Goal: Task Accomplishment & Management: Use online tool/utility

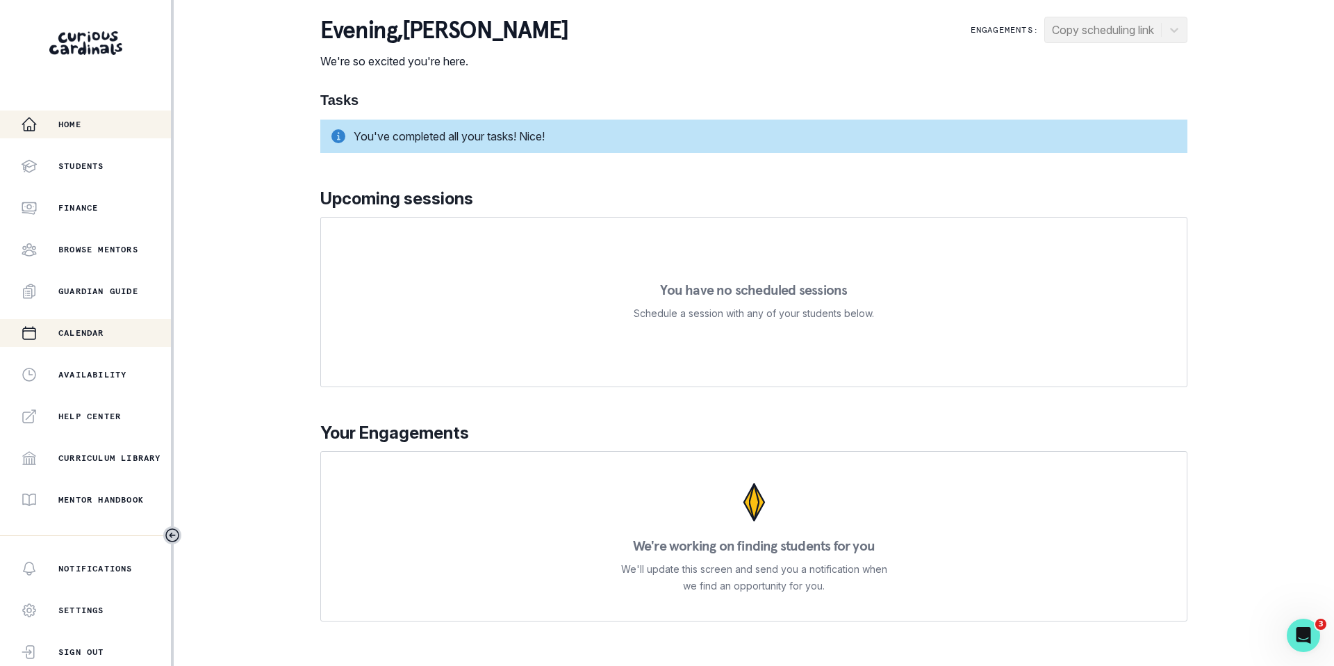
scroll to position [187, 0]
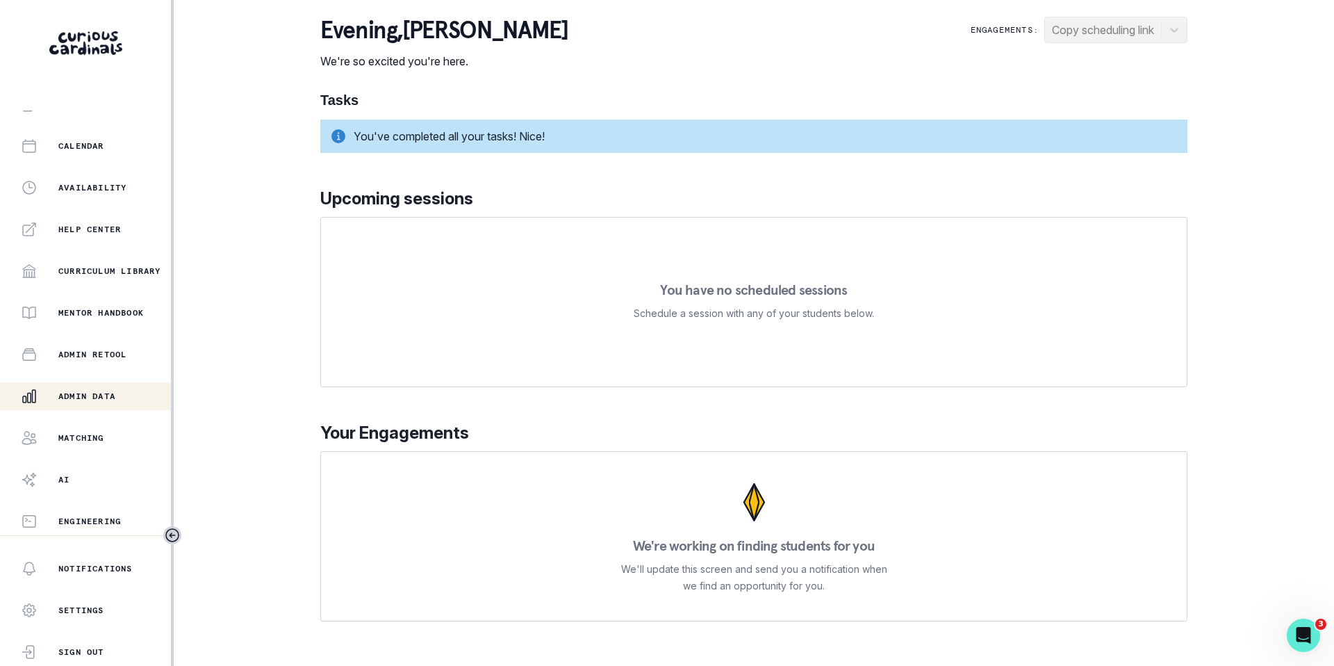
click at [94, 399] on p "Admin Data" at bounding box center [86, 395] width 57 height 11
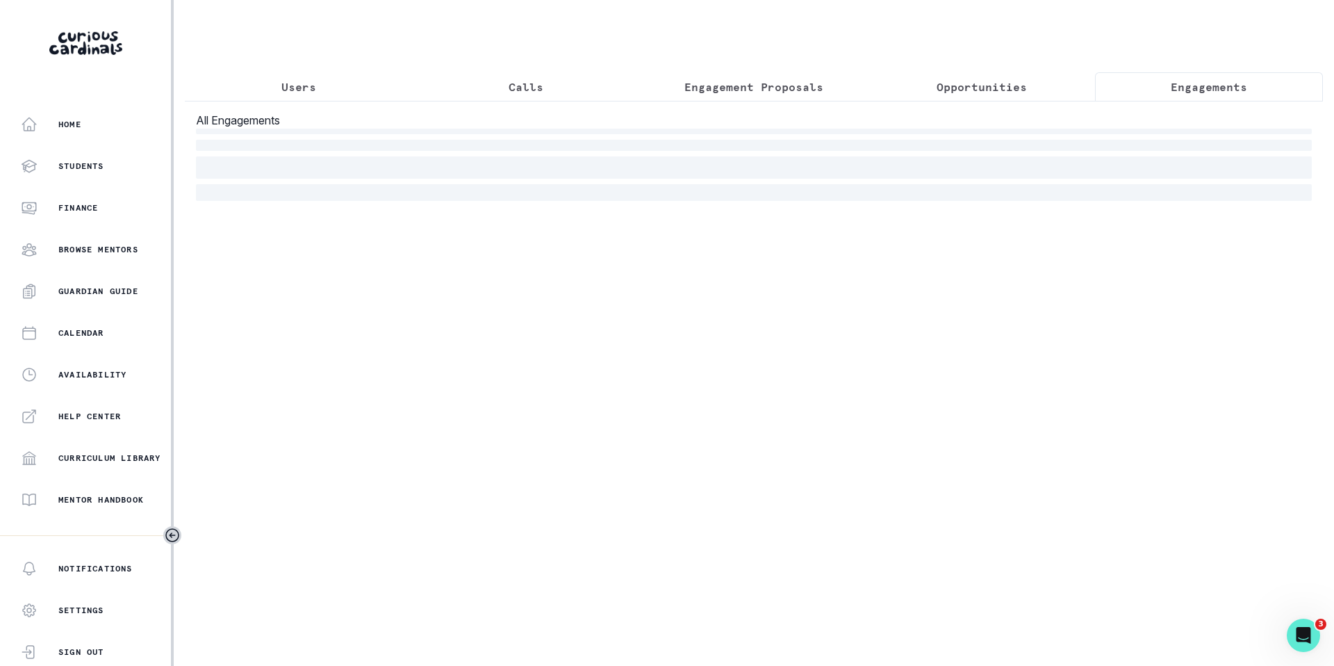
click at [1168, 91] on button "Engagements" at bounding box center [1209, 86] width 228 height 29
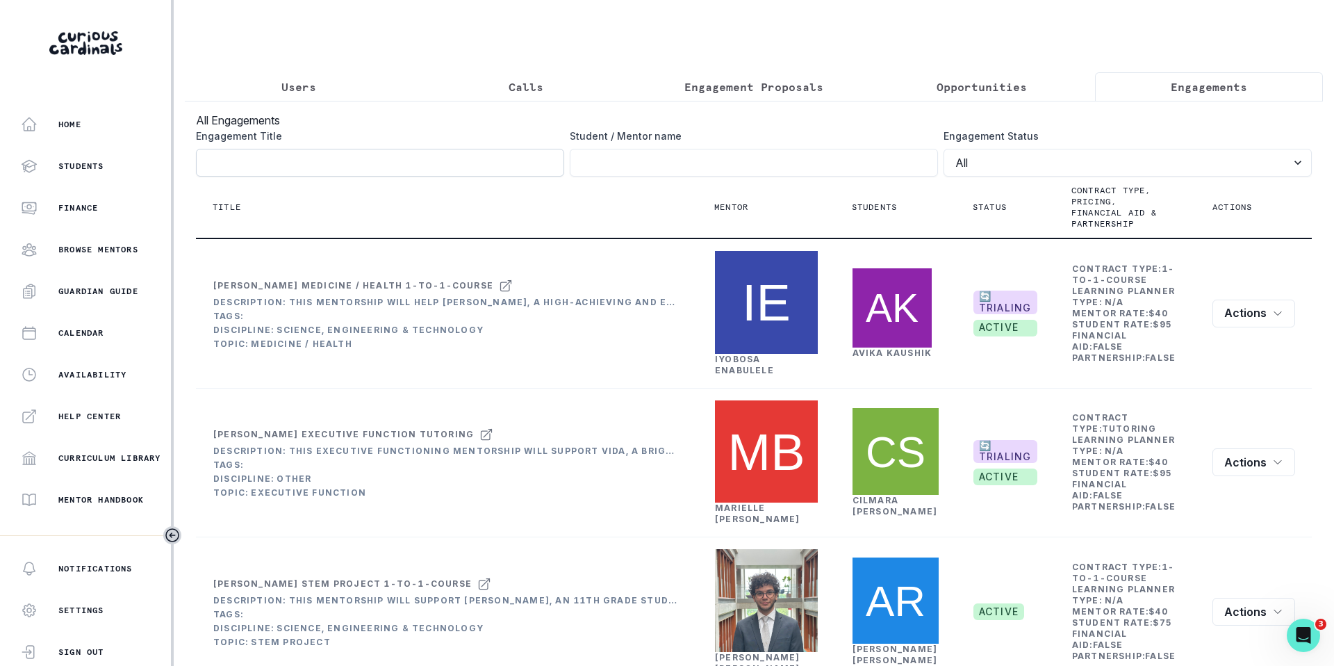
click at [481, 164] on input "Engagement Title" at bounding box center [380, 163] width 368 height 28
type input "q"
type input "[PERSON_NAME]"
click button "submit" at bounding box center [0, 0] width 0 height 0
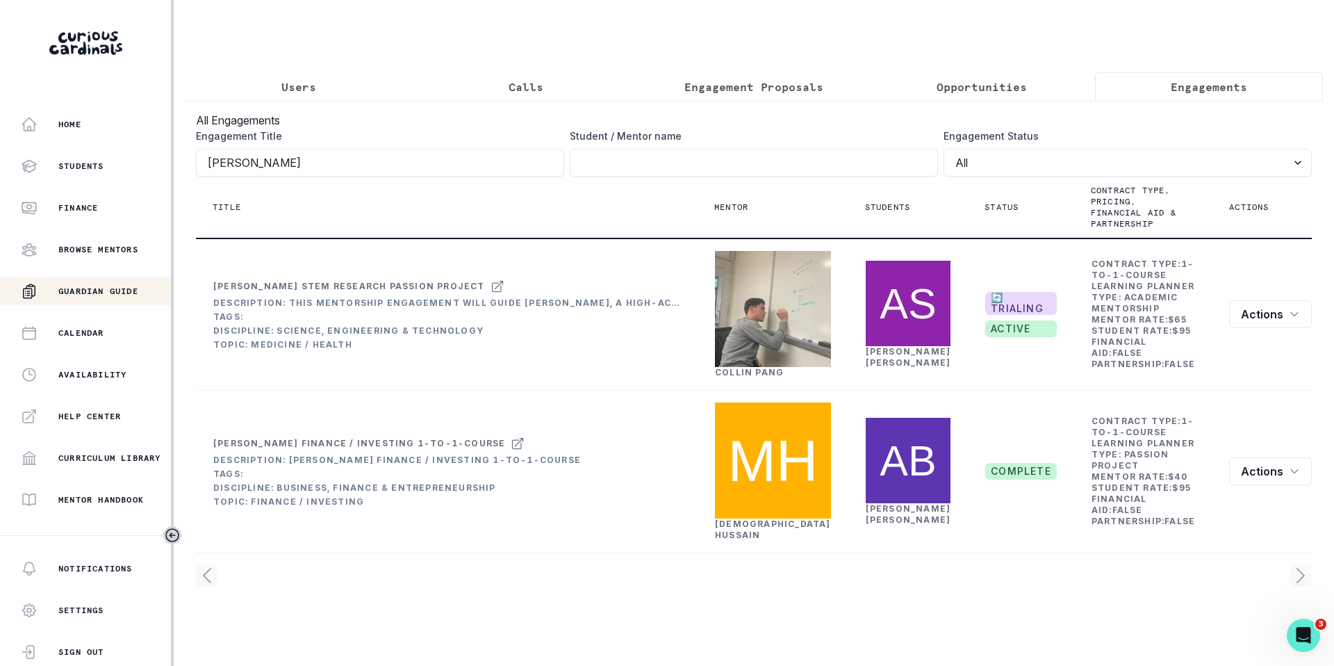
scroll to position [187, 0]
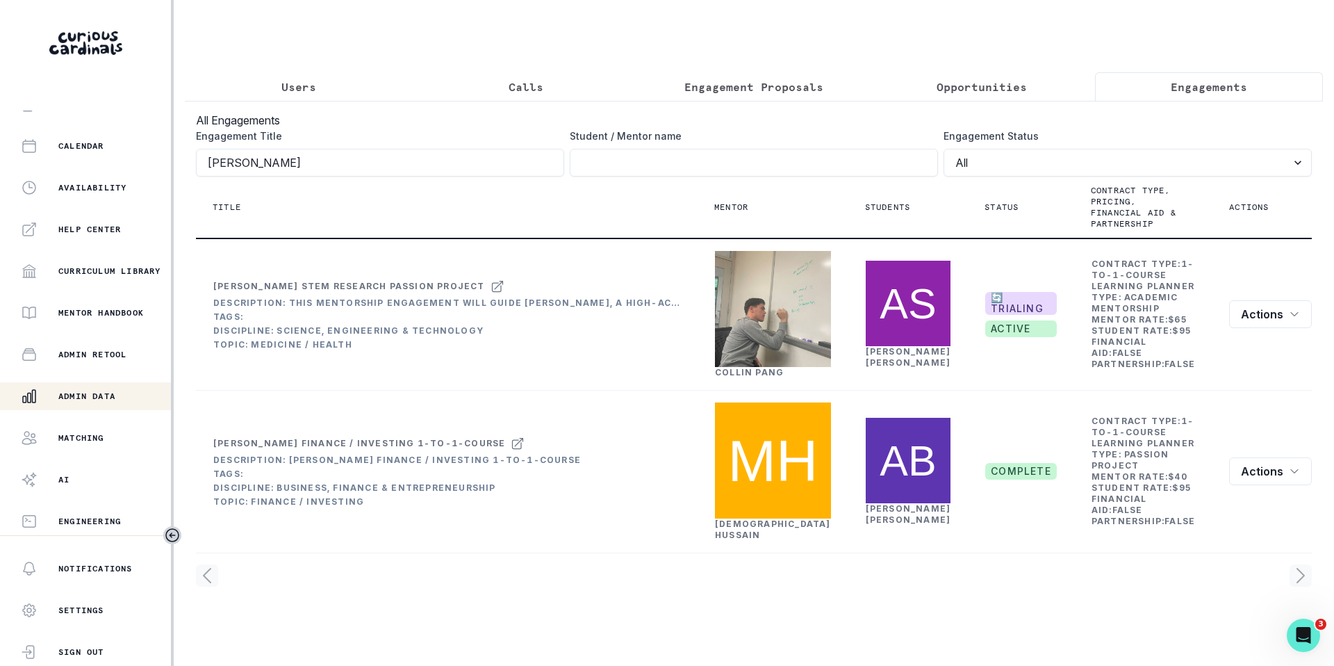
click at [90, 393] on p "Admin Data" at bounding box center [86, 395] width 57 height 11
click at [90, 396] on p "Admin Data" at bounding box center [86, 395] width 57 height 11
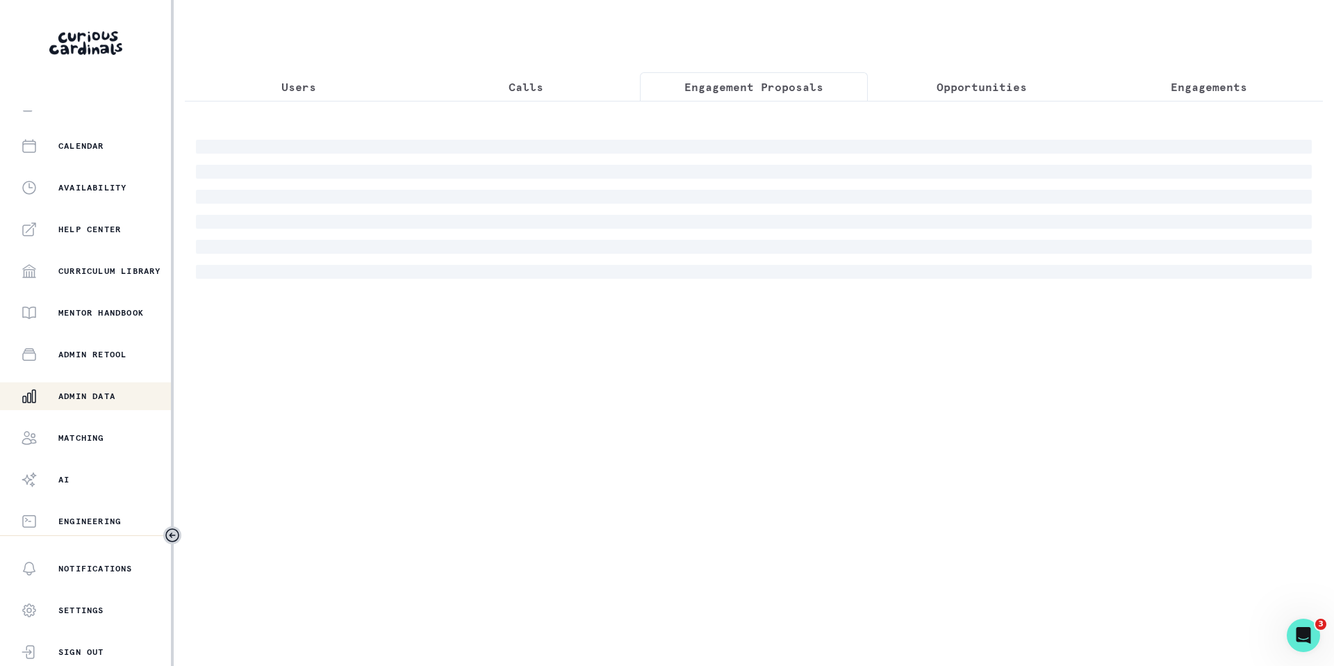
click at [723, 84] on p "Engagement Proposals" at bounding box center [753, 87] width 139 height 17
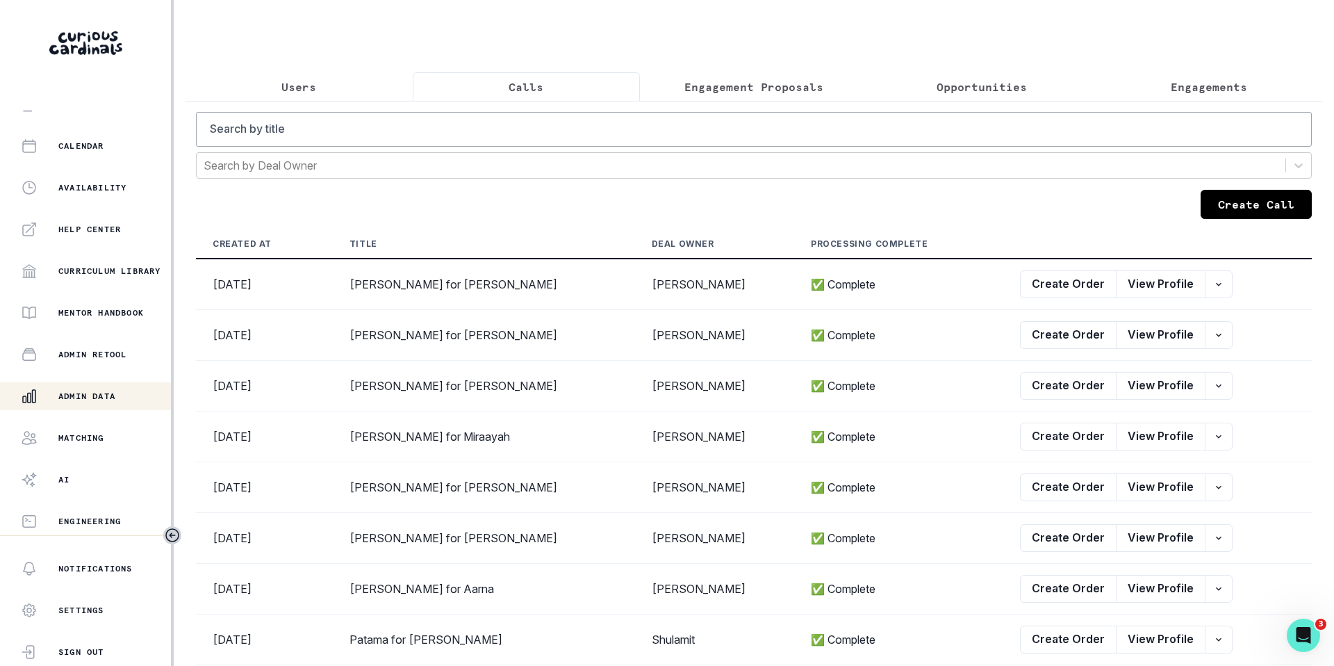
click at [550, 82] on button "Calls" at bounding box center [527, 86] width 228 height 29
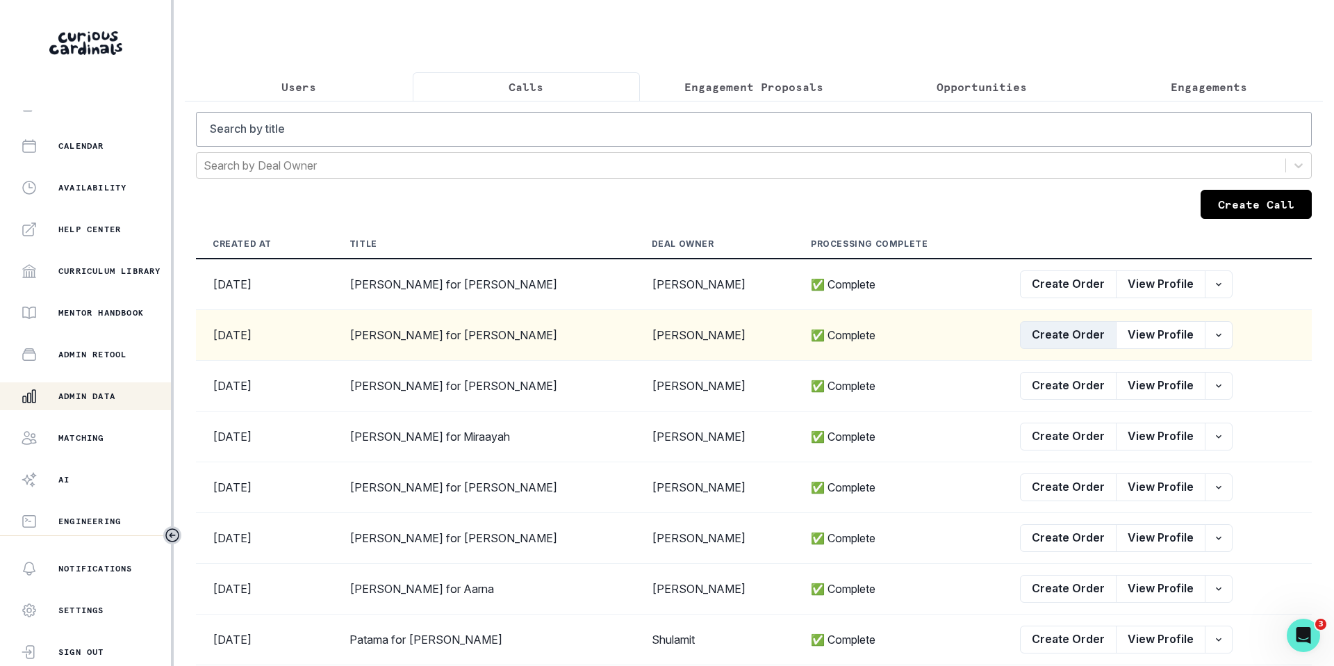
click at [1020, 338] on button "Create Order" at bounding box center [1068, 335] width 97 height 28
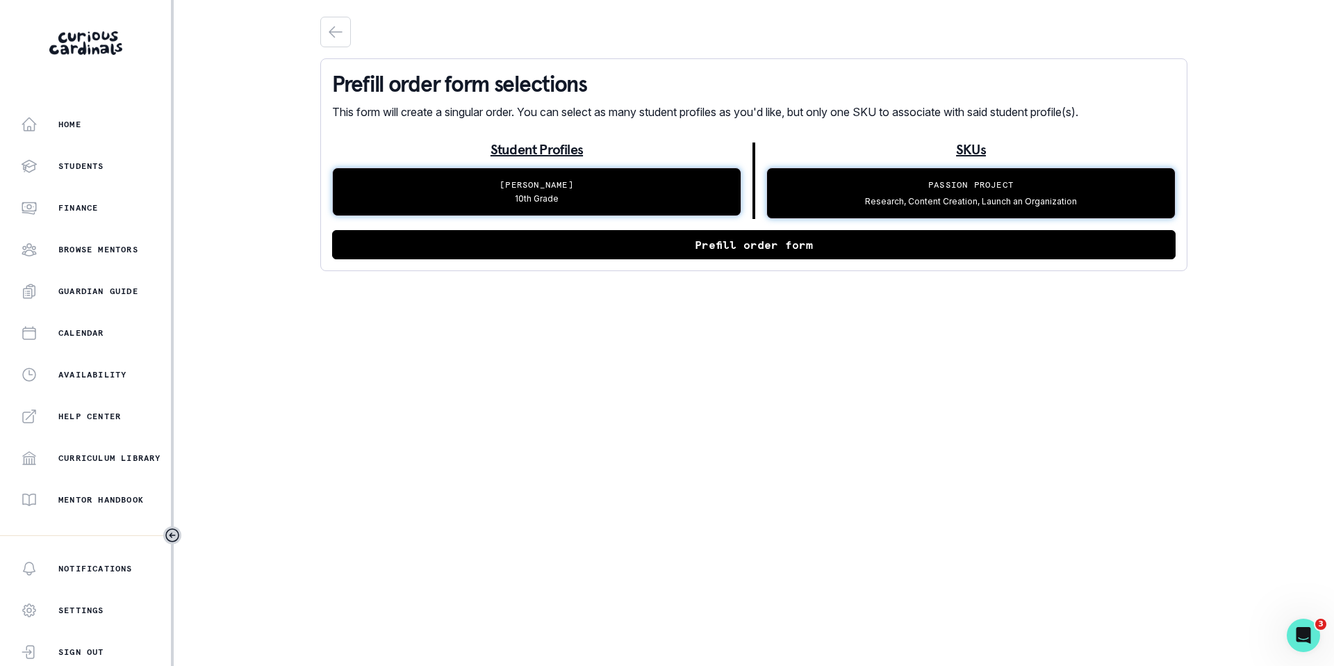
click at [862, 231] on button "Prefill order form" at bounding box center [753, 244] width 843 height 29
select select "2e0e0867-17d0-41a8-92b9-7b446b3bc83e"
select select "1f768ce5-94ec-405c-a41f-9a186f037998"
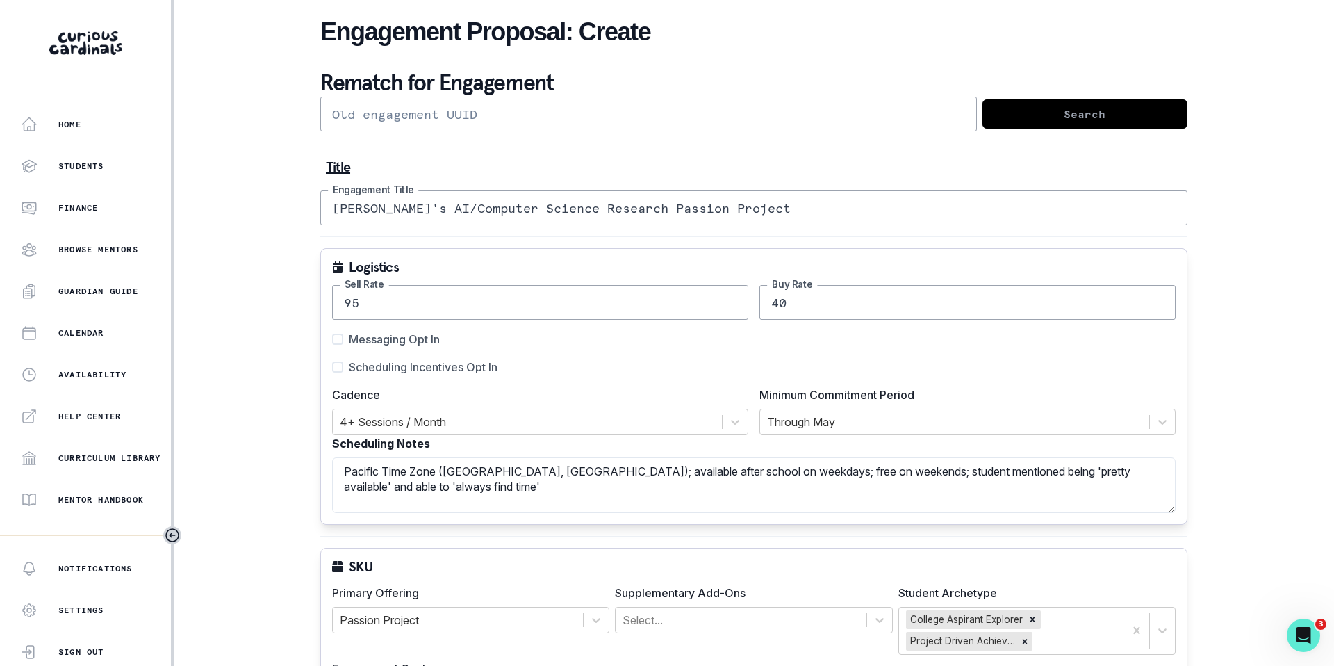
drag, startPoint x: 553, startPoint y: 215, endPoint x: 403, endPoint y: 208, distance: 150.2
click at [403, 208] on input "[PERSON_NAME]'s AI/Computer Science Research Passion Project" at bounding box center [753, 207] width 867 height 35
type input "[PERSON_NAME]'s Research Passion Project"
click at [348, 365] on label "Scheduling Incentives Opt In" at bounding box center [414, 367] width 165 height 17
click at [332, 367] on input "Scheduling Incentives Opt In" at bounding box center [331, 367] width 1 height 1
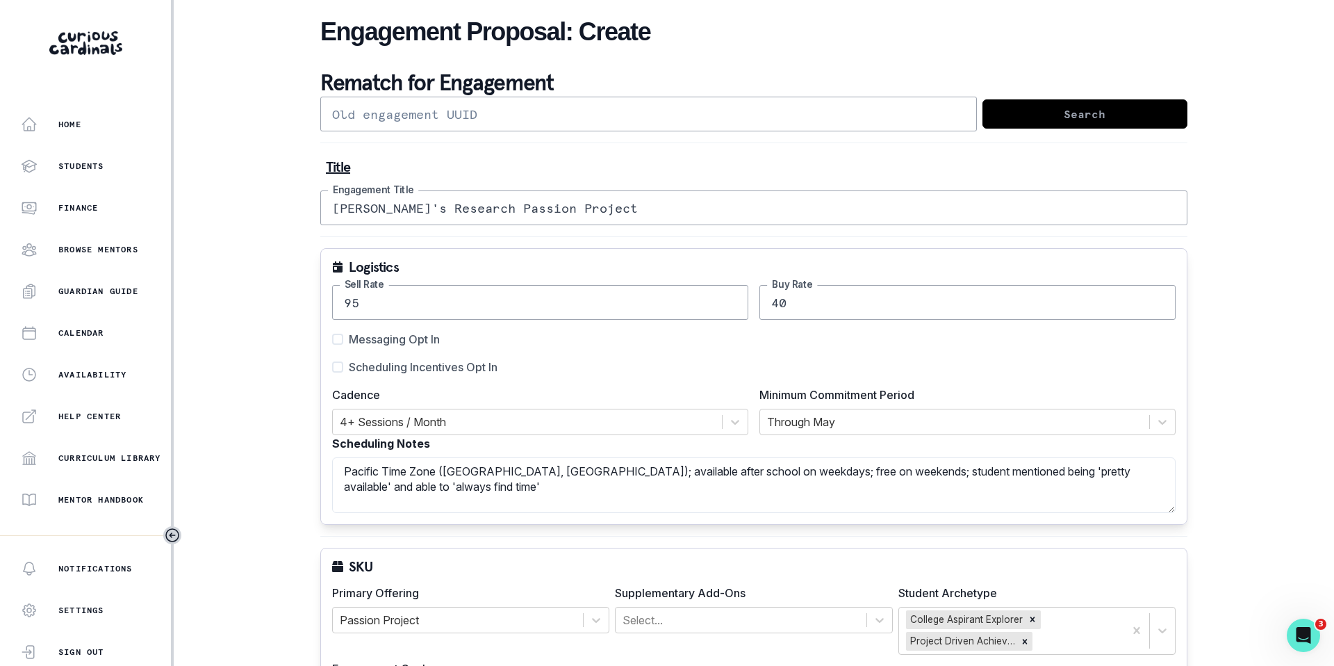
checkbox input "true"
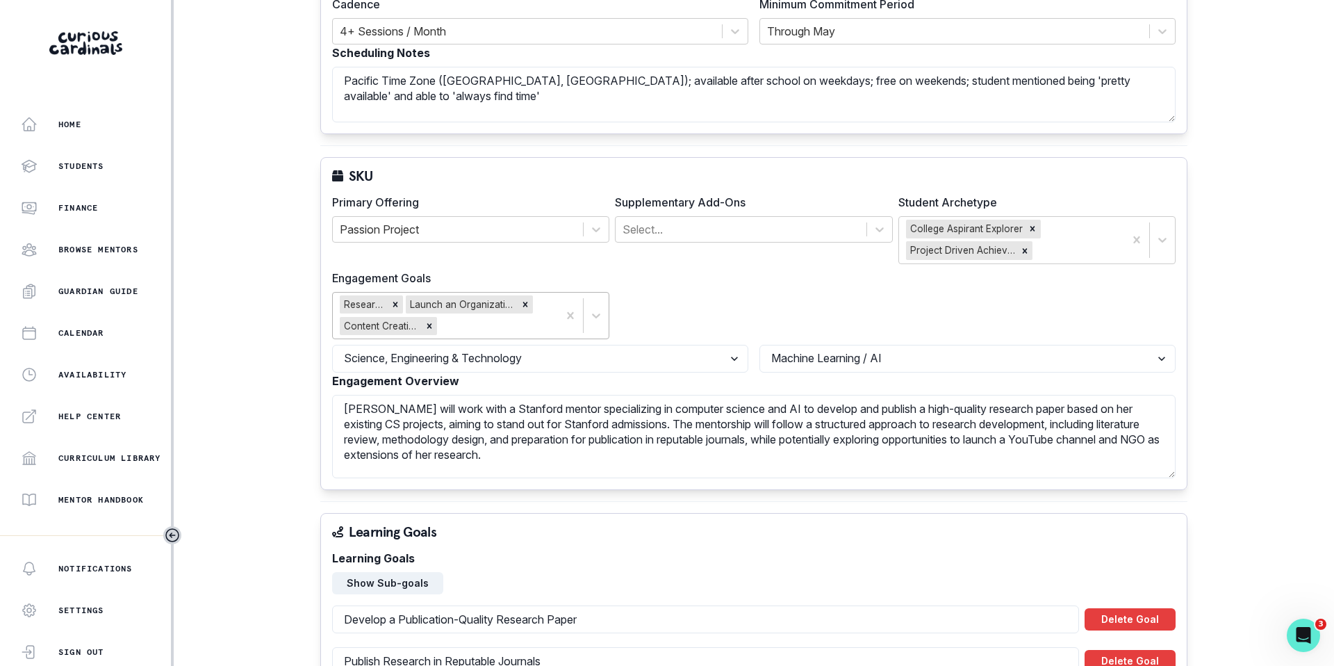
scroll to position [398, 0]
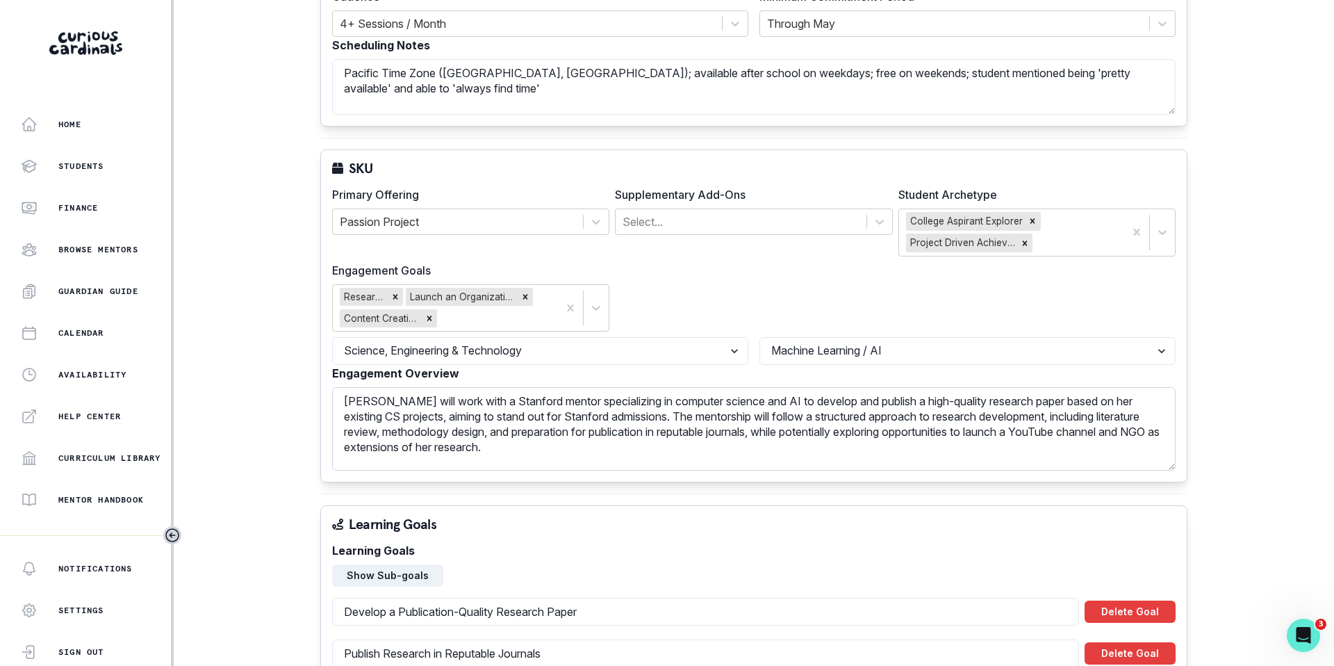
click at [743, 410] on textarea "[PERSON_NAME] will work with a Stanford mentor specializing in computer science…" at bounding box center [753, 428] width 843 height 83
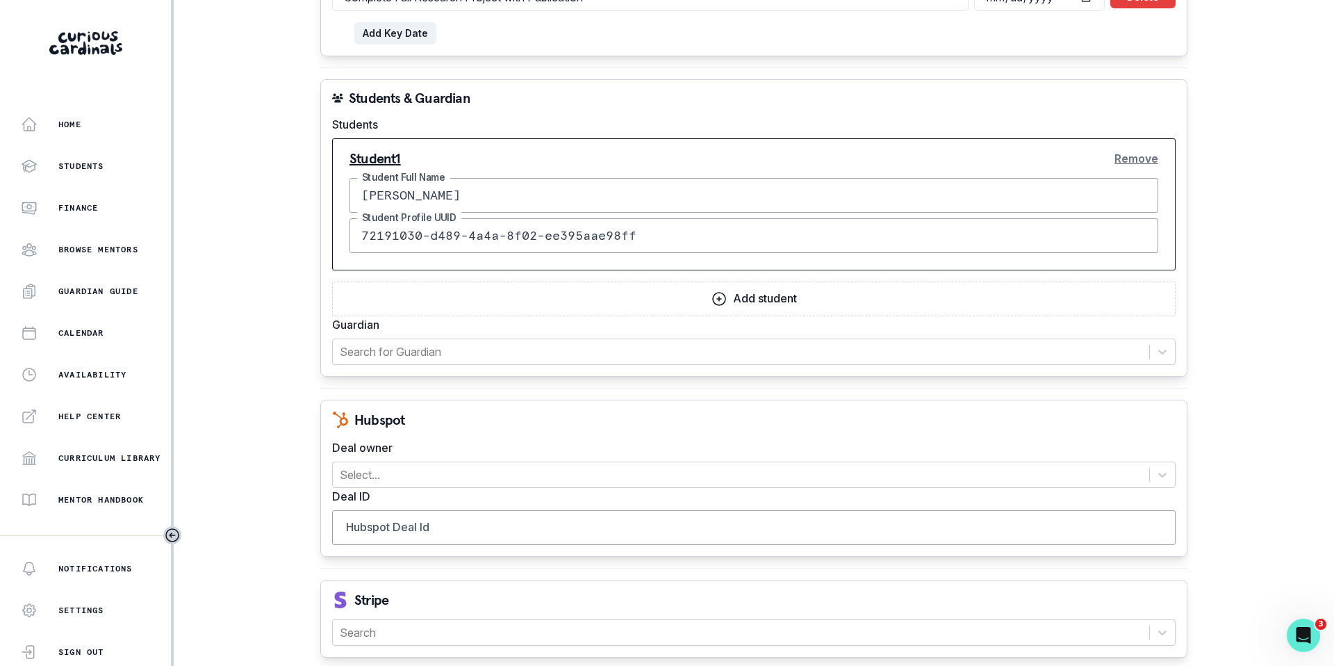
scroll to position [1311, 0]
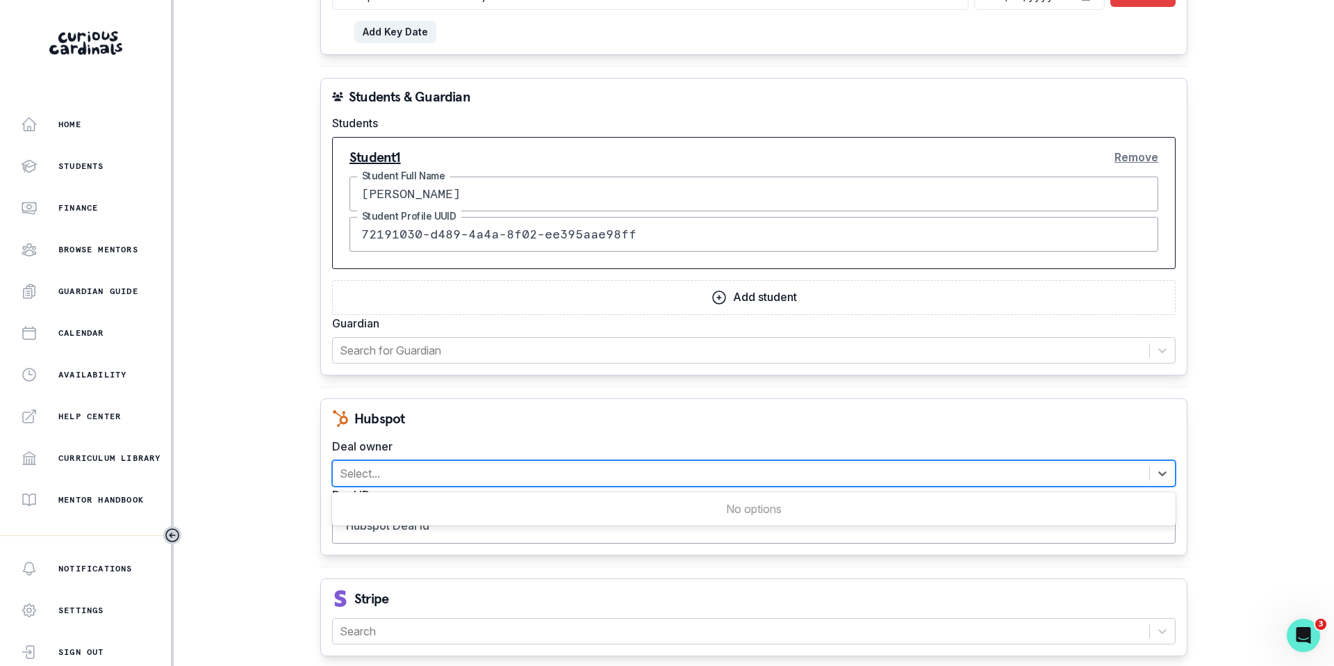
click at [588, 466] on div at bounding box center [741, 472] width 802 height 19
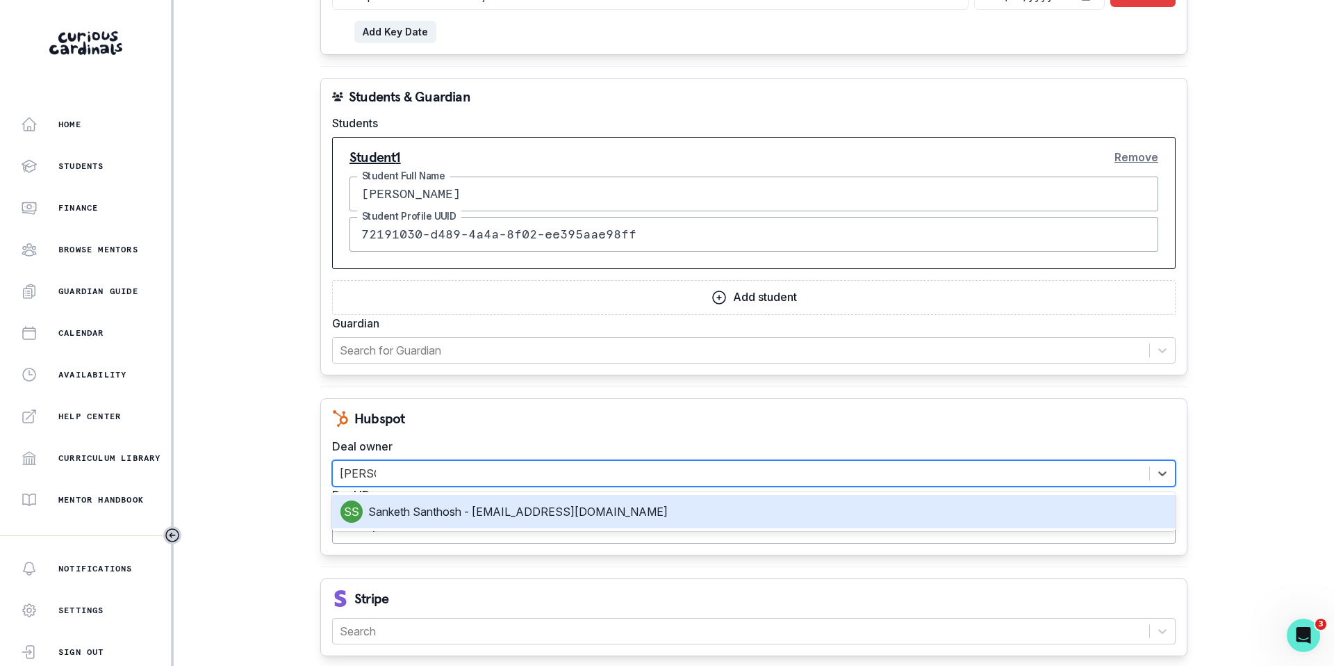
type input "[PERSON_NAME]"
click at [548, 511] on div "Sanketh Santhosh - [EMAIL_ADDRESS][DOMAIN_NAME]" at bounding box center [753, 511] width 827 height 22
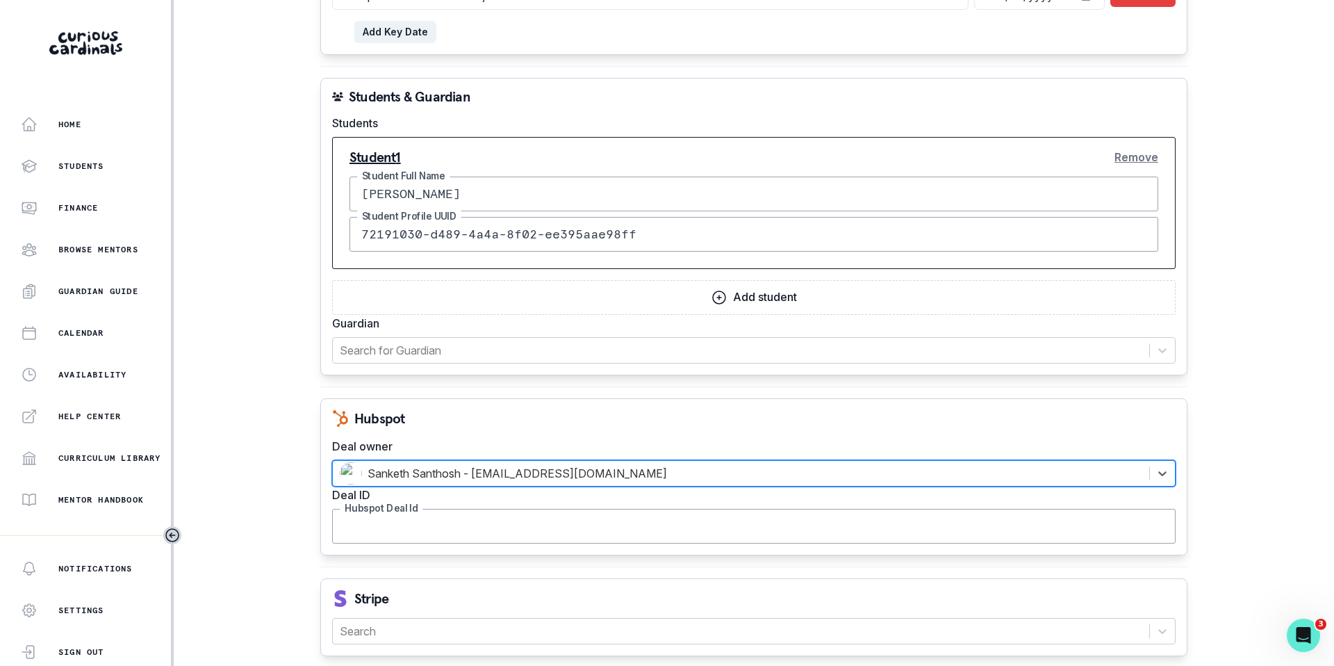
click at [478, 528] on input "Hubspot Deal Id" at bounding box center [753, 526] width 843 height 35
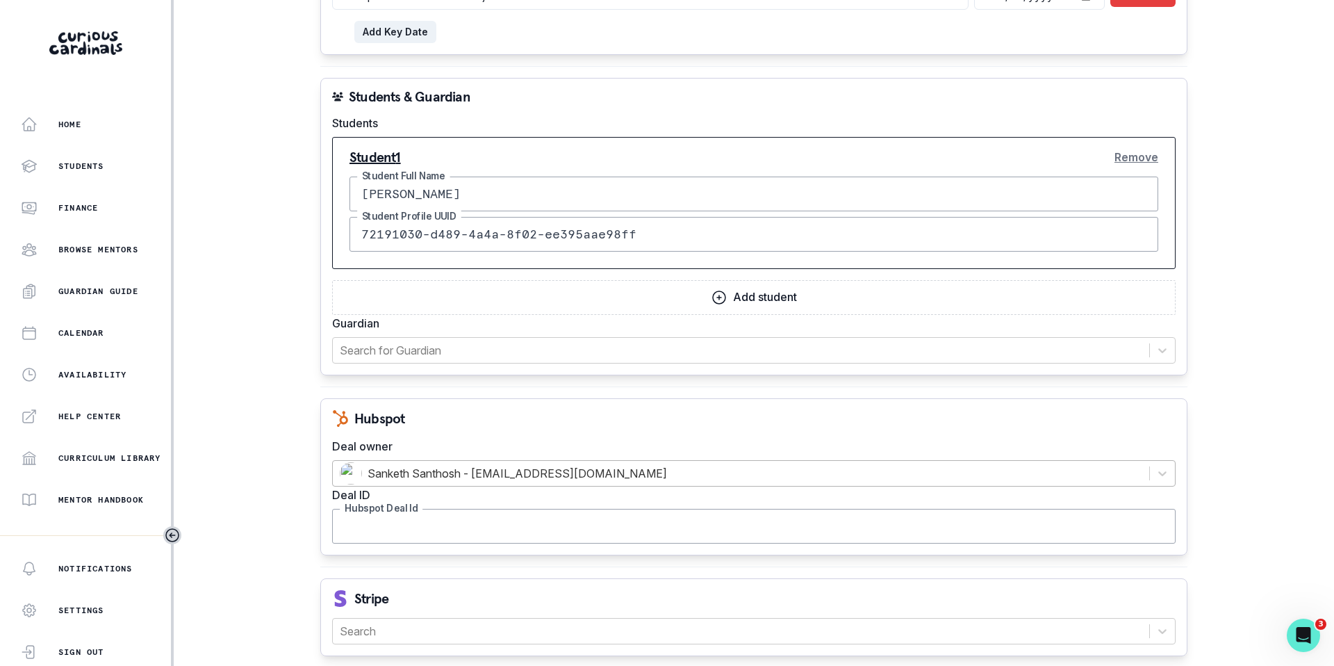
paste input "43671576344"
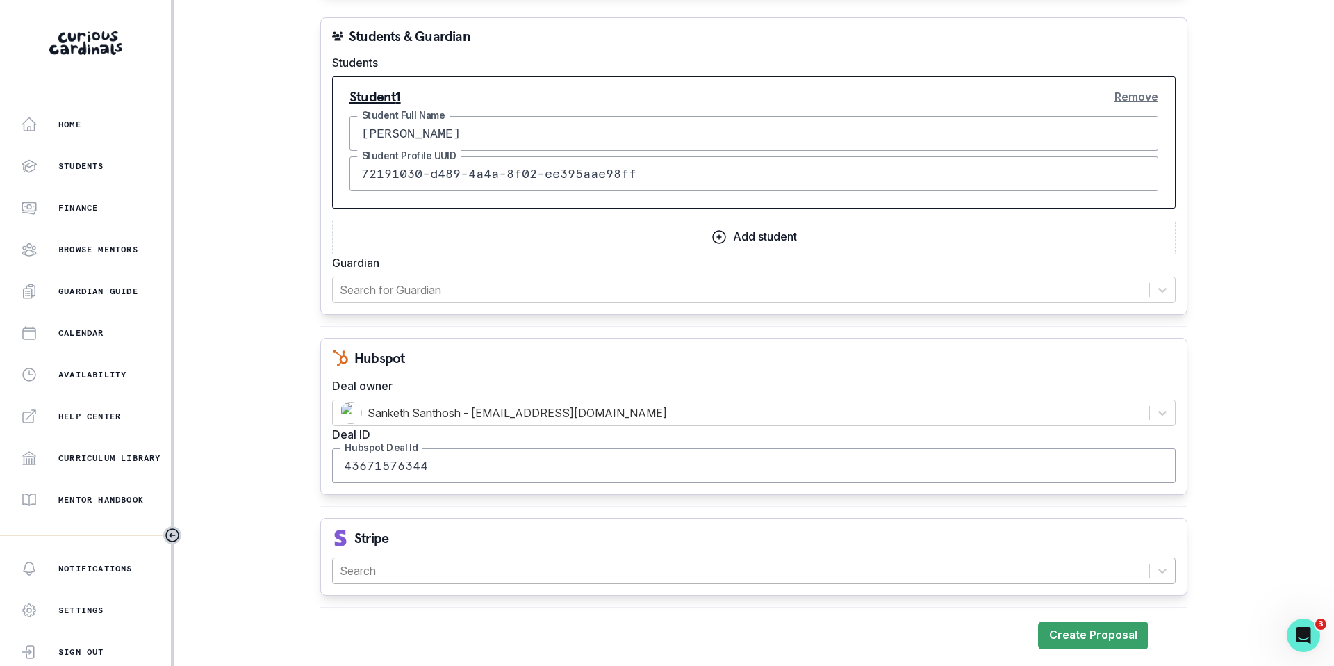
type input "43671576344"
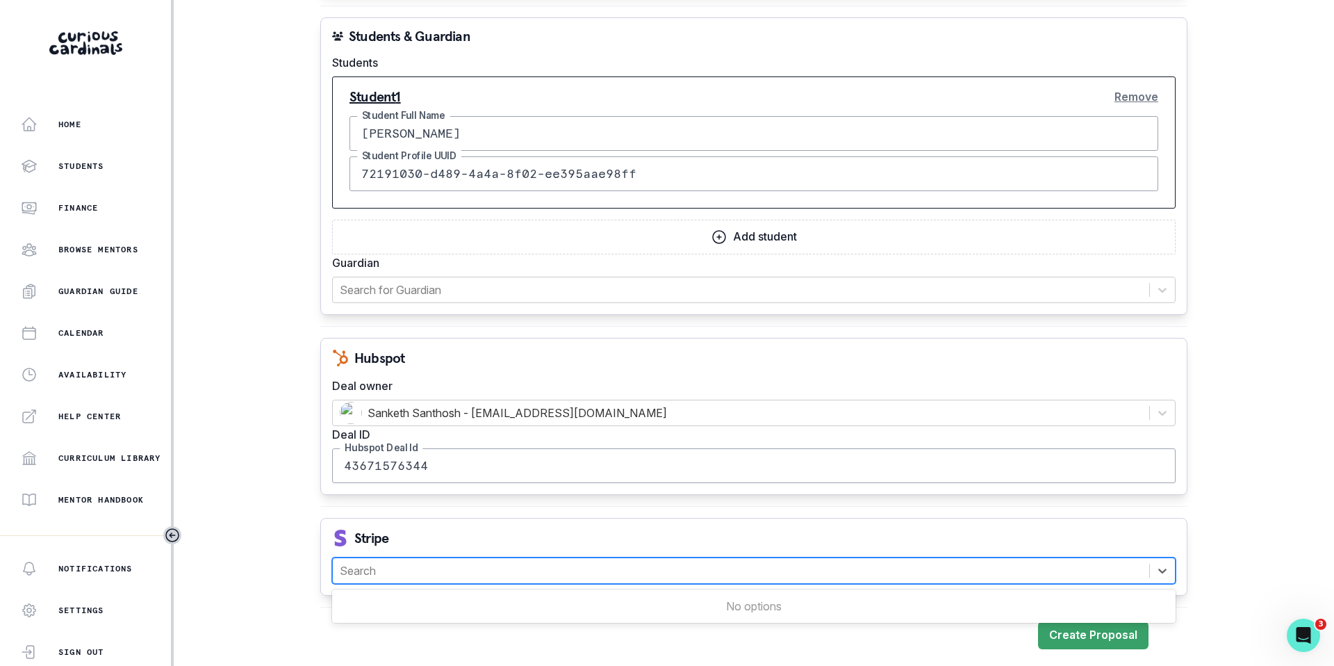
click at [450, 567] on div at bounding box center [741, 570] width 802 height 19
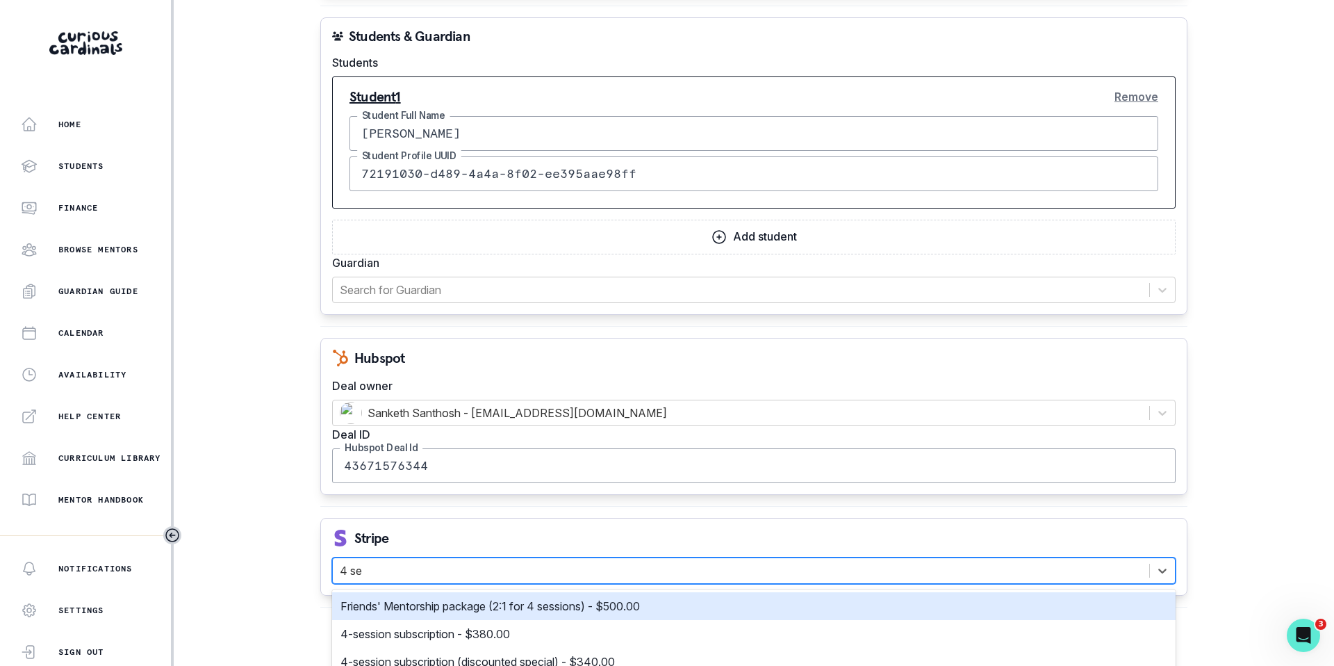
type input "4 ses"
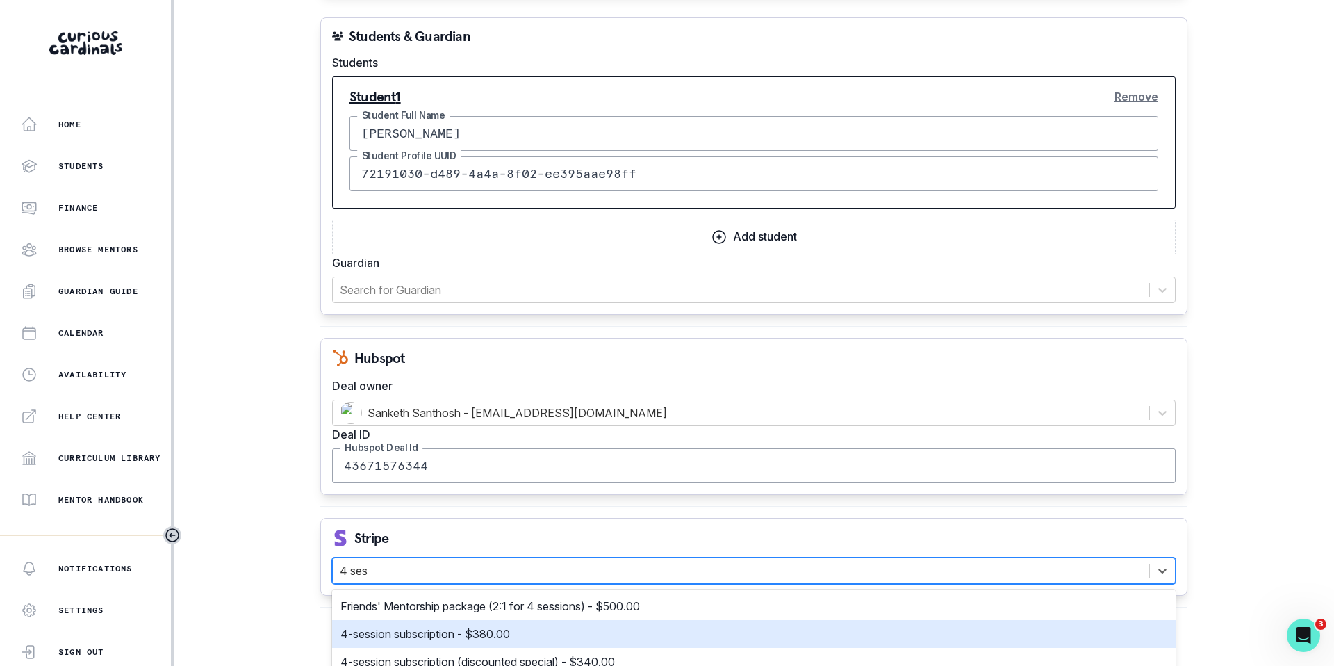
click at [408, 635] on p "4-session subscription - $380.00" at bounding box center [425, 633] width 170 height 17
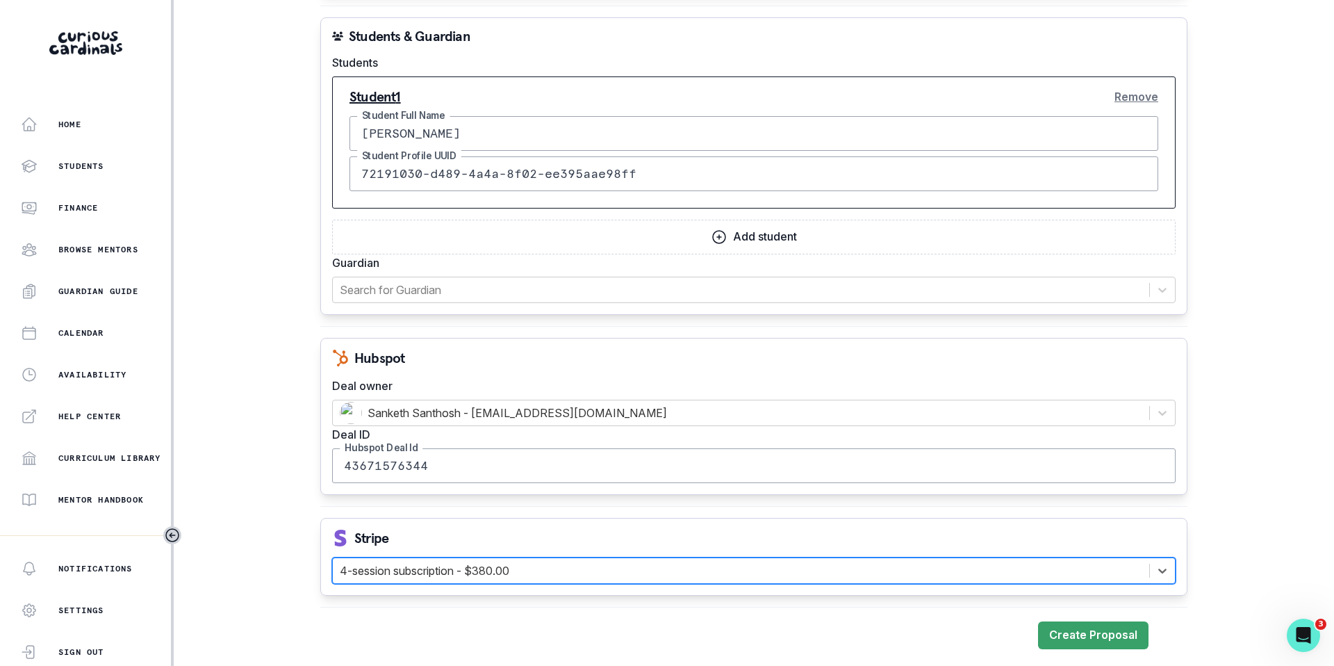
click at [477, 533] on div "Stripe" at bounding box center [753, 537] width 843 height 17
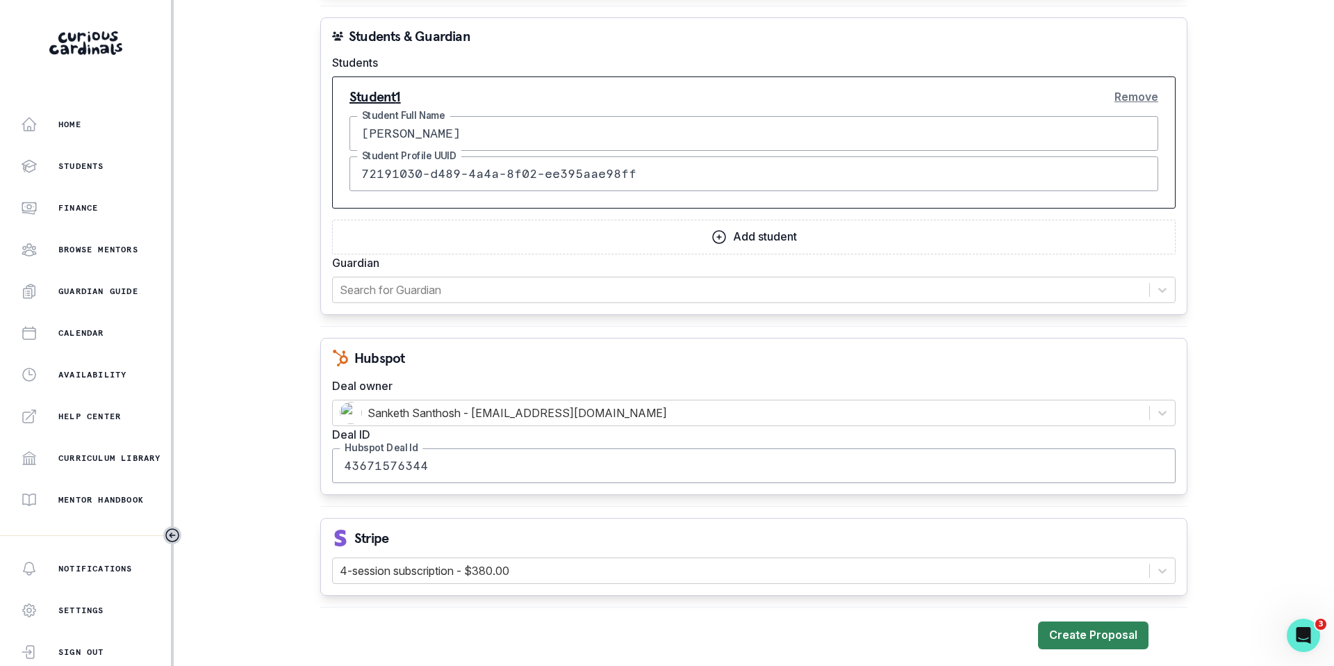
click at [1125, 642] on button "Create Proposal" at bounding box center [1093, 635] width 110 height 28
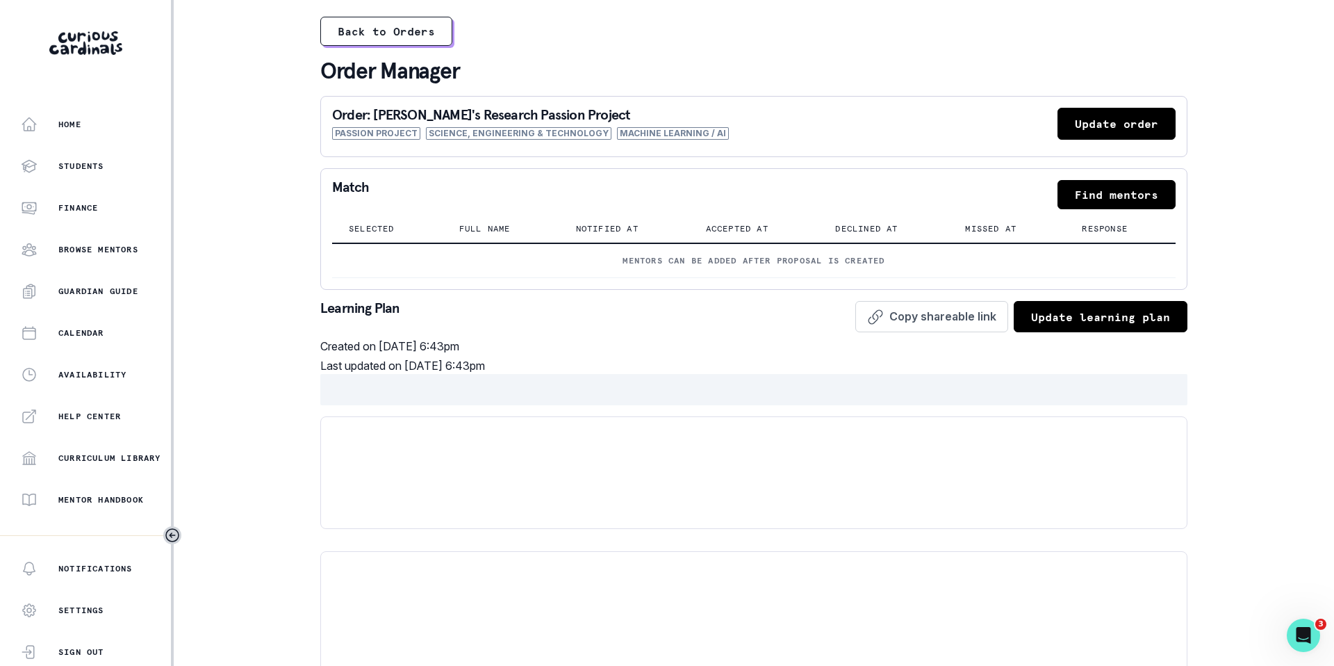
click at [1121, 194] on button "Find mentors" at bounding box center [1116, 194] width 118 height 29
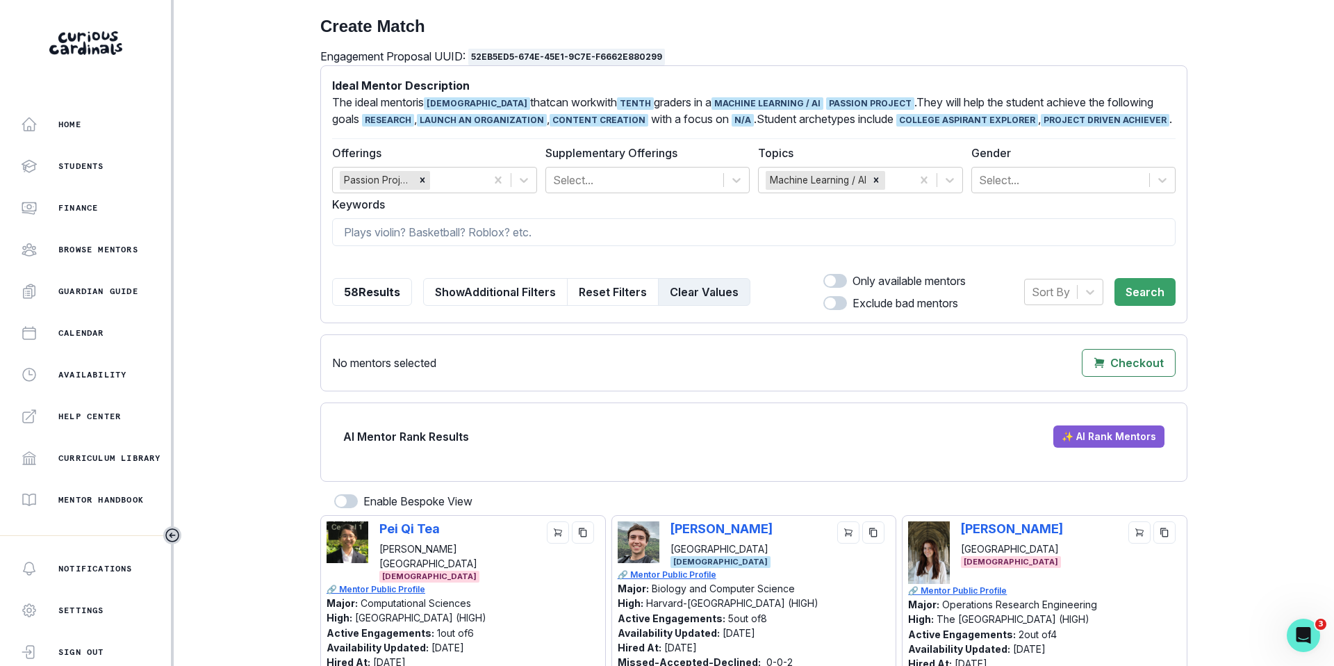
click at [686, 295] on button "Clear Values" at bounding box center [704, 292] width 92 height 28
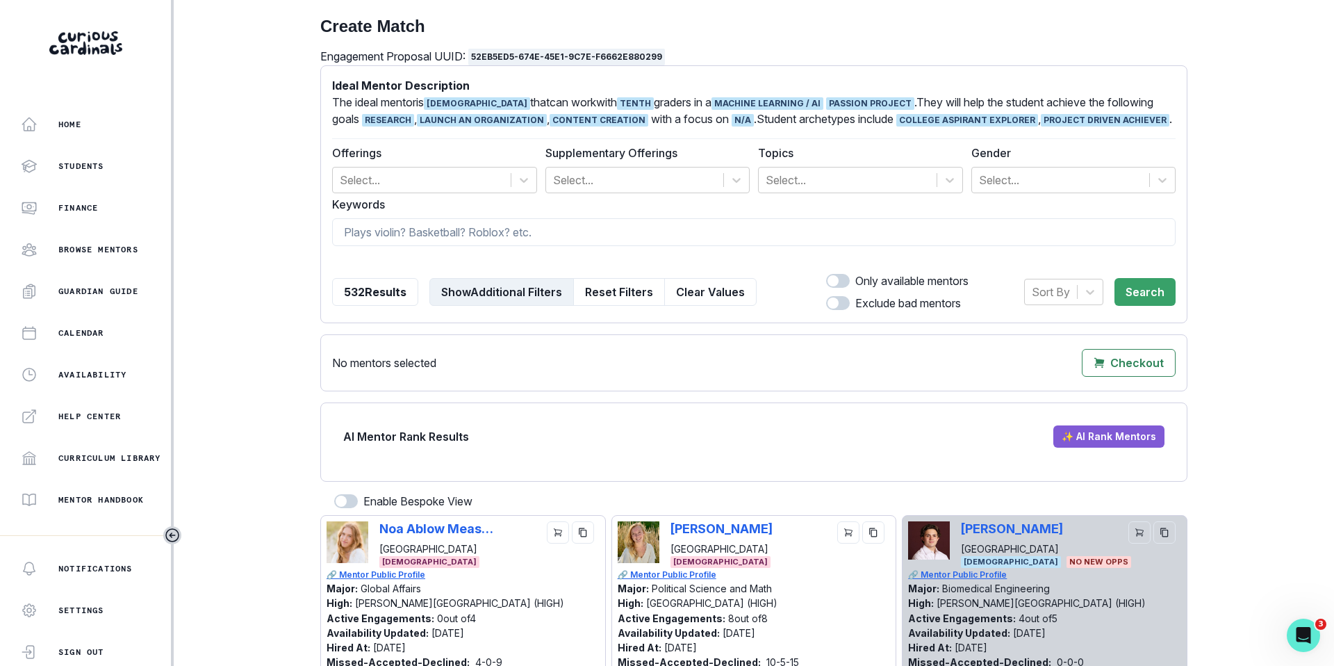
click at [517, 295] on button "Show Additional Filters" at bounding box center [501, 292] width 145 height 28
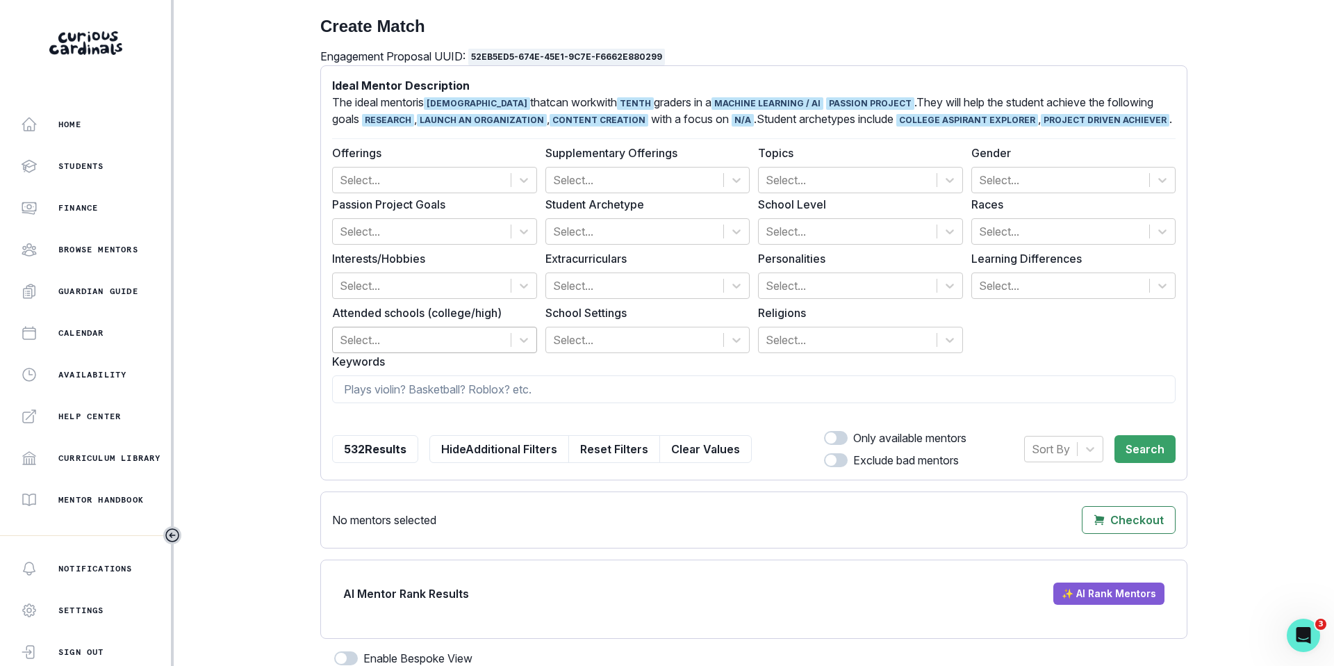
click at [386, 344] on div at bounding box center [422, 339] width 164 height 19
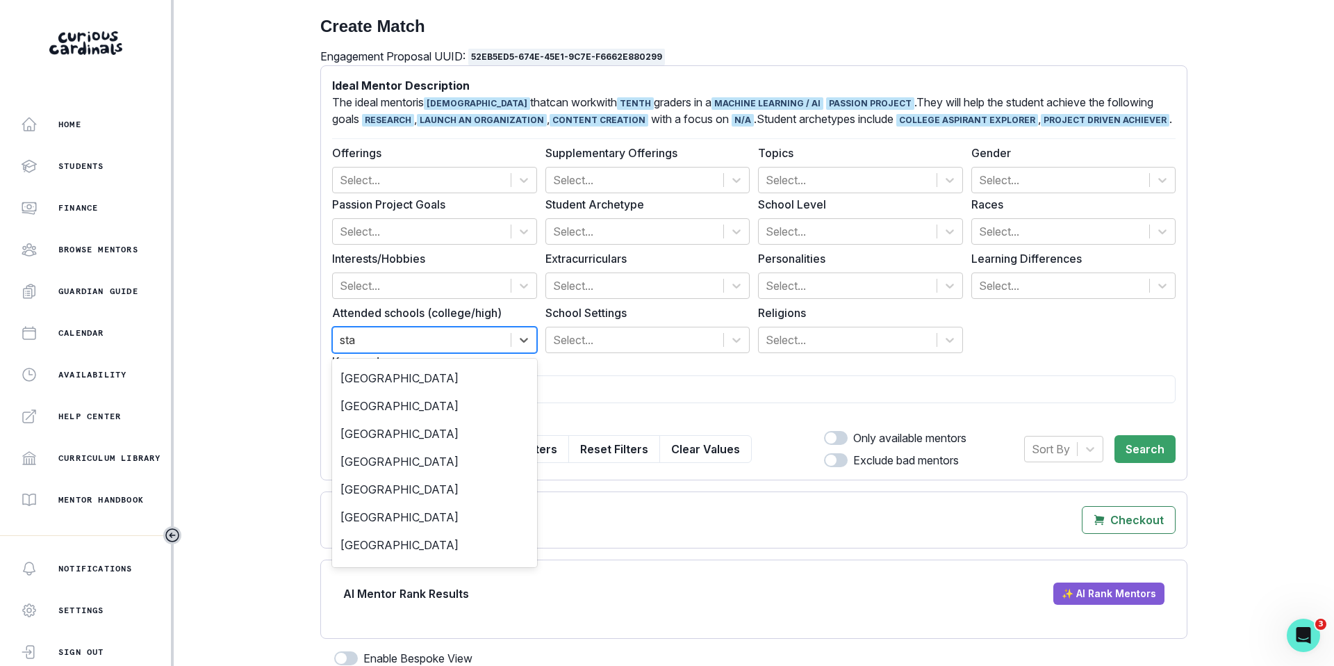
type input "[PERSON_NAME]"
click at [401, 392] on div "[GEOGRAPHIC_DATA]" at bounding box center [434, 406] width 205 height 28
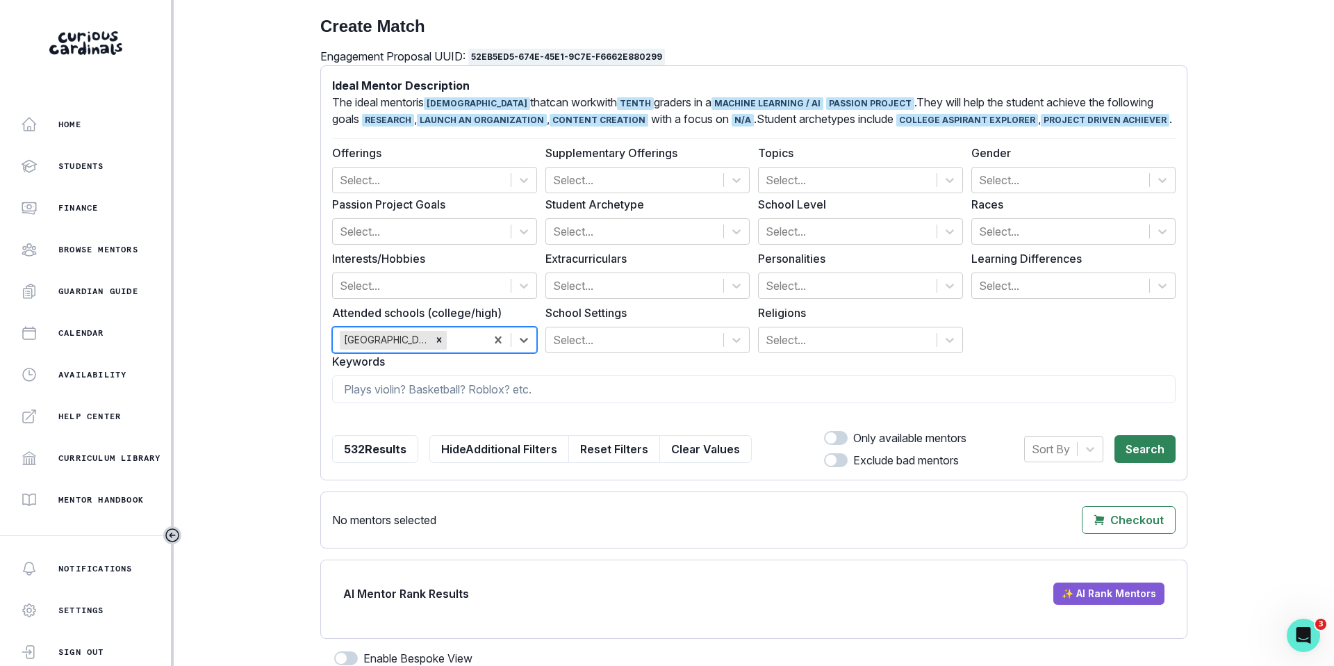
click at [1133, 455] on button "Search" at bounding box center [1144, 449] width 61 height 28
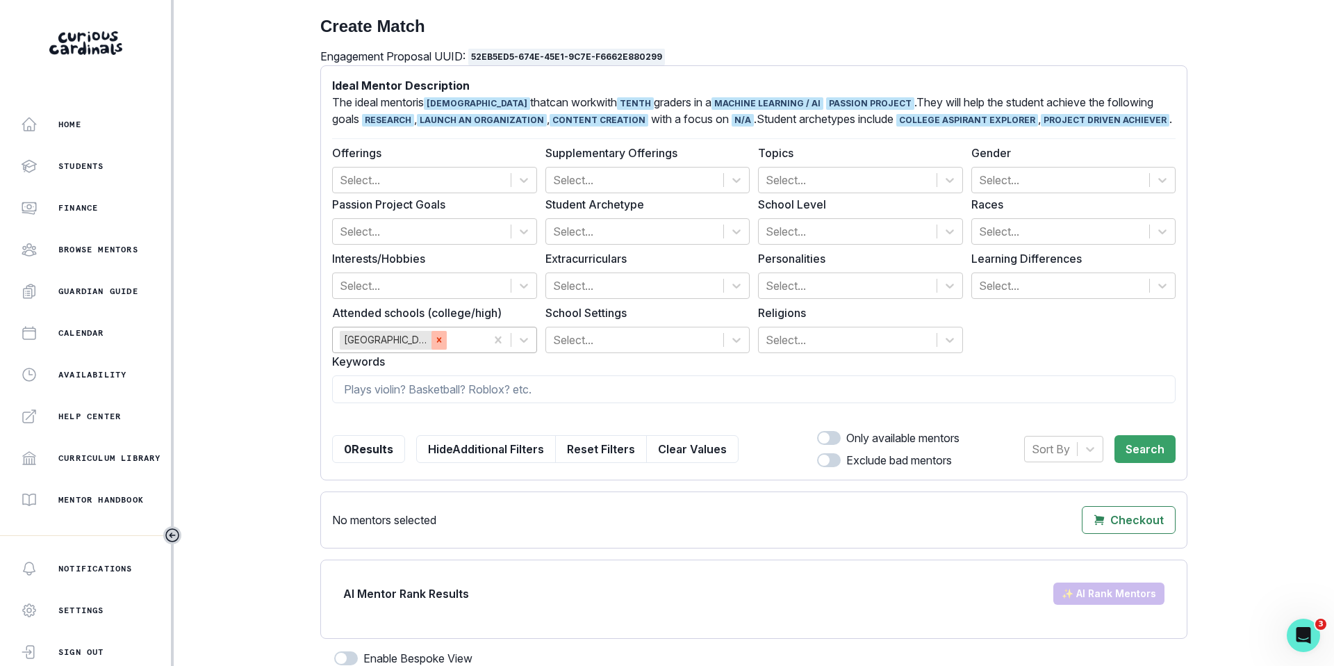
click at [440, 341] on icon "Remove Stanford University" at bounding box center [439, 340] width 10 height 10
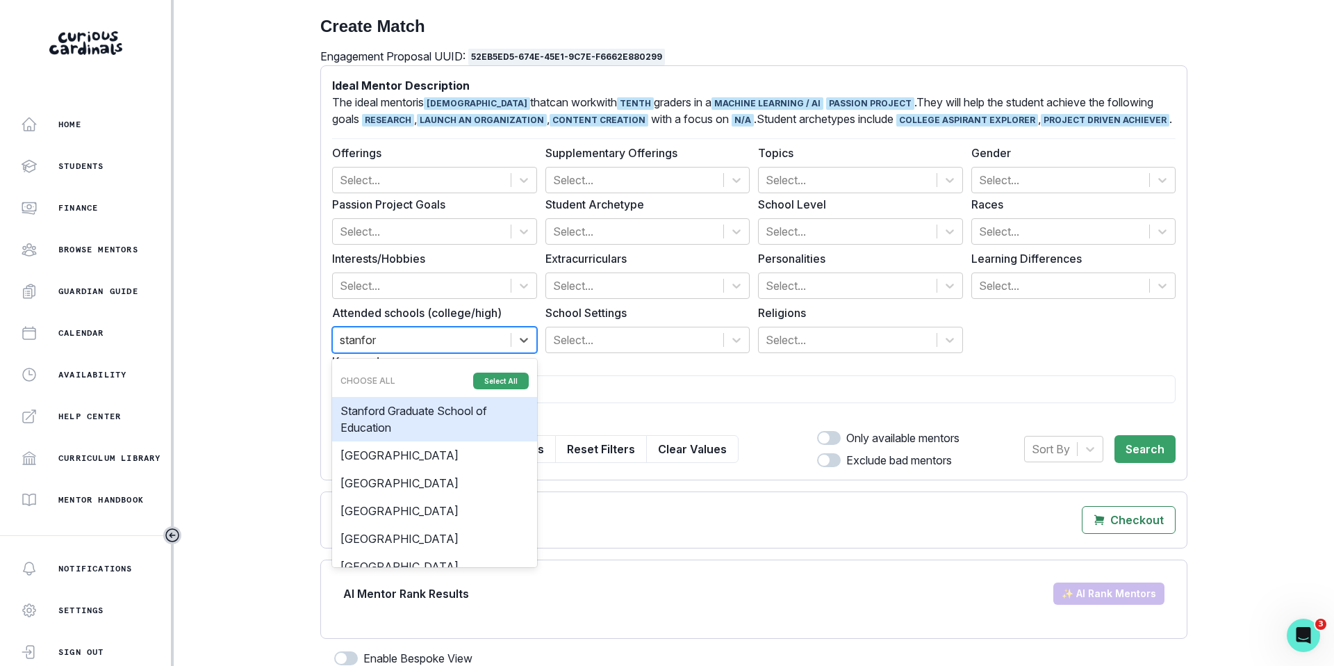
type input "[GEOGRAPHIC_DATA]"
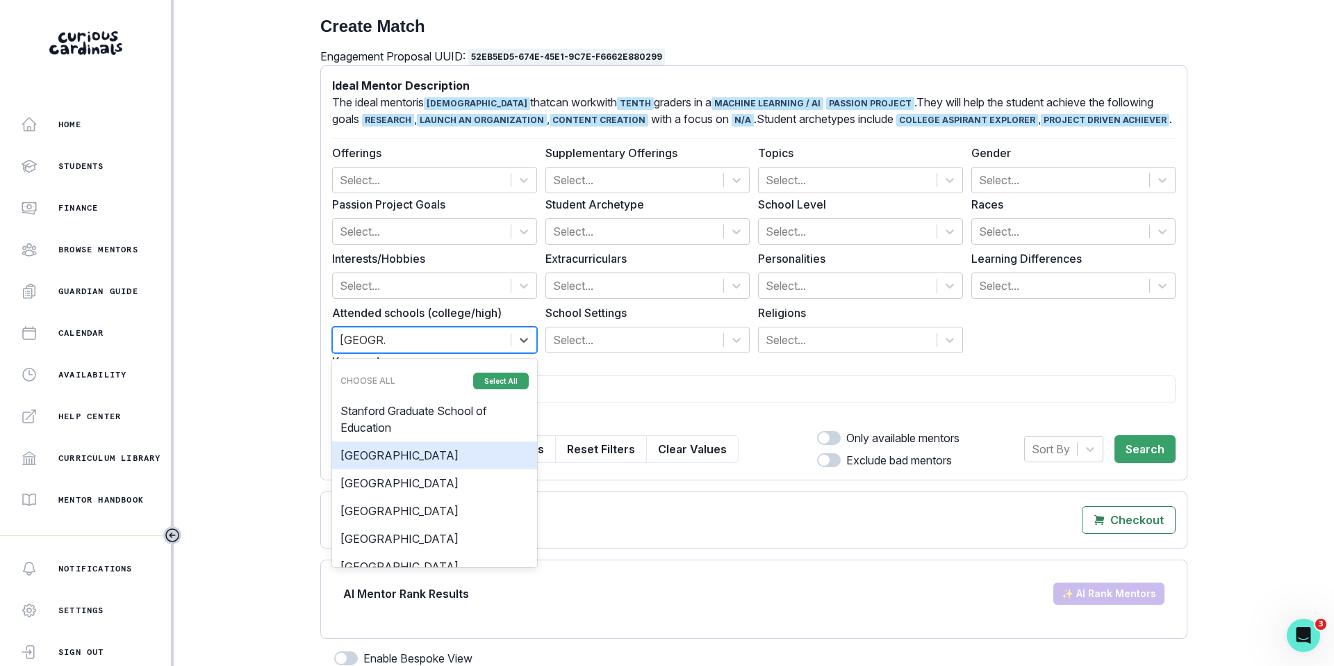
click at [399, 459] on div "[GEOGRAPHIC_DATA]" at bounding box center [434, 455] width 205 height 28
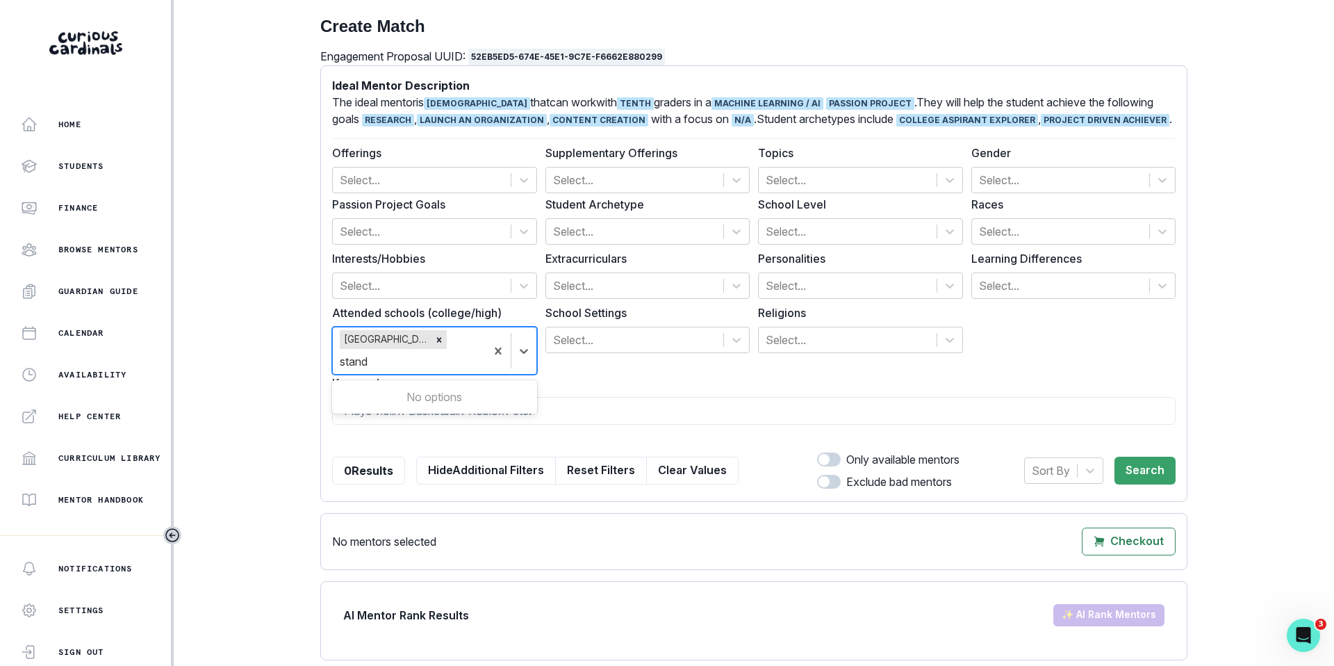
type input "[PERSON_NAME]"
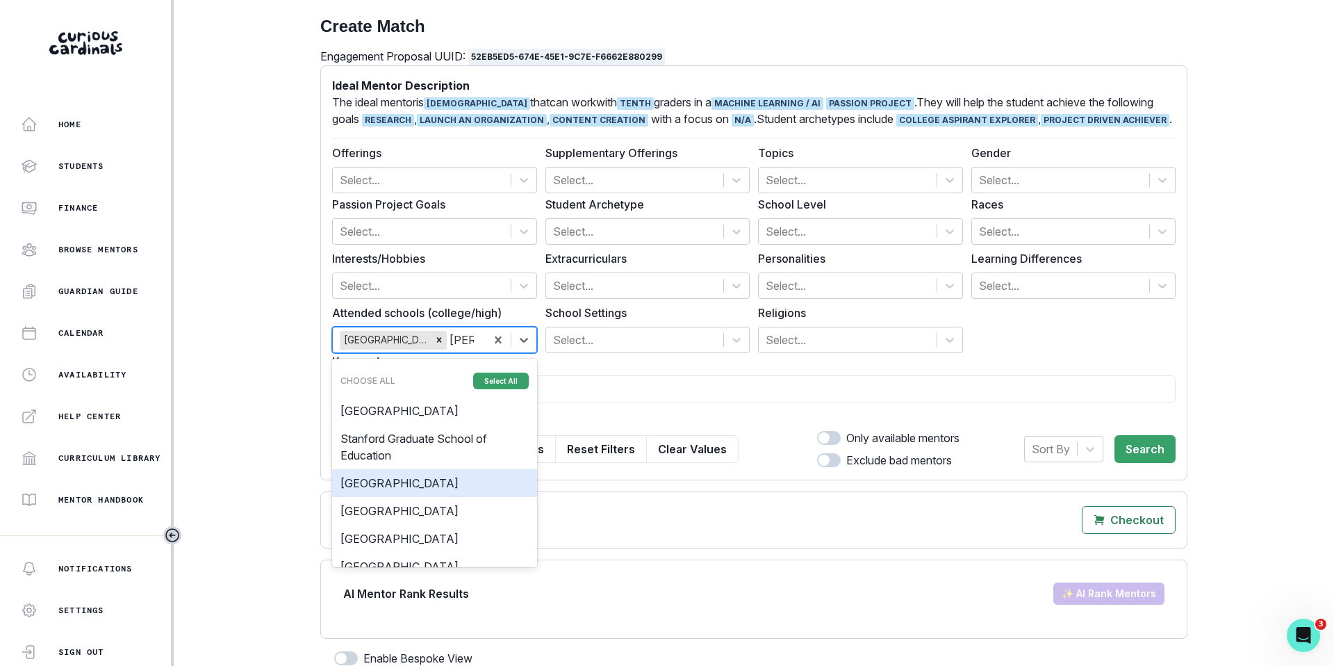
click at [407, 494] on div "[GEOGRAPHIC_DATA]" at bounding box center [434, 483] width 205 height 28
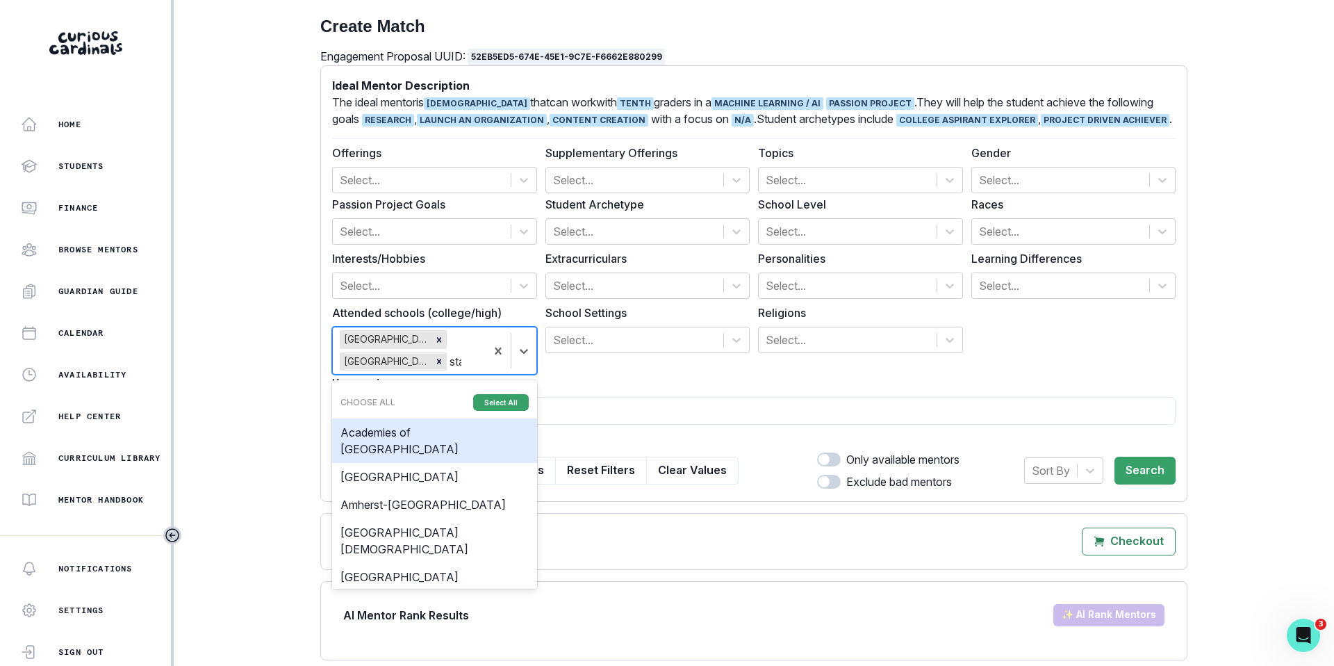
type input "[PERSON_NAME]"
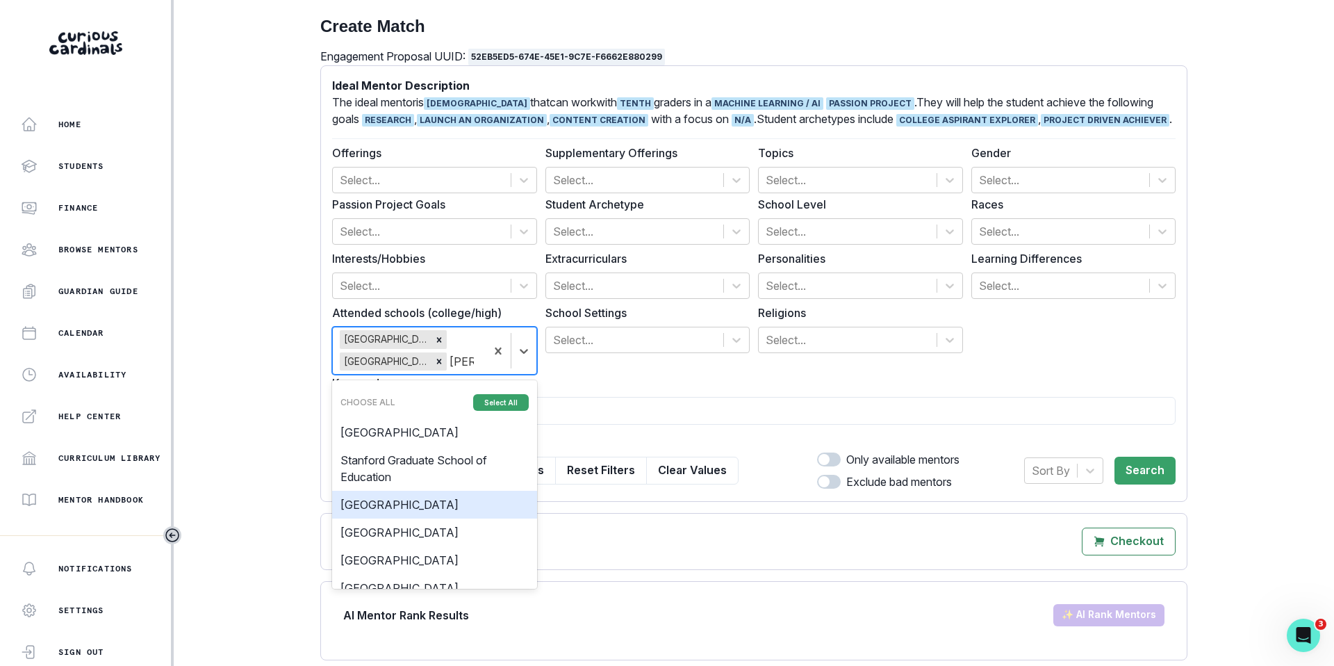
click at [446, 515] on div "[GEOGRAPHIC_DATA]" at bounding box center [434, 505] width 205 height 28
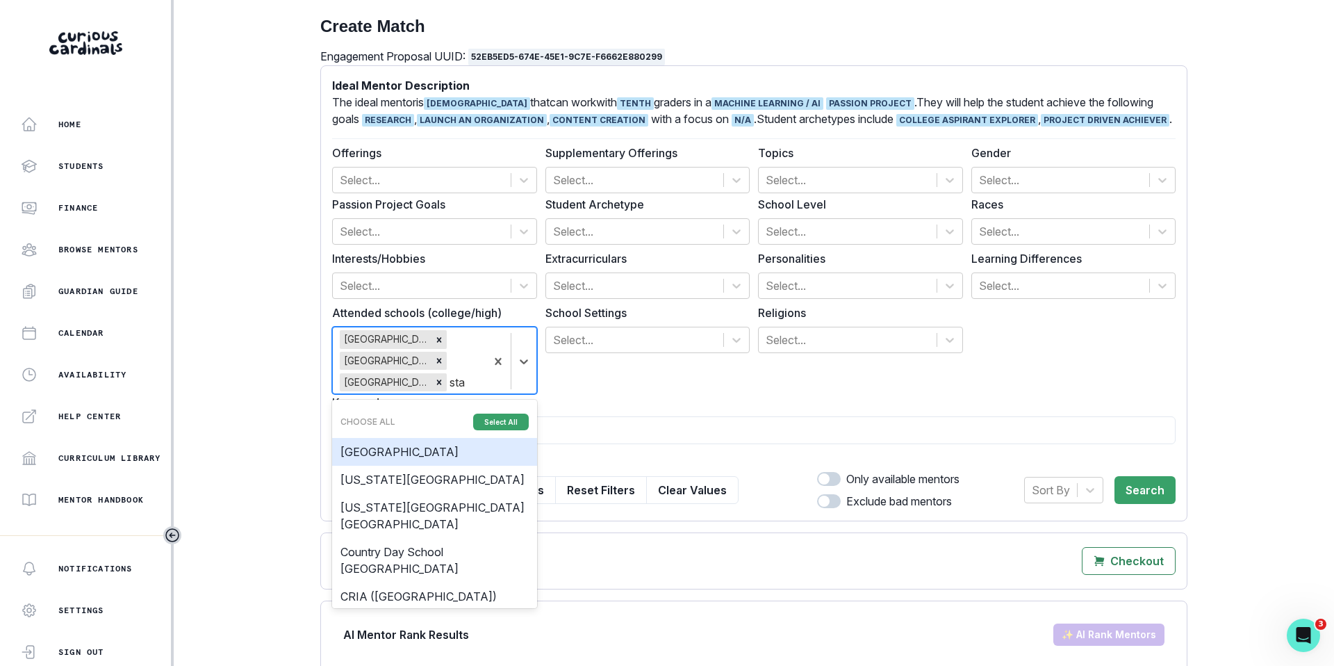
type input "[PERSON_NAME]"
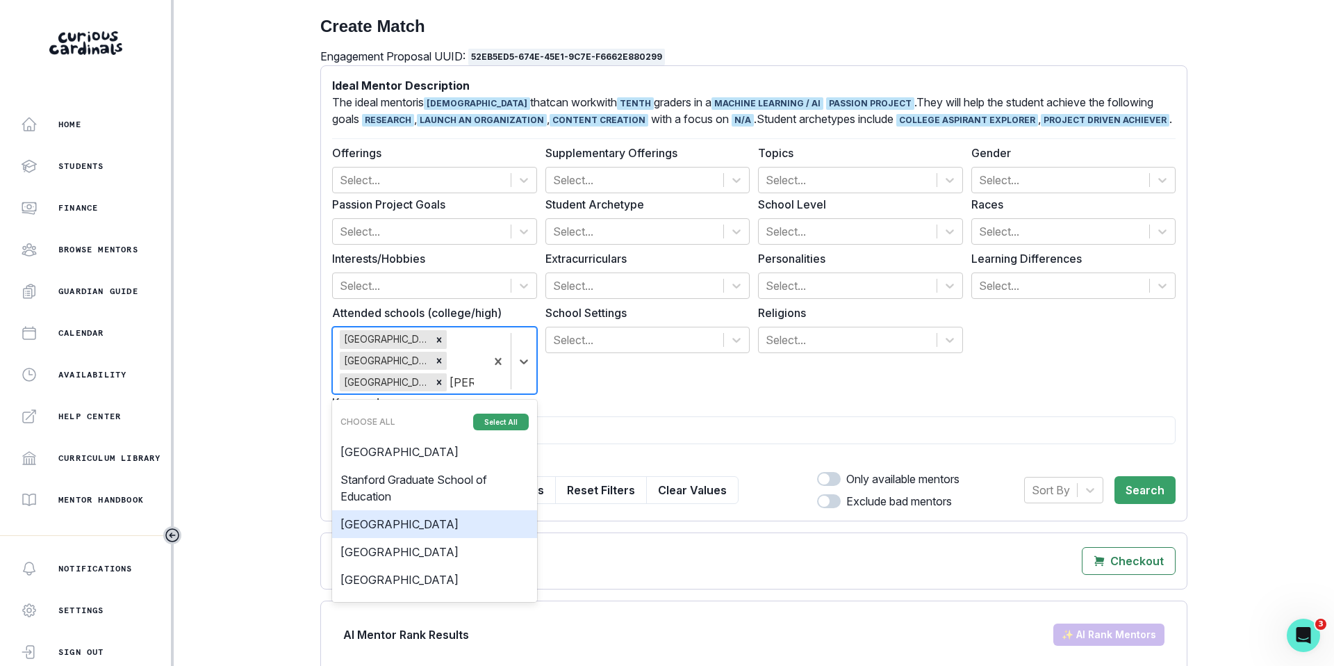
click at [428, 538] on div "[GEOGRAPHIC_DATA]" at bounding box center [434, 524] width 205 height 28
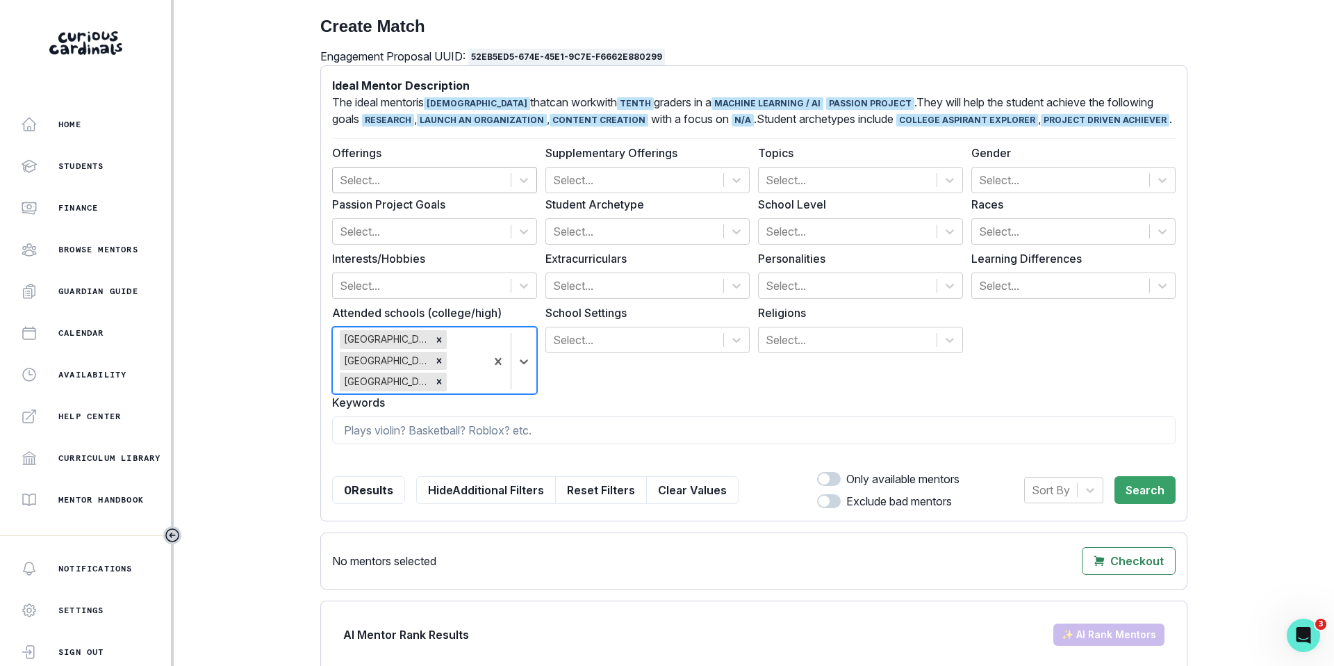
click at [361, 179] on div at bounding box center [422, 179] width 164 height 19
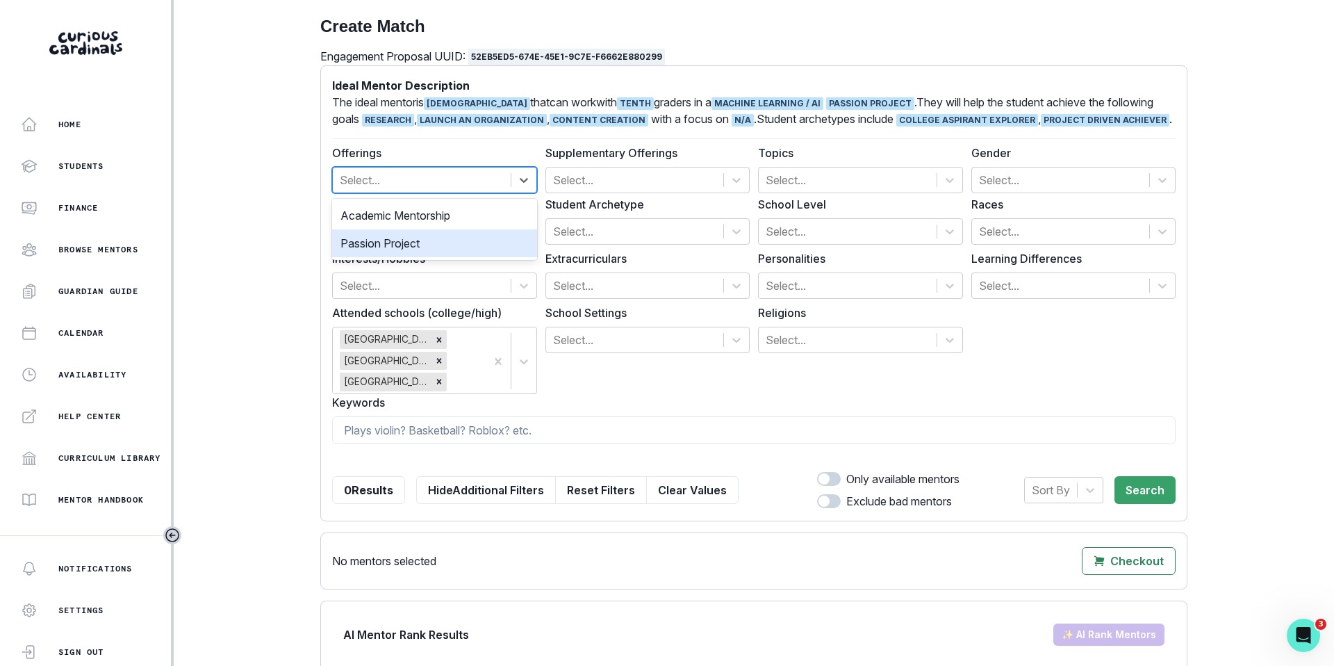
click at [383, 242] on div "Passion Project" at bounding box center [434, 243] width 205 height 28
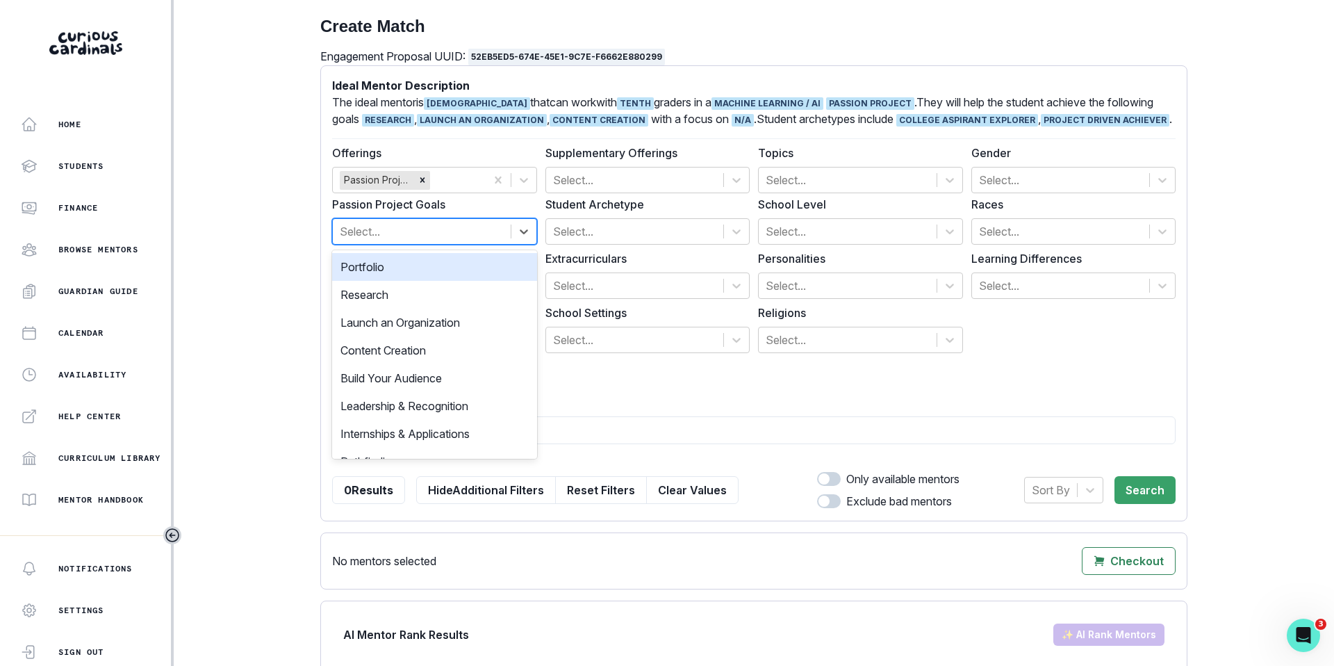
click at [431, 233] on div at bounding box center [422, 231] width 164 height 19
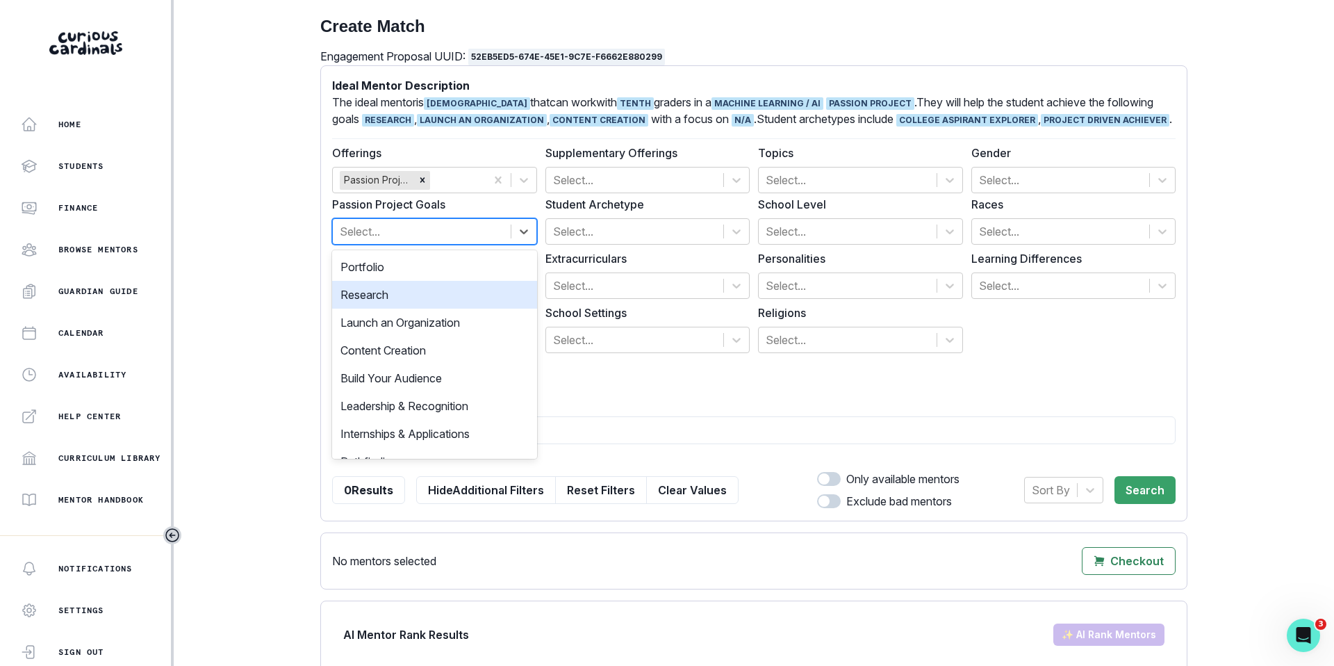
click at [409, 300] on div "Research" at bounding box center [434, 295] width 205 height 28
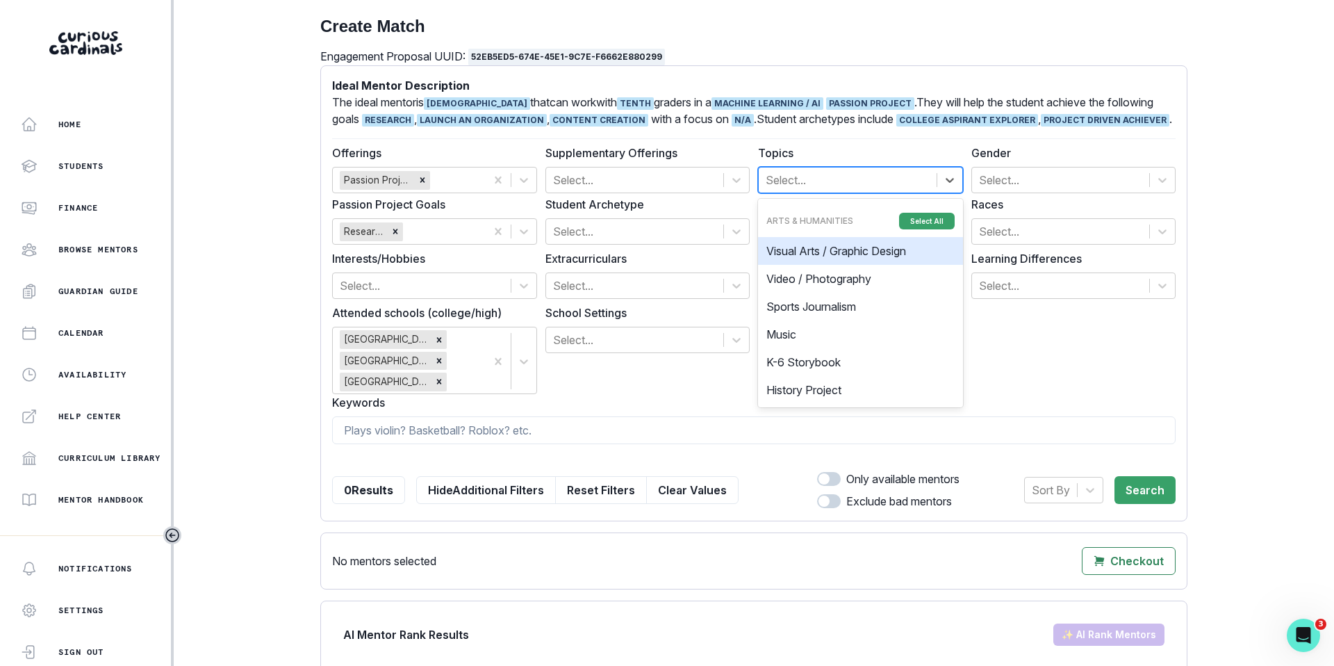
click at [780, 171] on div at bounding box center [848, 179] width 164 height 19
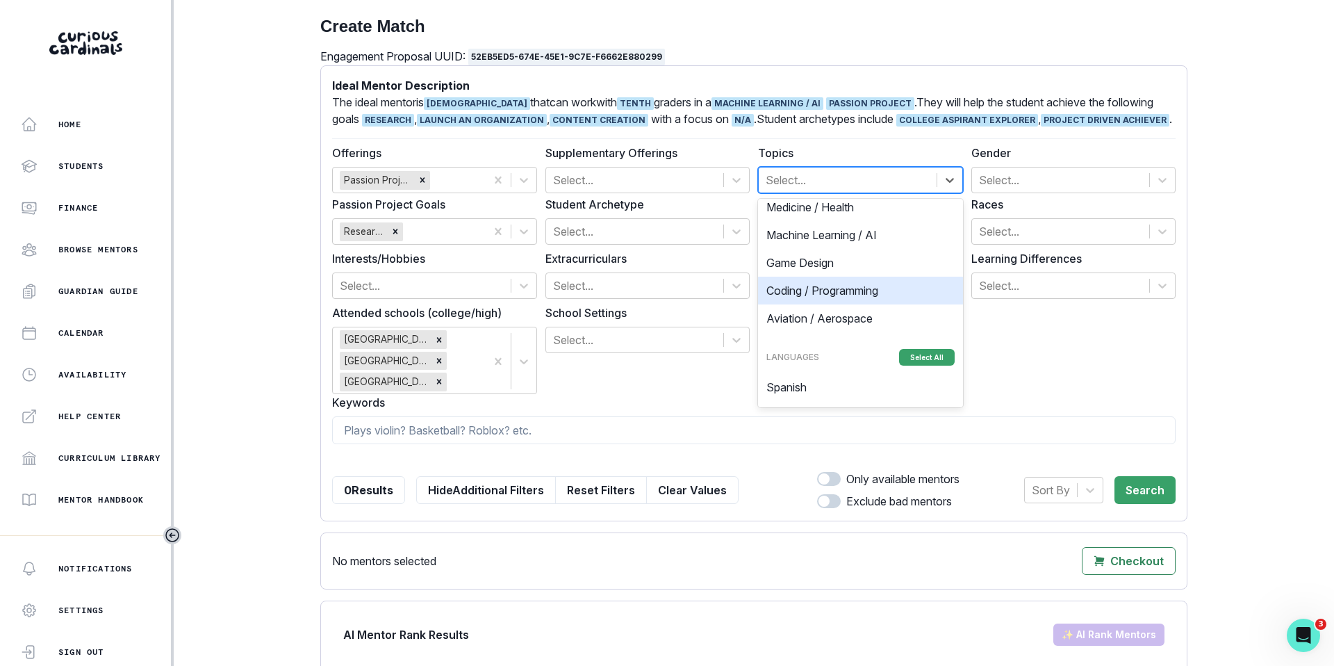
scroll to position [773, 0]
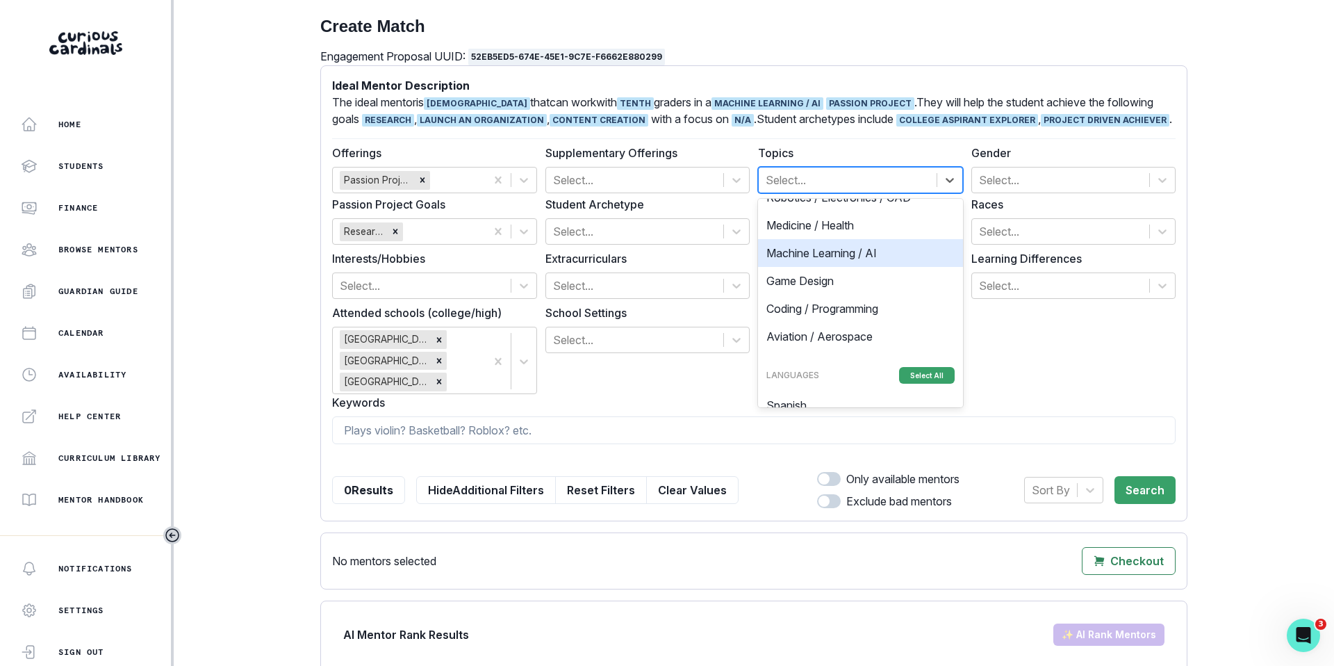
click at [837, 262] on div "Machine Learning / AI" at bounding box center [860, 253] width 205 height 28
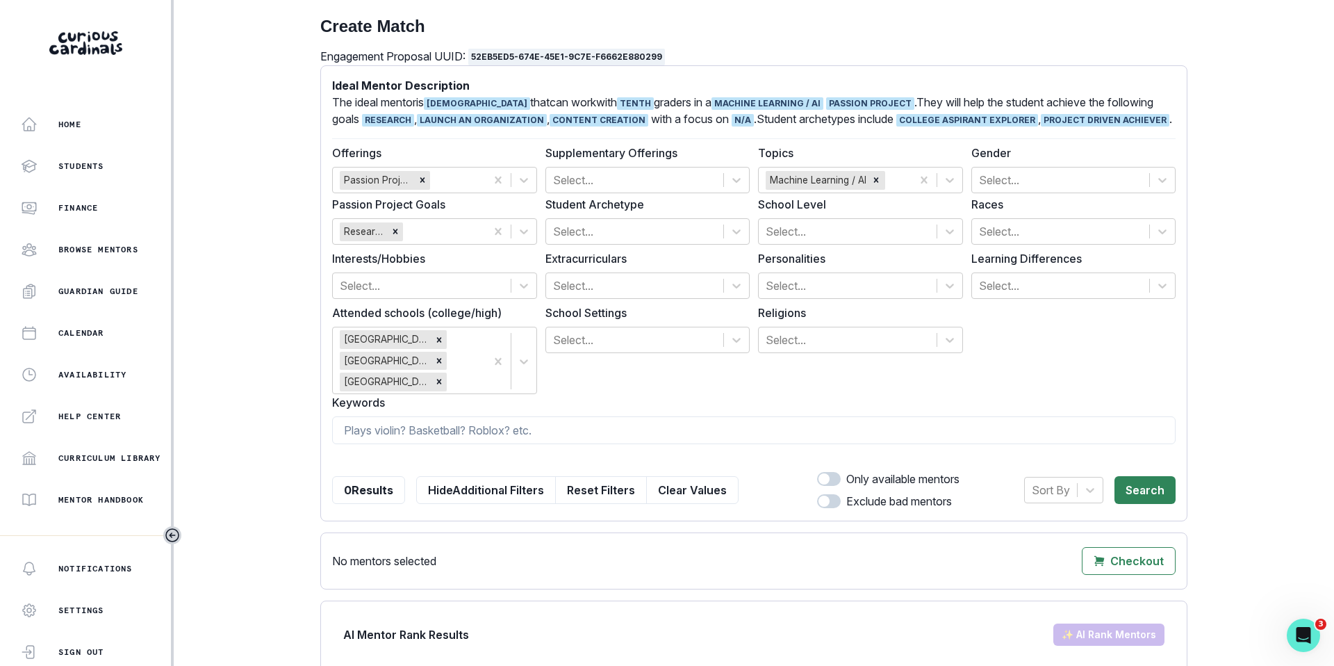
click at [1144, 493] on button "Search" at bounding box center [1144, 490] width 61 height 28
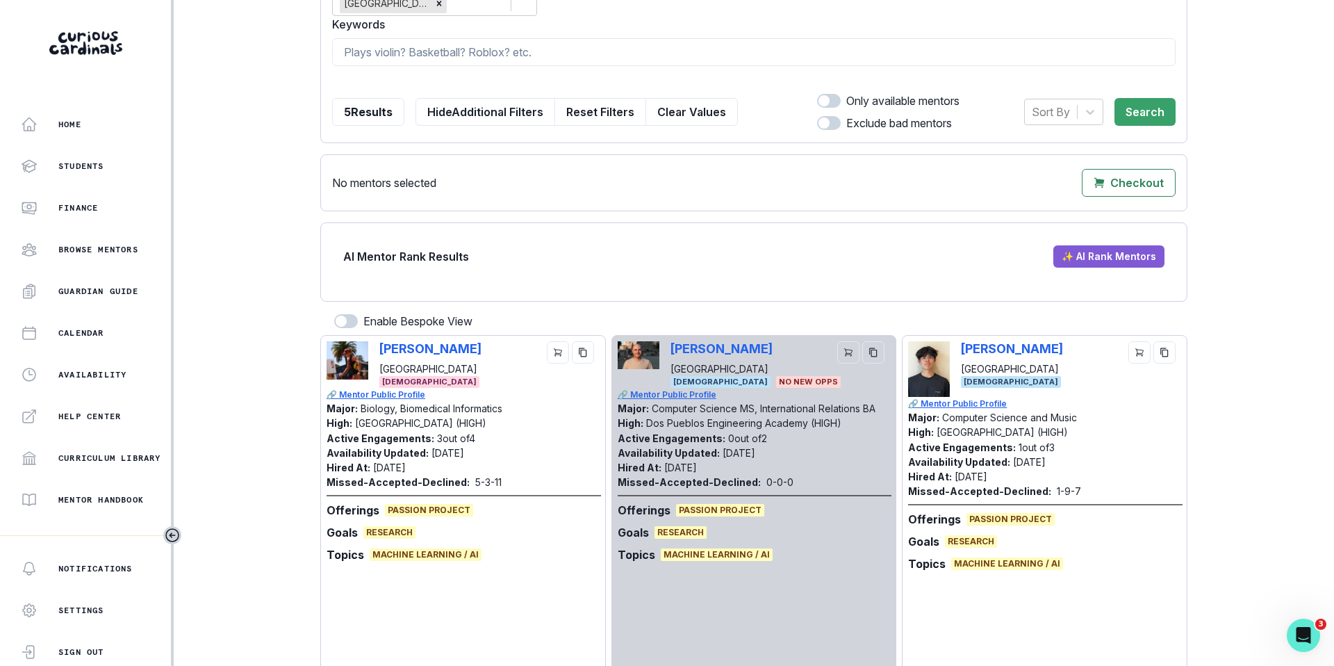
scroll to position [347, 0]
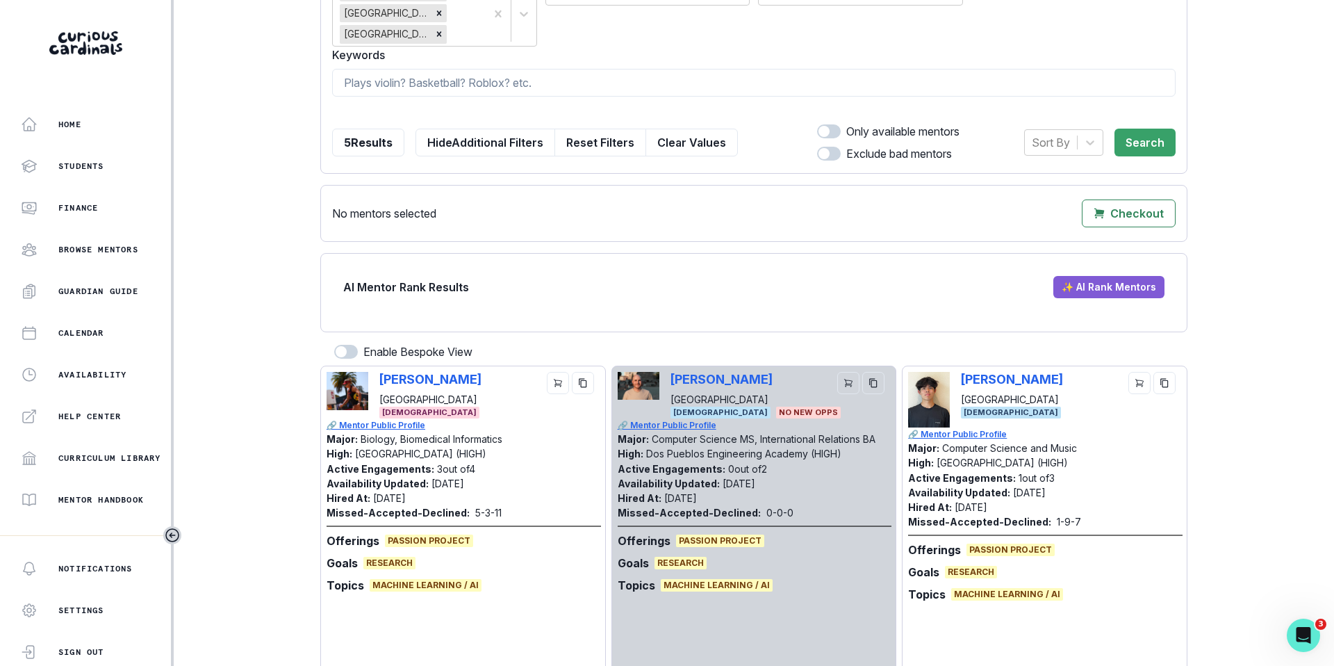
click at [832, 136] on span at bounding box center [829, 131] width 24 height 14
click at [817, 124] on input "checkbox" at bounding box center [816, 124] width 1 height 1
checkbox input "true"
click at [1143, 140] on button "Search" at bounding box center [1144, 143] width 61 height 28
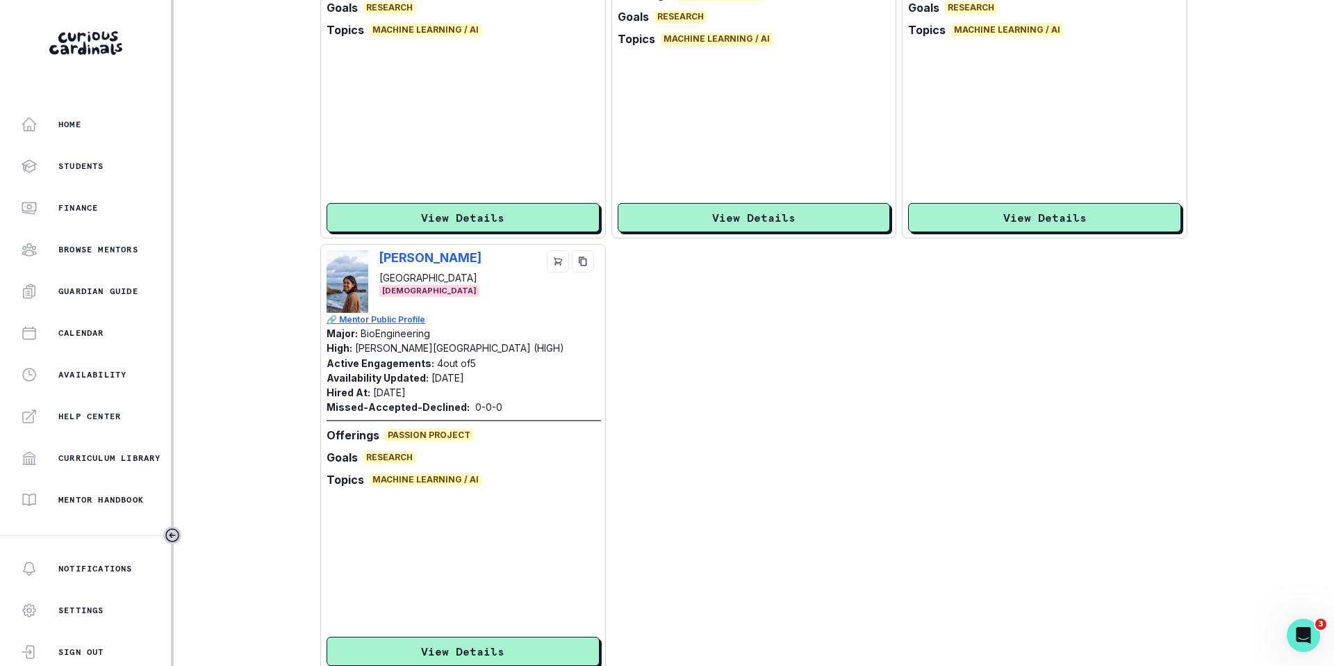
scroll to position [959, 0]
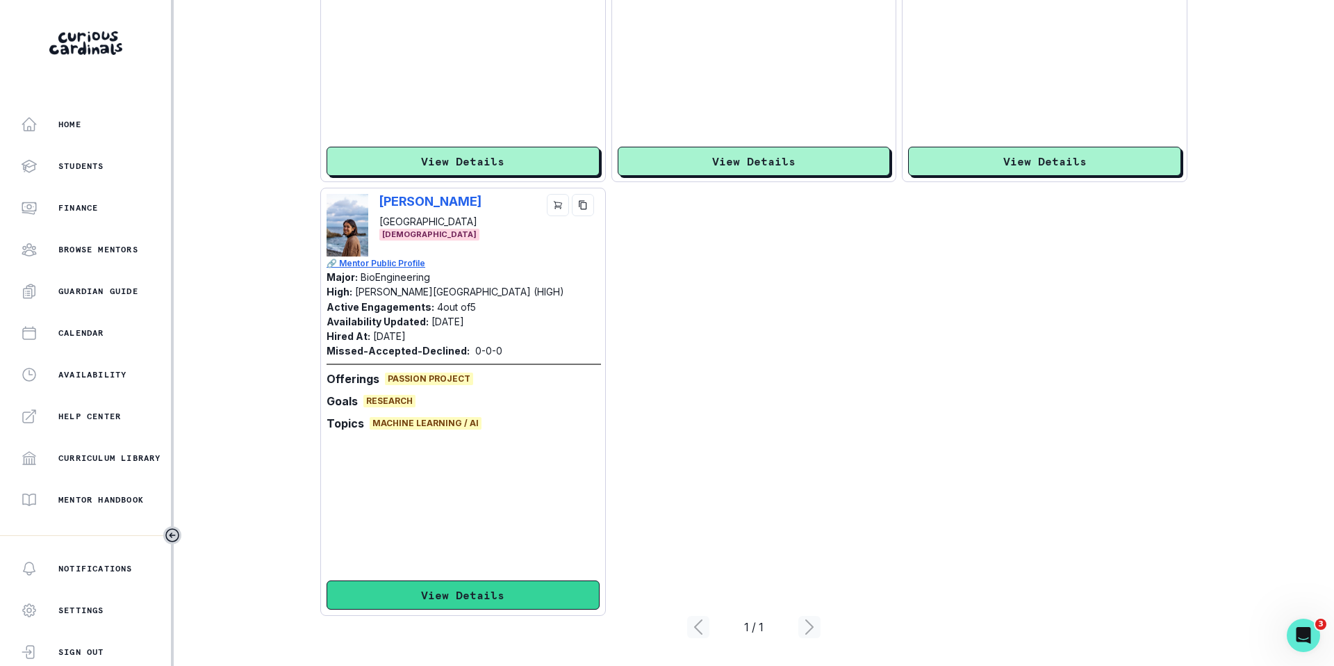
click at [445, 605] on button "View Details" at bounding box center [463, 594] width 273 height 29
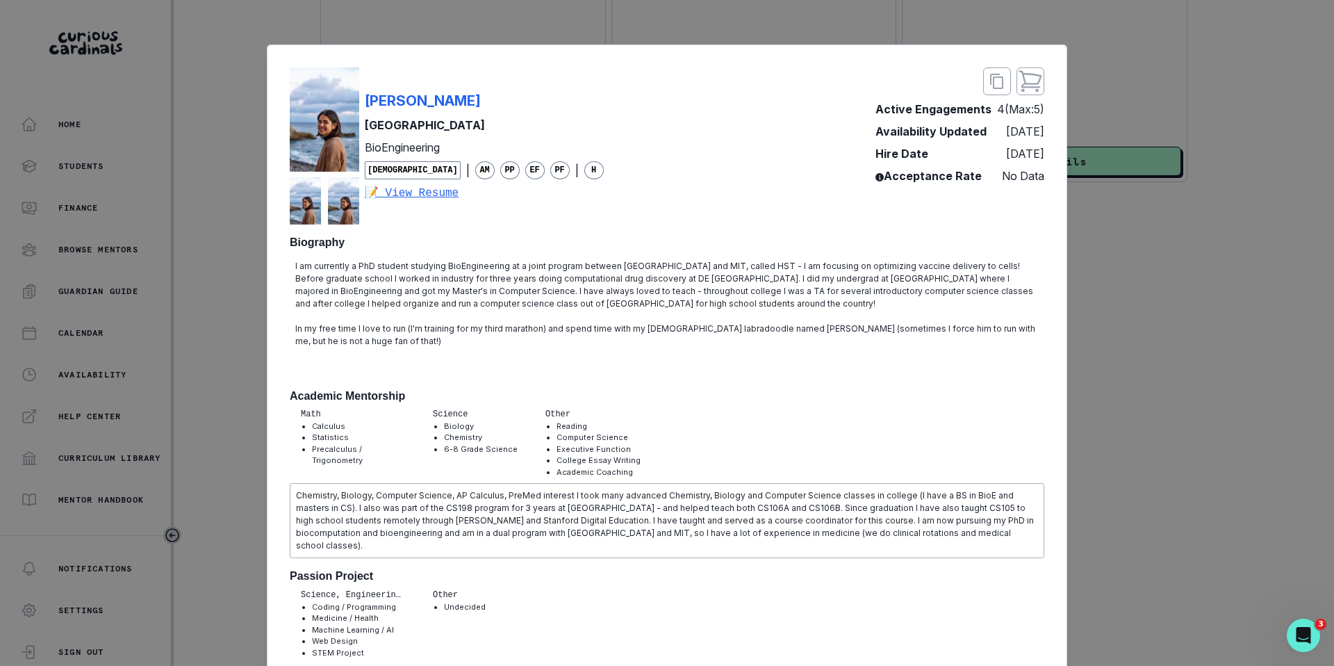
drag, startPoint x: 484, startPoint y: 111, endPoint x: 364, endPoint y: 103, distance: 119.8
click at [364, 103] on div "[PERSON_NAME] Stanford University BioEngineering [DEMOGRAPHIC_DATA] | AM PP EF …" at bounding box center [447, 145] width 314 height 157
copy p "[PERSON_NAME]"
click at [1151, 353] on div "[PERSON_NAME] [GEOGRAPHIC_DATA] BioEngineering [DEMOGRAPHIC_DATA] | AM PP EF PF…" at bounding box center [667, 333] width 1334 height 666
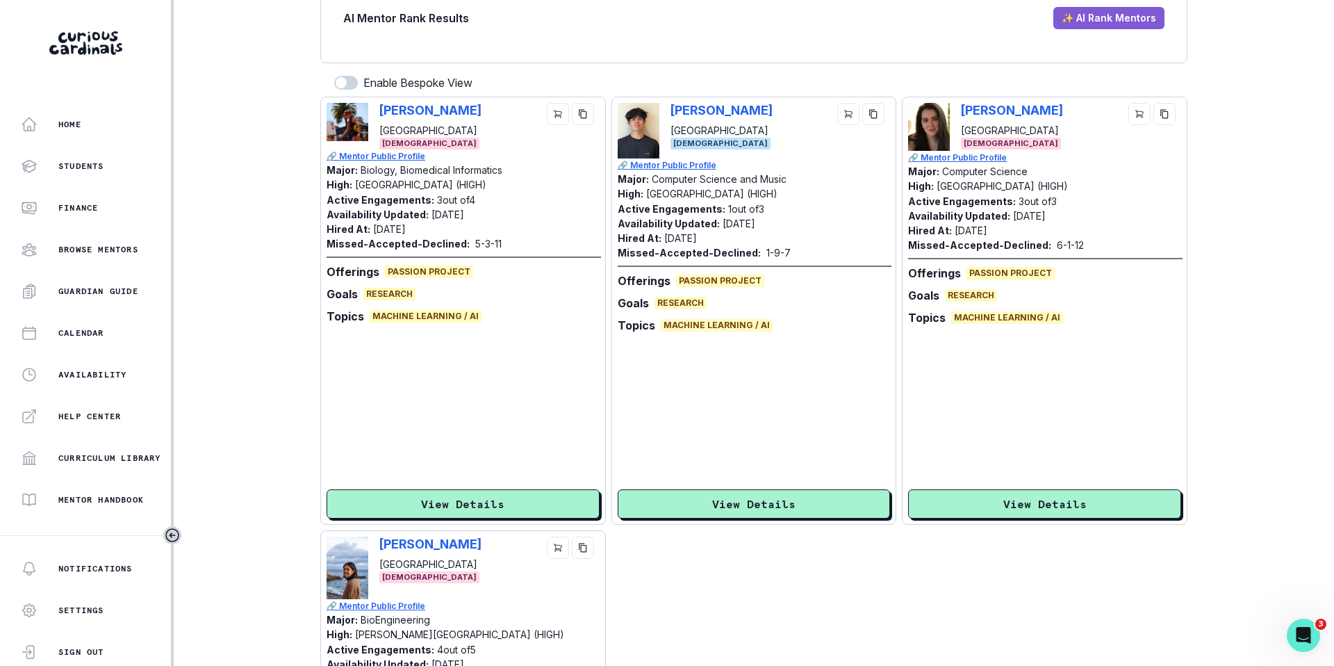
scroll to position [605, 0]
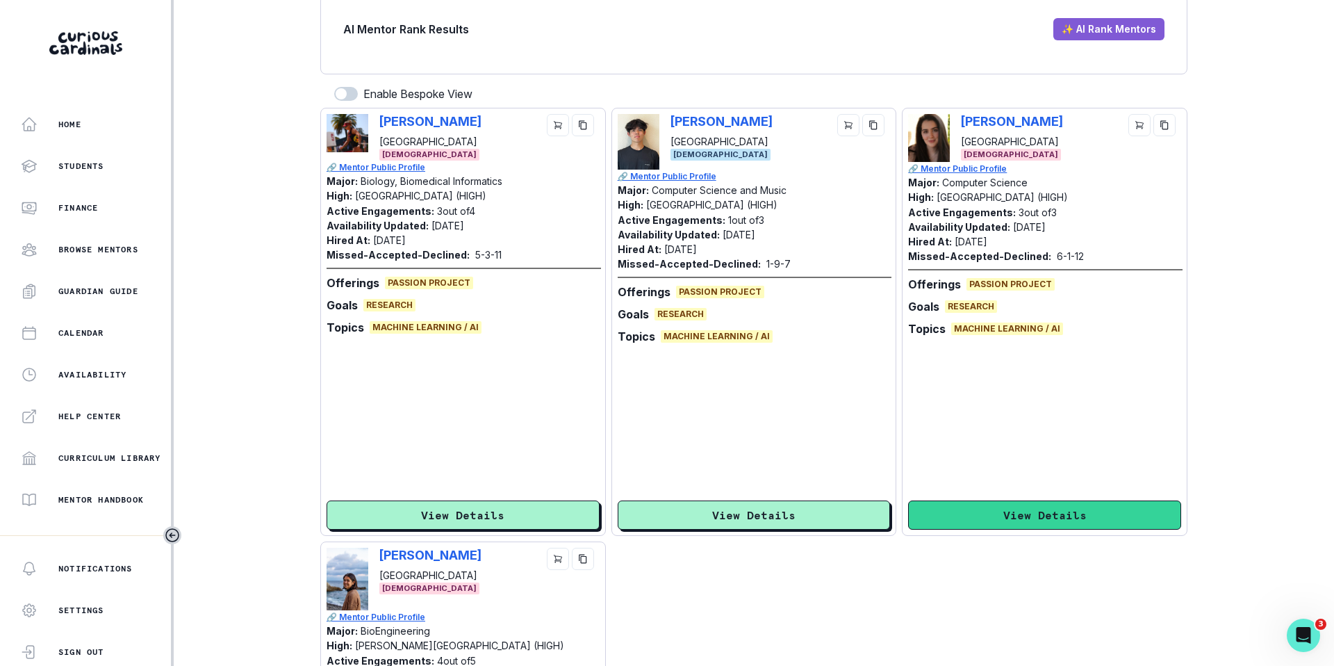
click at [1064, 509] on button "View Details" at bounding box center [1044, 514] width 273 height 29
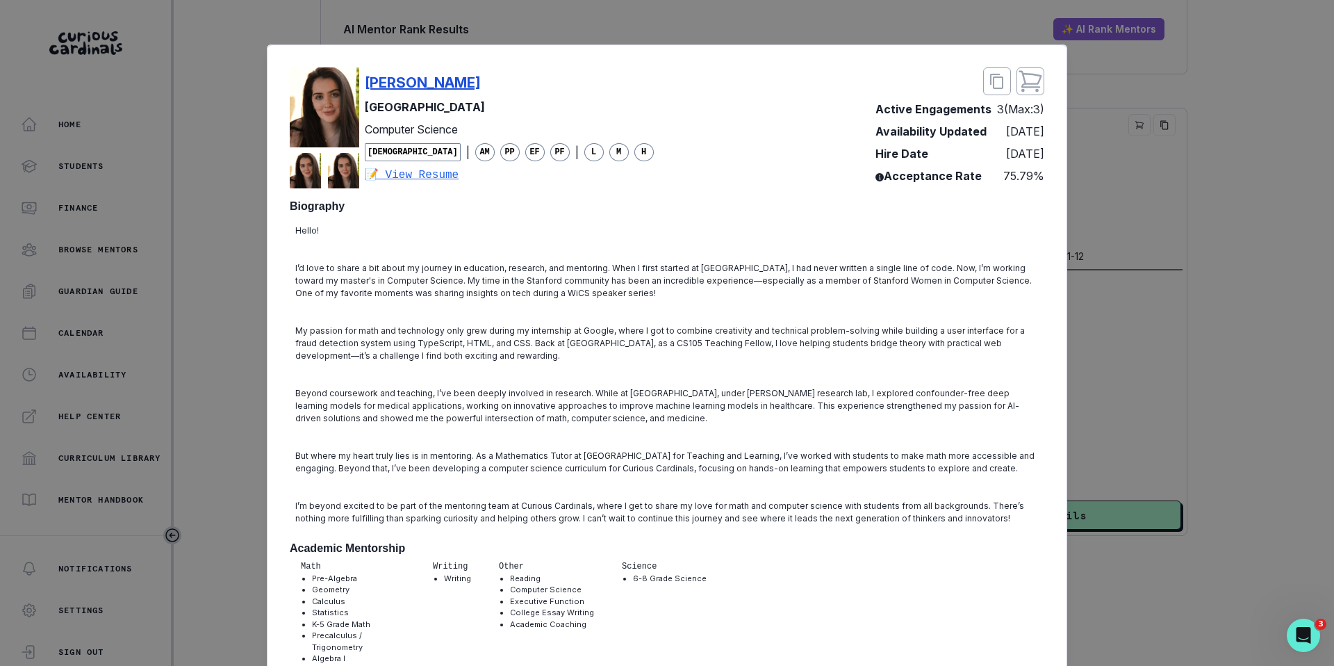
drag, startPoint x: 500, startPoint y: 85, endPoint x: 368, endPoint y: 83, distance: 132.0
click at [368, 83] on div "[PERSON_NAME]" at bounding box center [509, 82] width 289 height 21
copy p "[PERSON_NAME]"
click at [1143, 239] on div "[PERSON_NAME] Diessl [GEOGRAPHIC_DATA] Computer Science [DEMOGRAPHIC_DATA] | AM…" at bounding box center [667, 333] width 1334 height 666
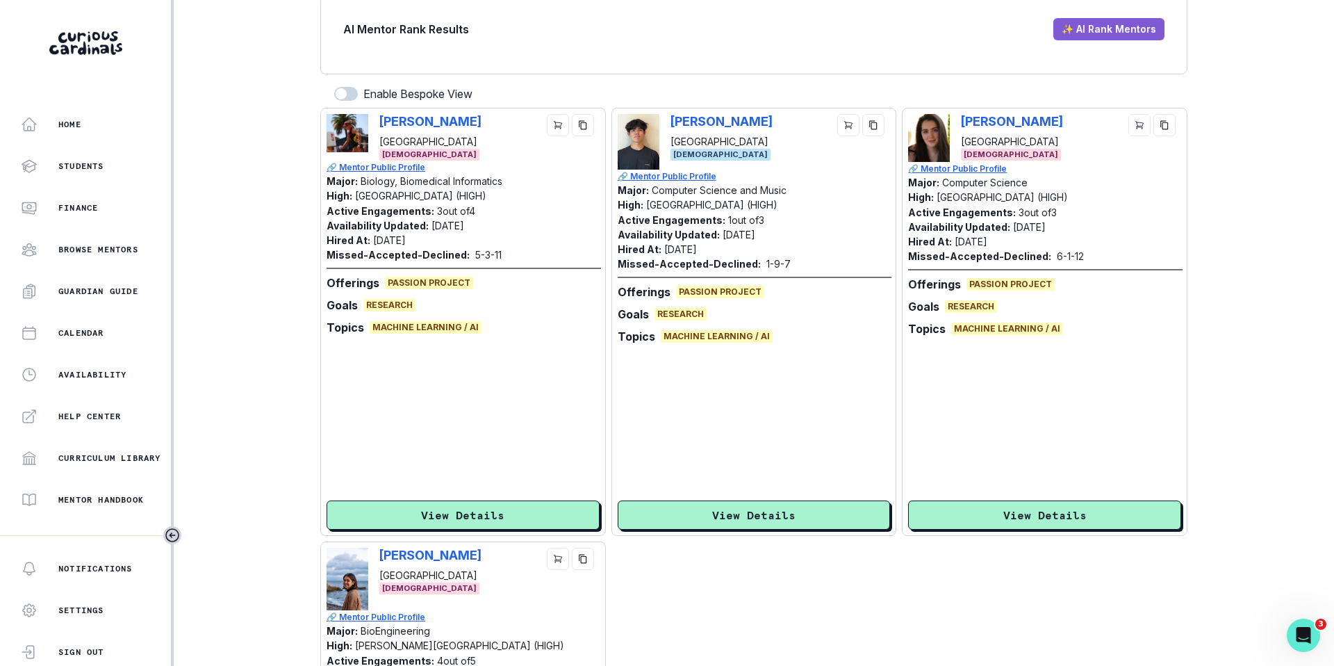
click at [1143, 239] on div "[PERSON_NAME] Diessl [GEOGRAPHIC_DATA] Computer Science [DEMOGRAPHIC_DATA] | AM…" at bounding box center [667, 333] width 1334 height 666
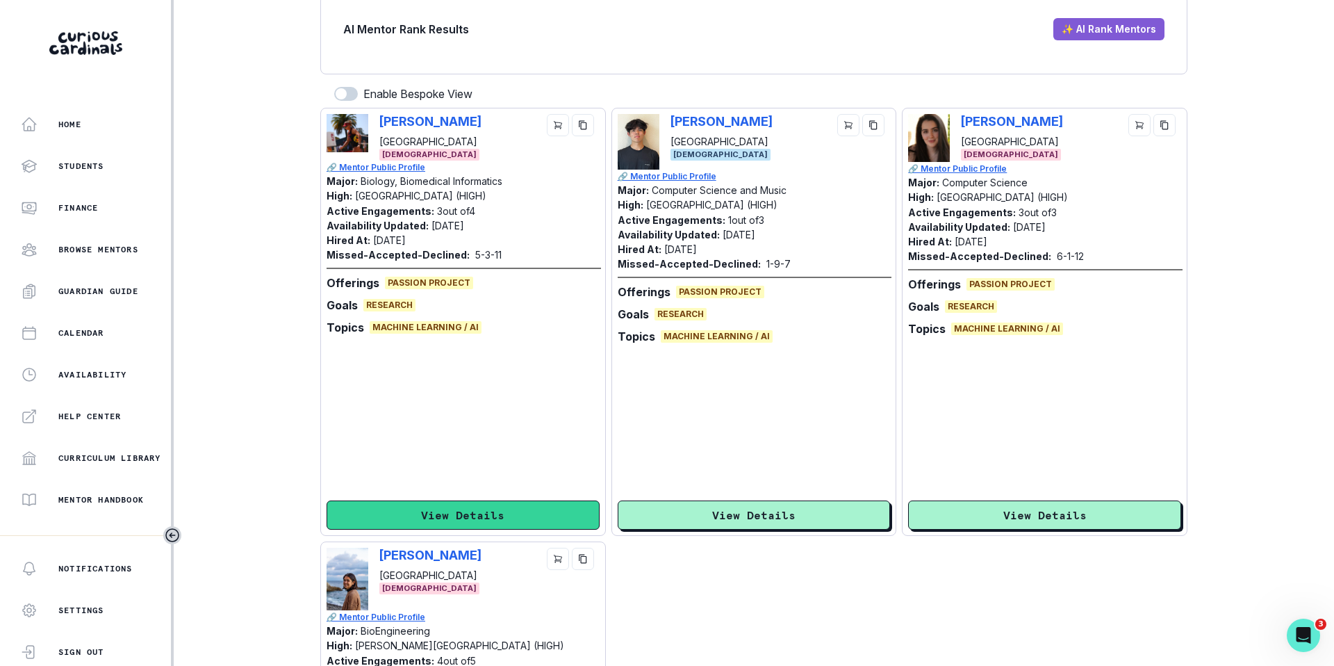
click at [576, 511] on button "View Details" at bounding box center [463, 514] width 273 height 29
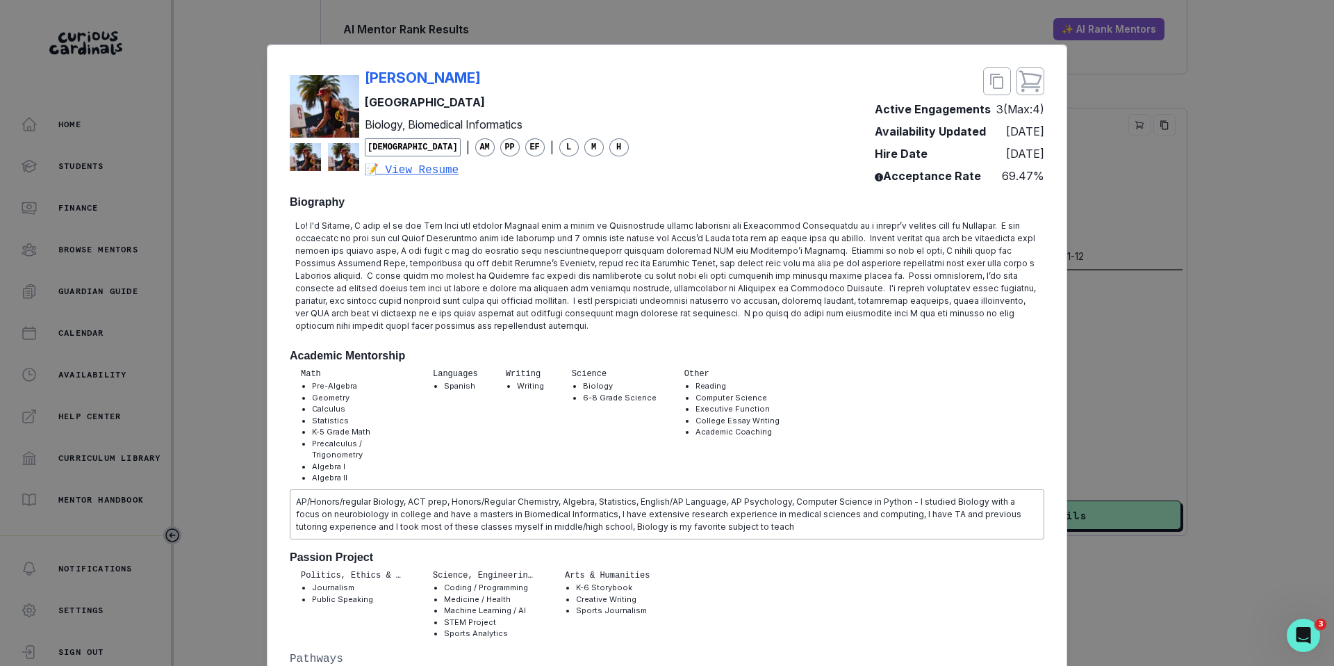
click at [1126, 378] on div "[PERSON_NAME] [GEOGRAPHIC_DATA] Biology, Biomedical Informatics [DEMOGRAPHIC_DA…" at bounding box center [667, 333] width 1334 height 666
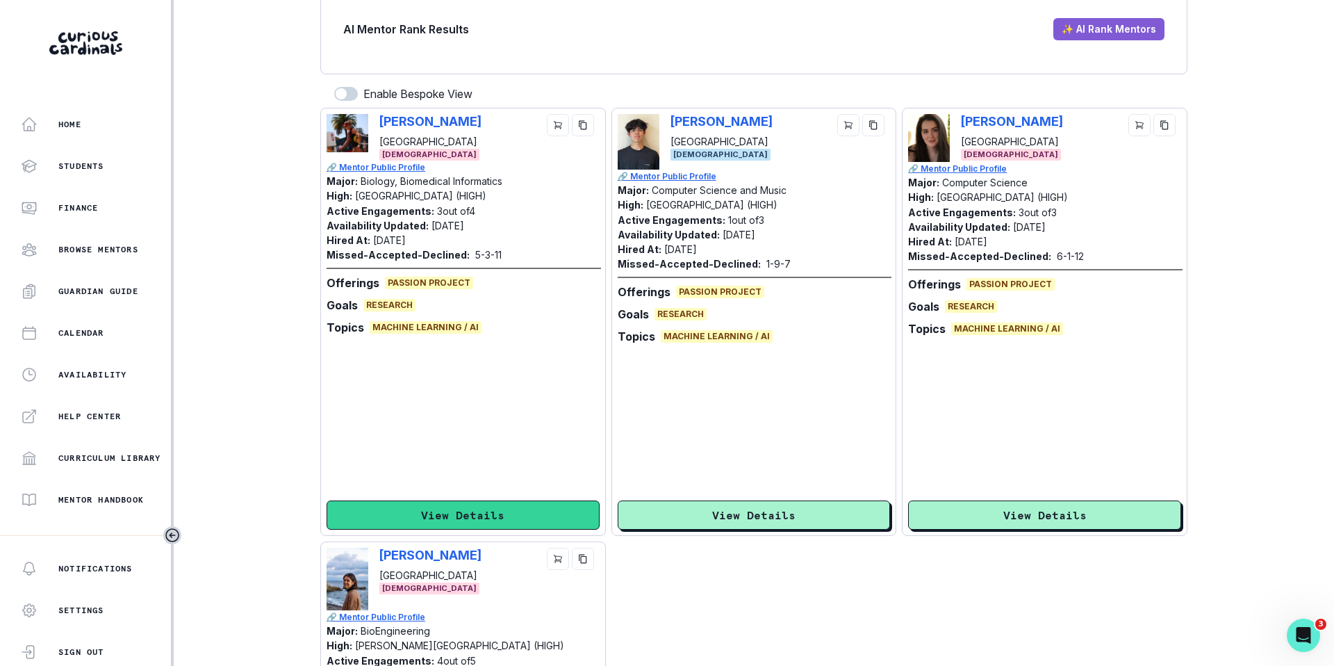
click at [513, 512] on button "View Details" at bounding box center [463, 514] width 273 height 29
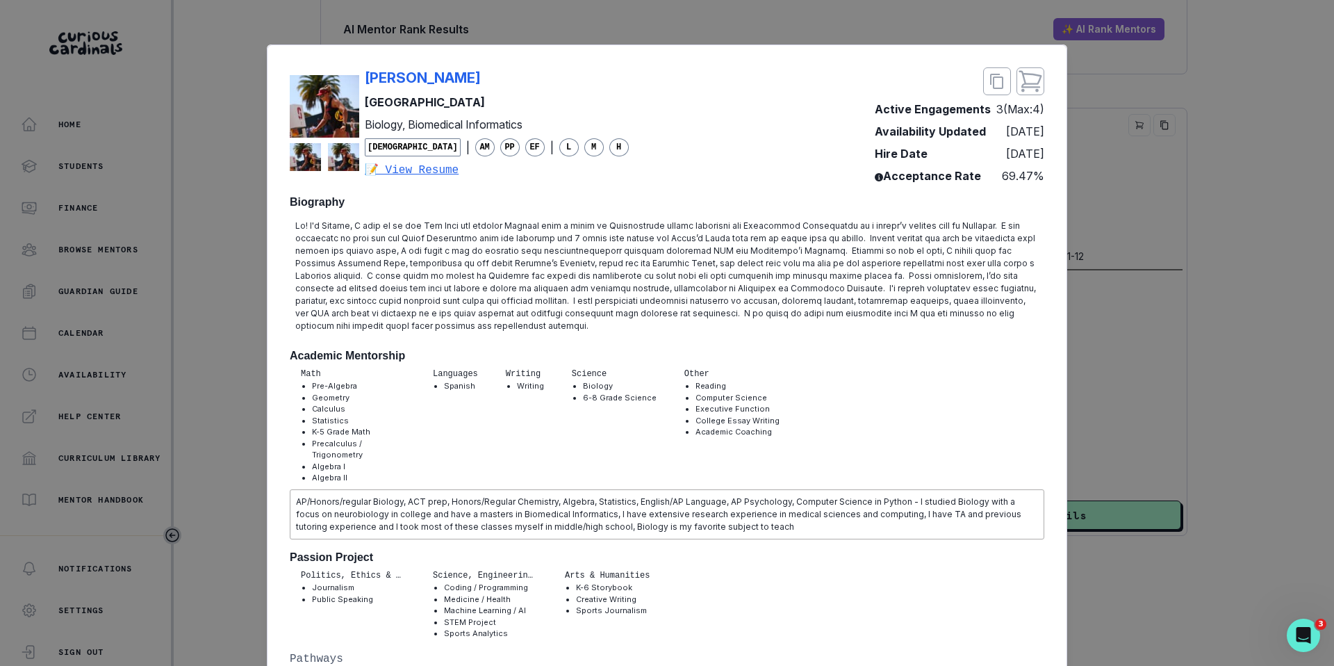
click at [1164, 311] on div "[PERSON_NAME] [GEOGRAPHIC_DATA] Biology, Biomedical Informatics [DEMOGRAPHIC_DA…" at bounding box center [667, 333] width 1334 height 666
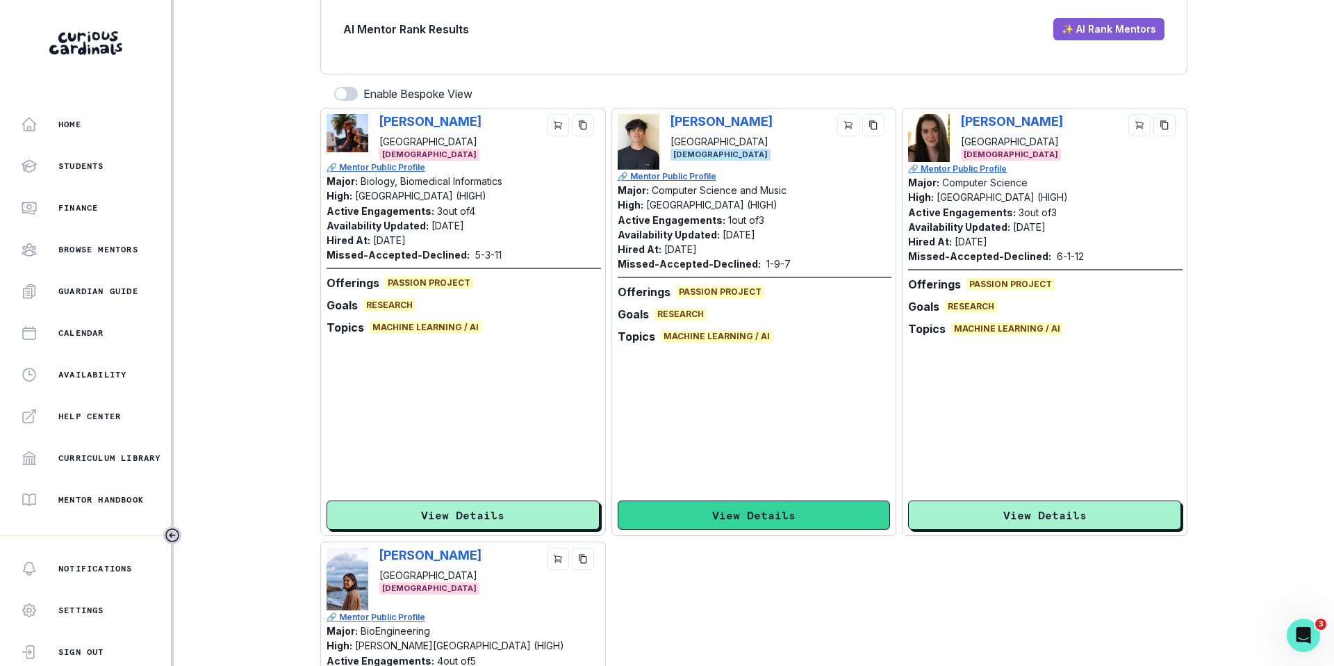
click at [671, 511] on button "View Details" at bounding box center [754, 514] width 273 height 29
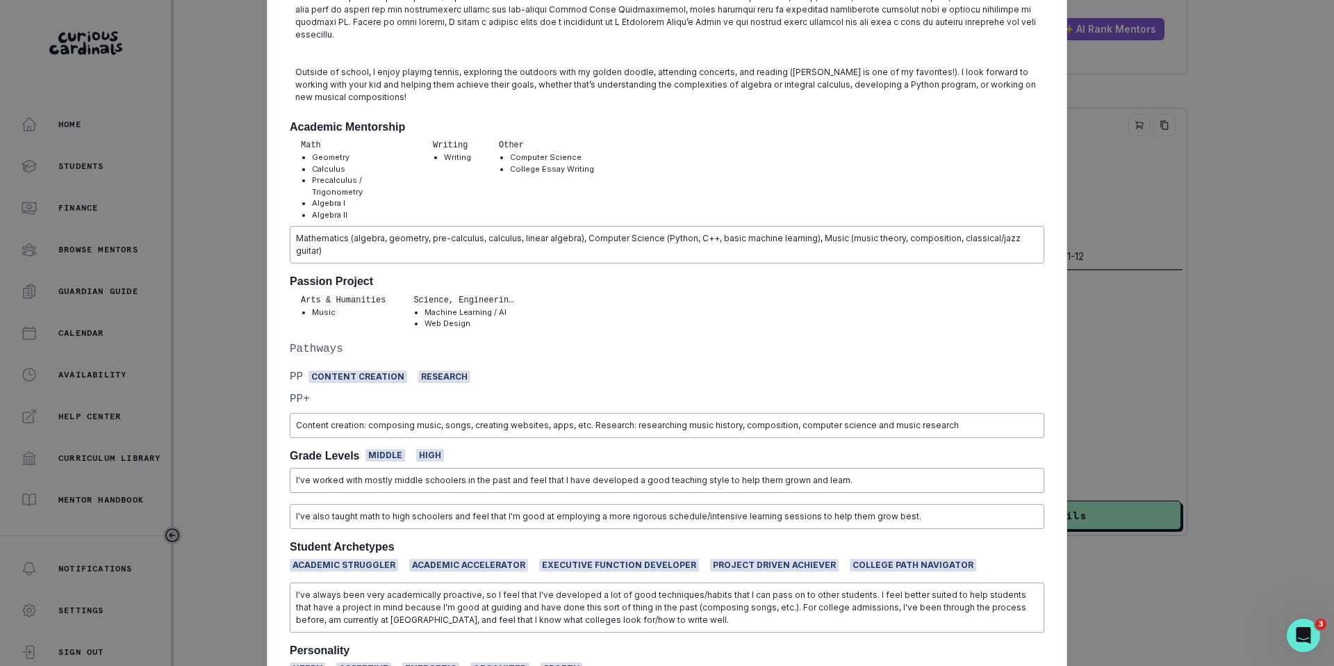
scroll to position [326, 0]
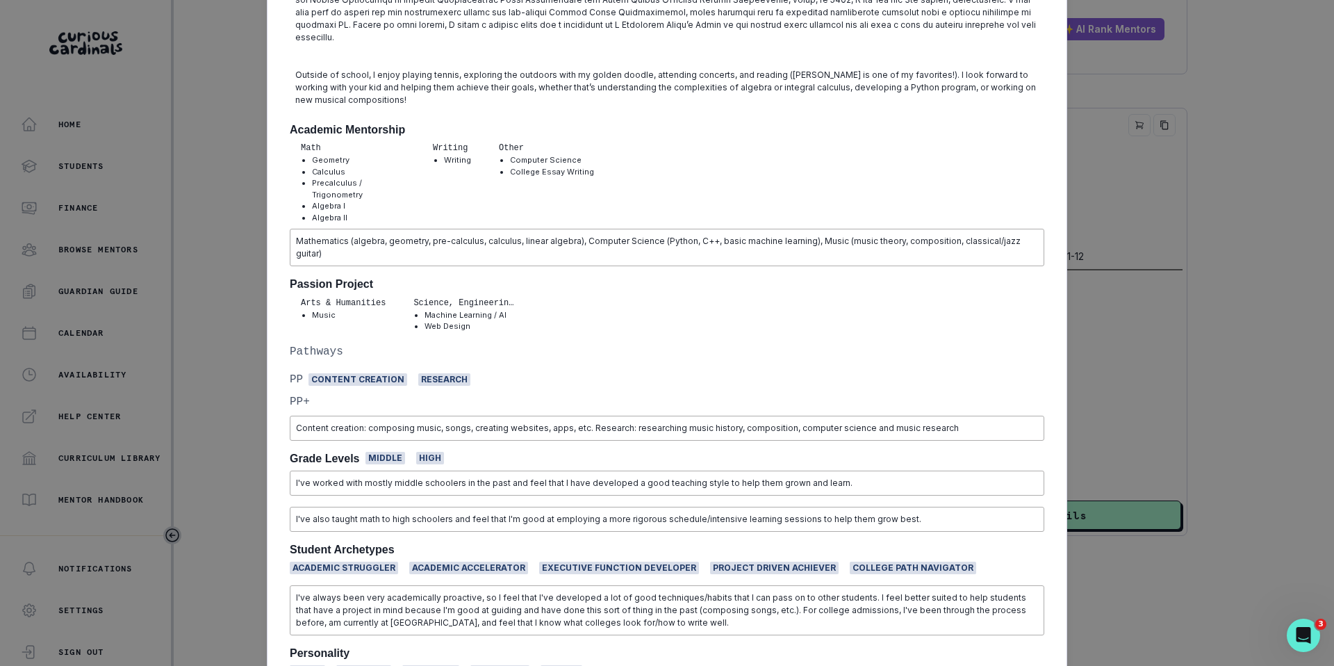
click at [1189, 314] on div "[PERSON_NAME] Stanford University Computer Science and Music [DEMOGRAPHIC_DATA]…" at bounding box center [667, 333] width 1334 height 666
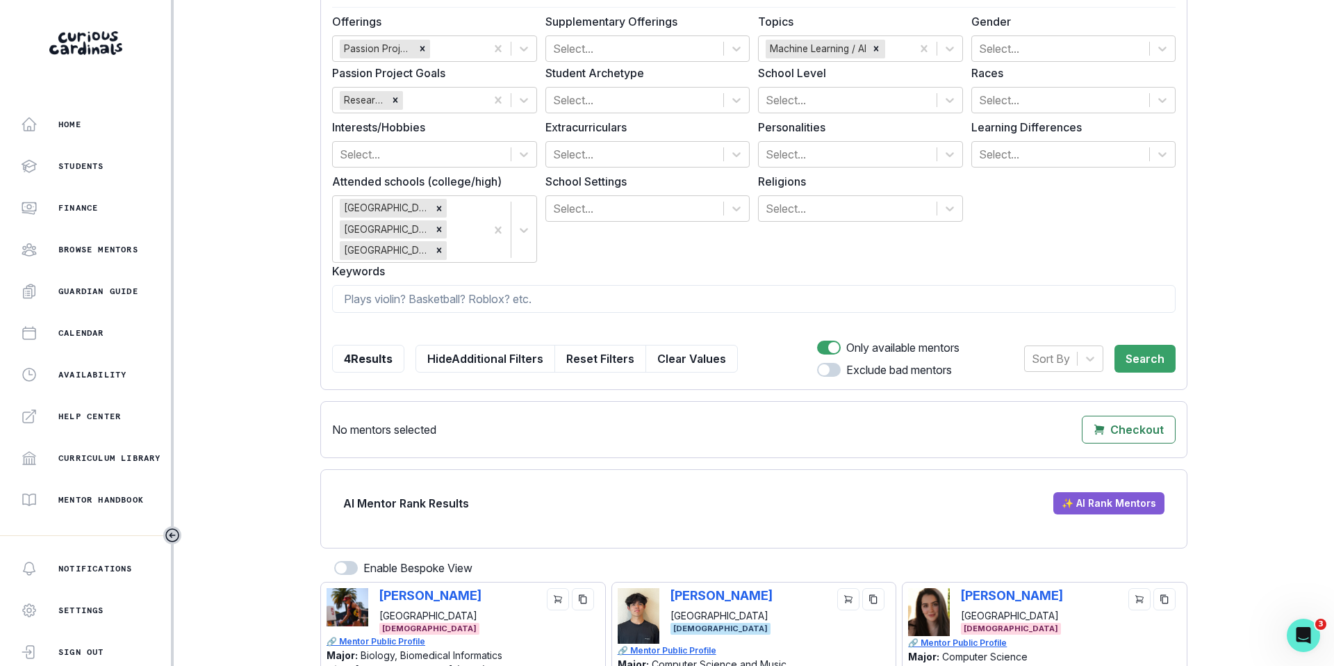
scroll to position [130, 0]
click at [873, 49] on icon "Remove Machine Learning / AI" at bounding box center [876, 50] width 10 height 10
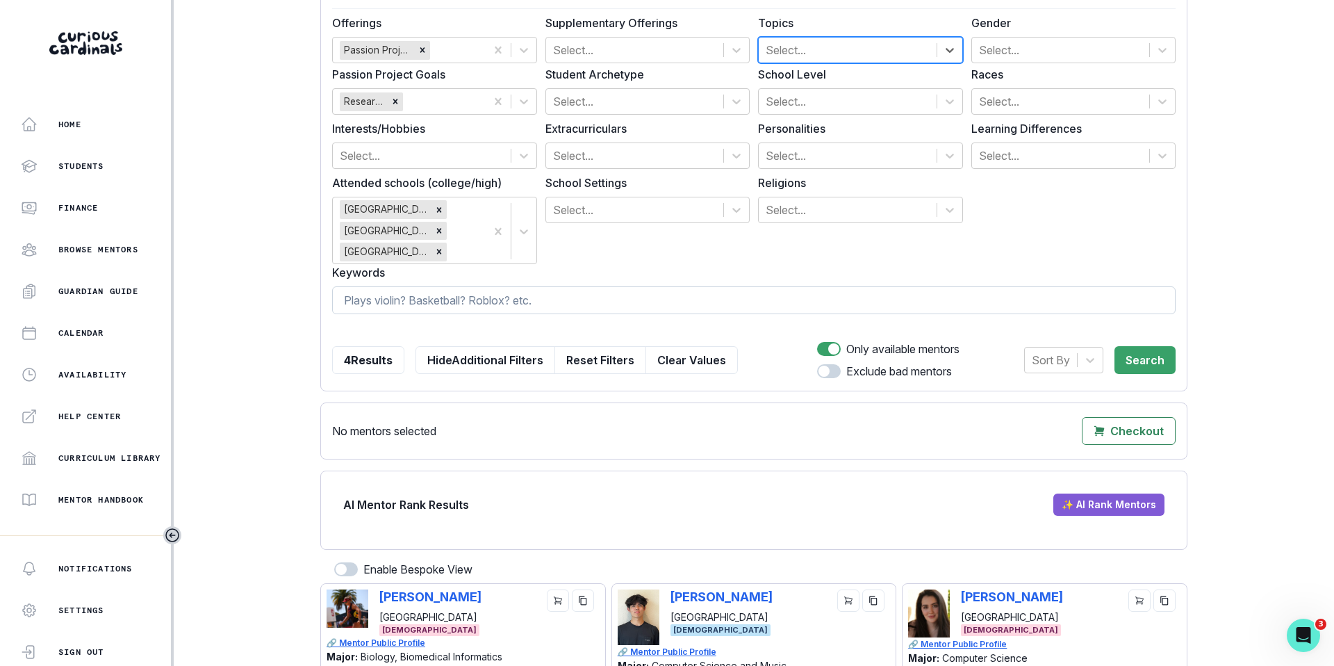
click at [531, 296] on input at bounding box center [753, 300] width 843 height 28
click at [1128, 358] on button "Search" at bounding box center [1144, 360] width 61 height 28
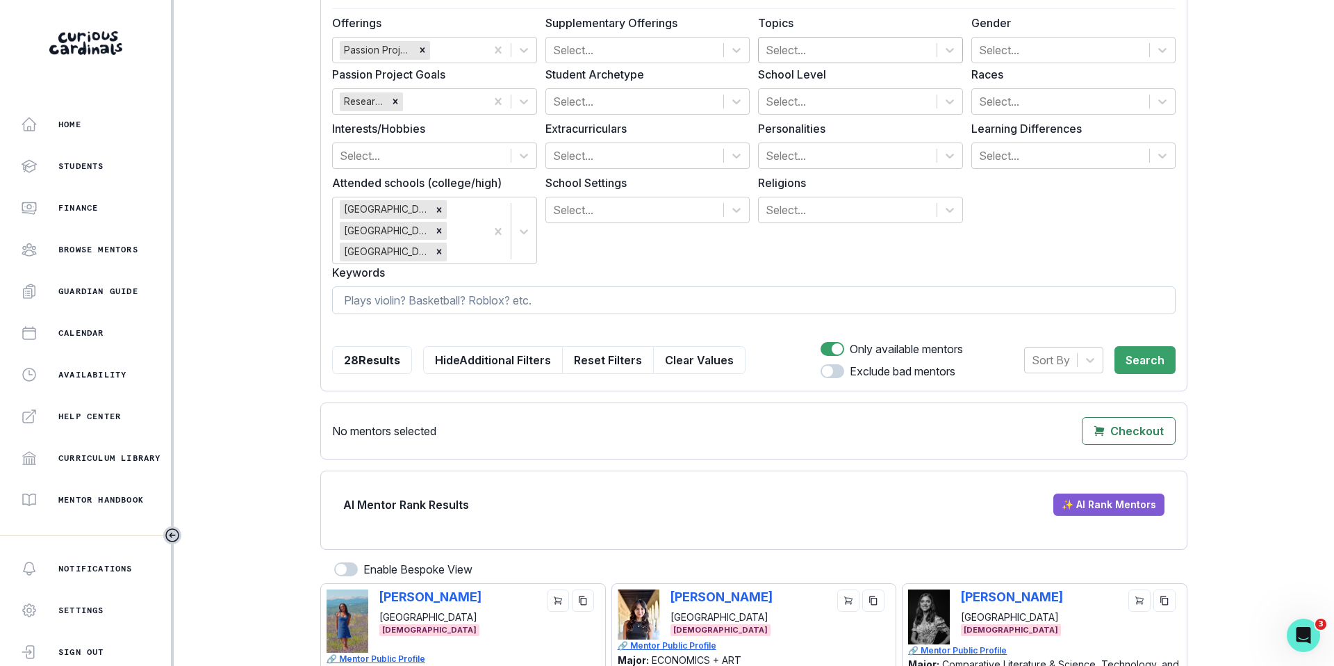
click at [630, 297] on input at bounding box center [753, 300] width 843 height 28
type input "AI"
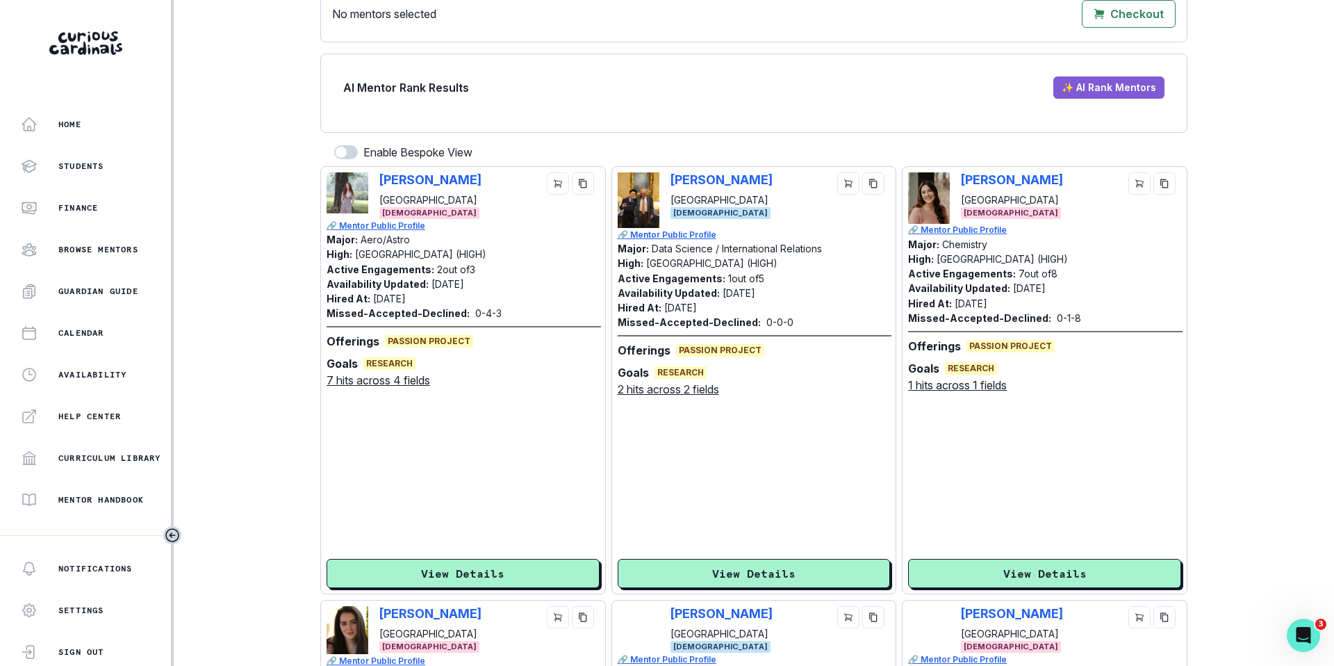
scroll to position [550, 0]
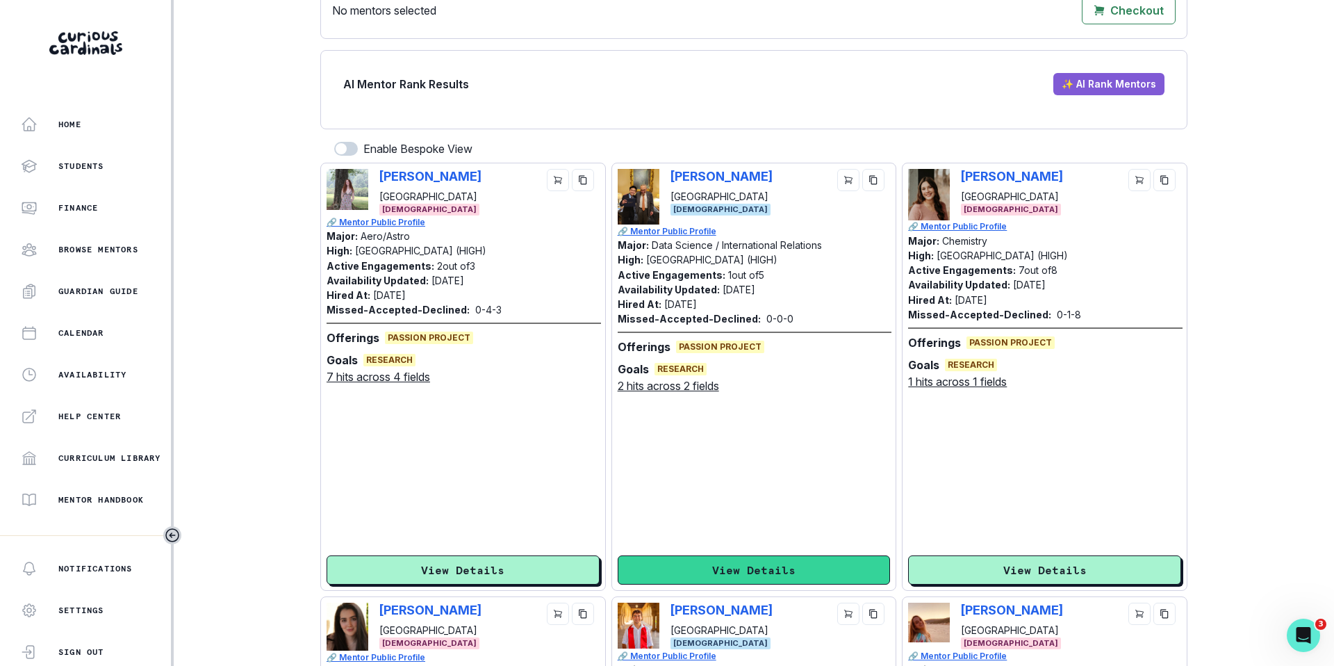
click at [700, 563] on button "View Details" at bounding box center [754, 569] width 273 height 29
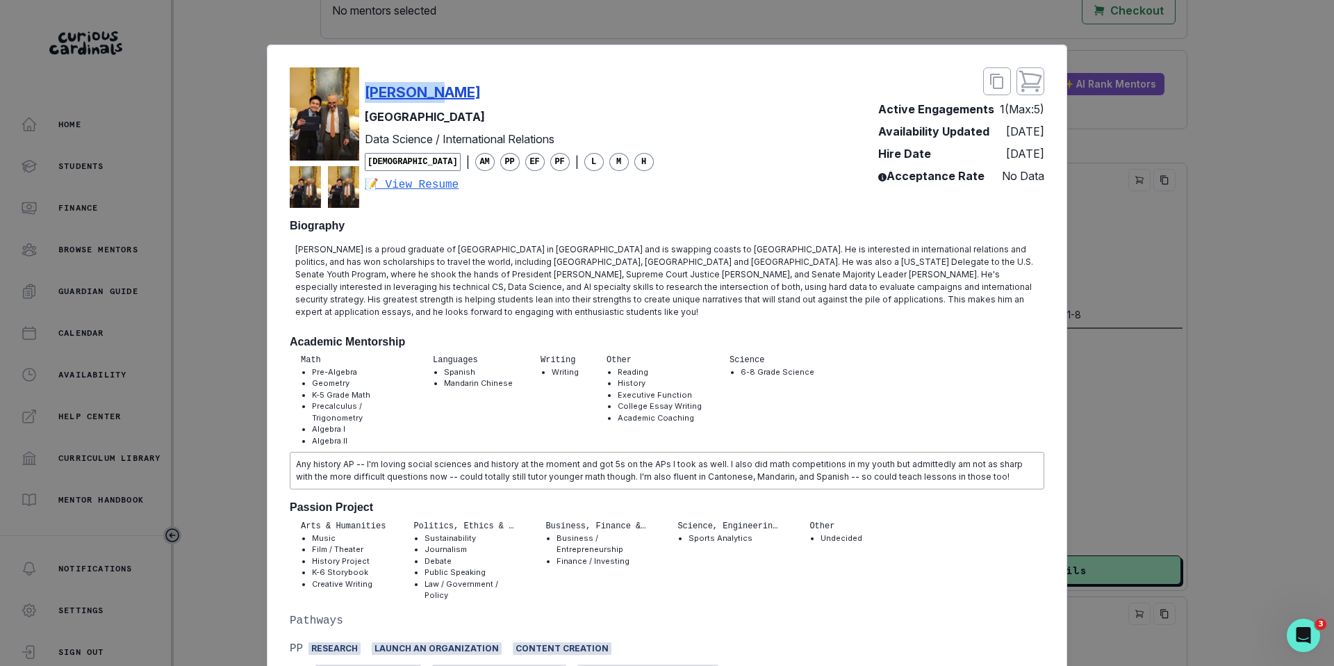
drag, startPoint x: 466, startPoint y: 99, endPoint x: 368, endPoint y: 92, distance: 98.2
click at [368, 92] on div "[PERSON_NAME]" at bounding box center [509, 92] width 289 height 21
copy p "[PERSON_NAME]"
click at [1120, 261] on div "[PERSON_NAME] Stanford University Data Science / International Relations [DEMOG…" at bounding box center [667, 333] width 1334 height 666
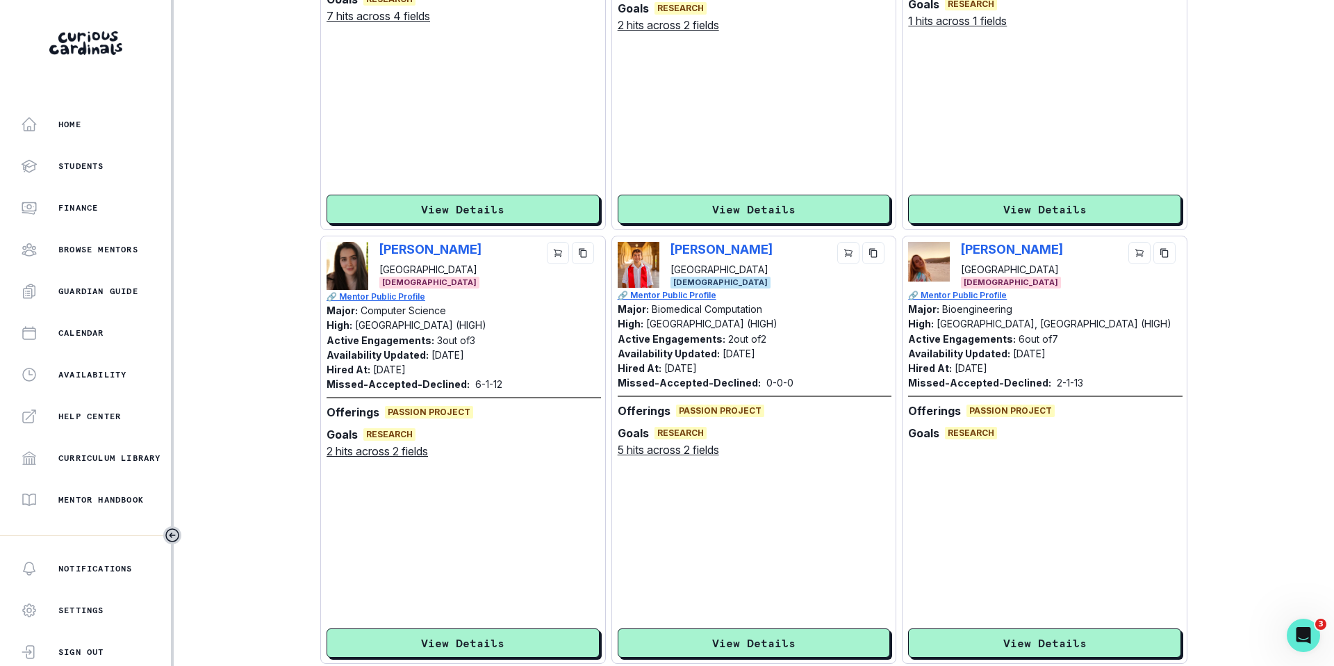
scroll to position [958, 0]
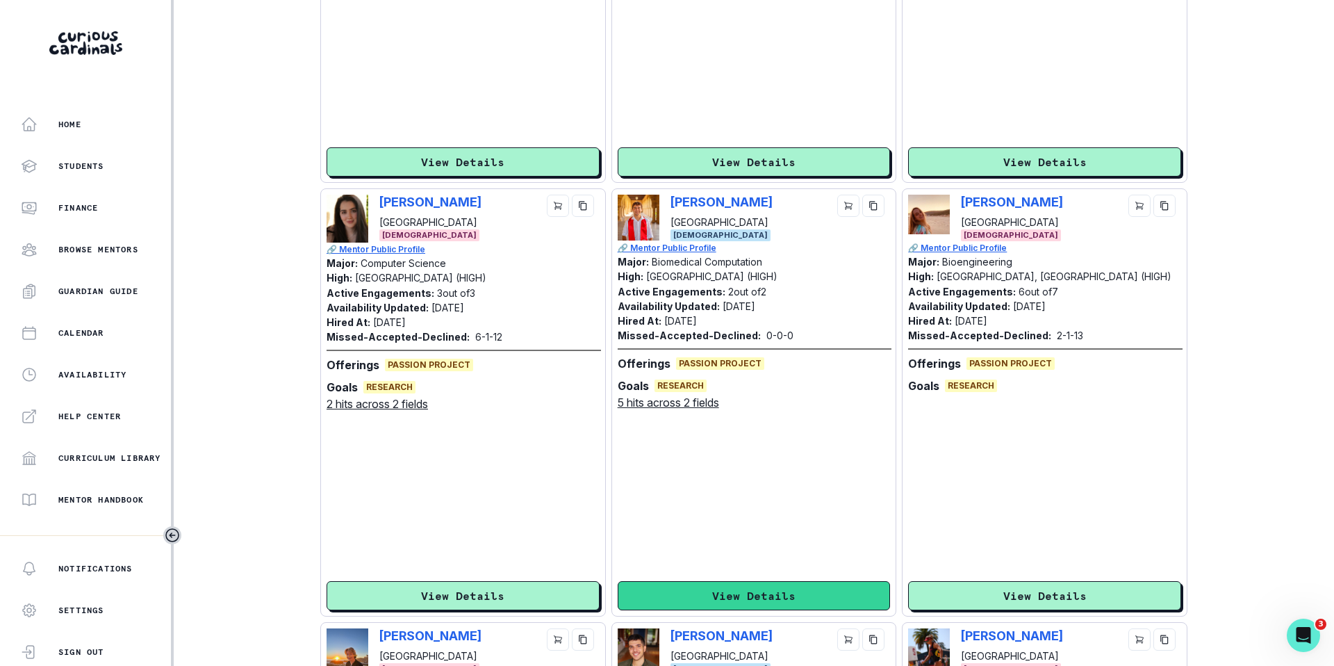
click at [723, 596] on button "View Details" at bounding box center [754, 595] width 273 height 29
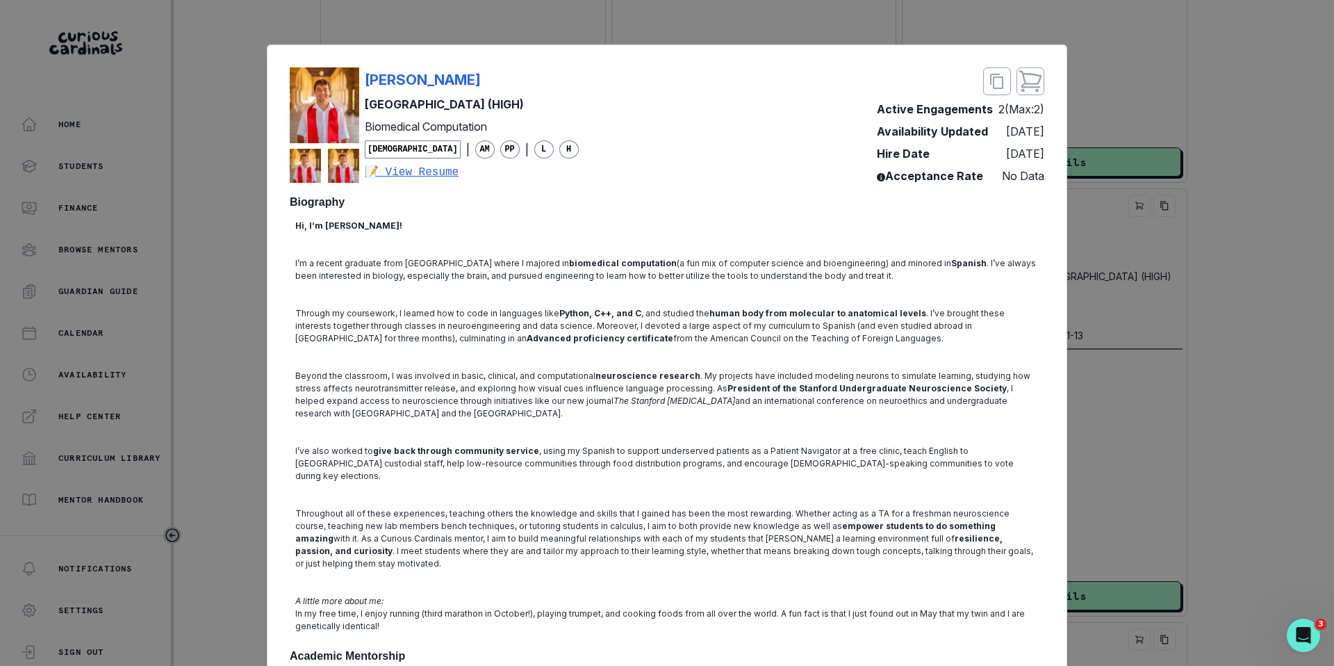
click at [1183, 450] on div "[PERSON_NAME][GEOGRAPHIC_DATA] (HIGH) Biomedical Computation [DEMOGRAPHIC_DATA]…" at bounding box center [667, 333] width 1334 height 666
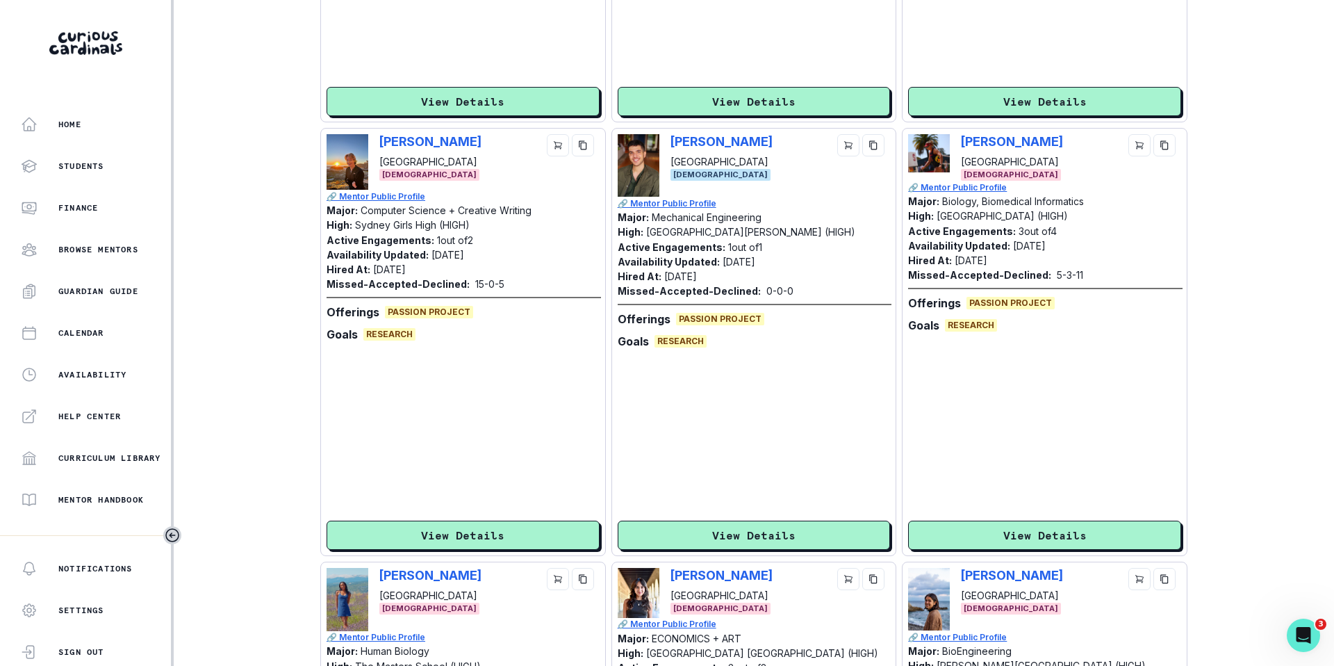
scroll to position [1453, 0]
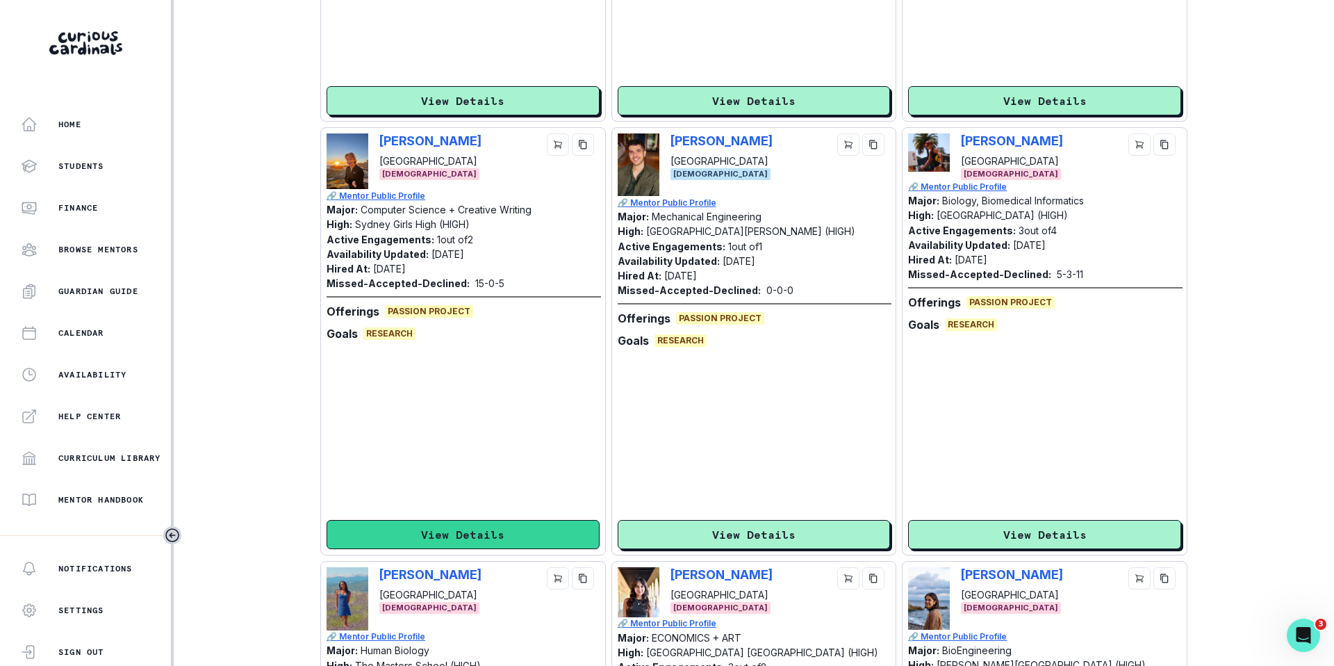
click at [551, 536] on button "View Details" at bounding box center [463, 534] width 273 height 29
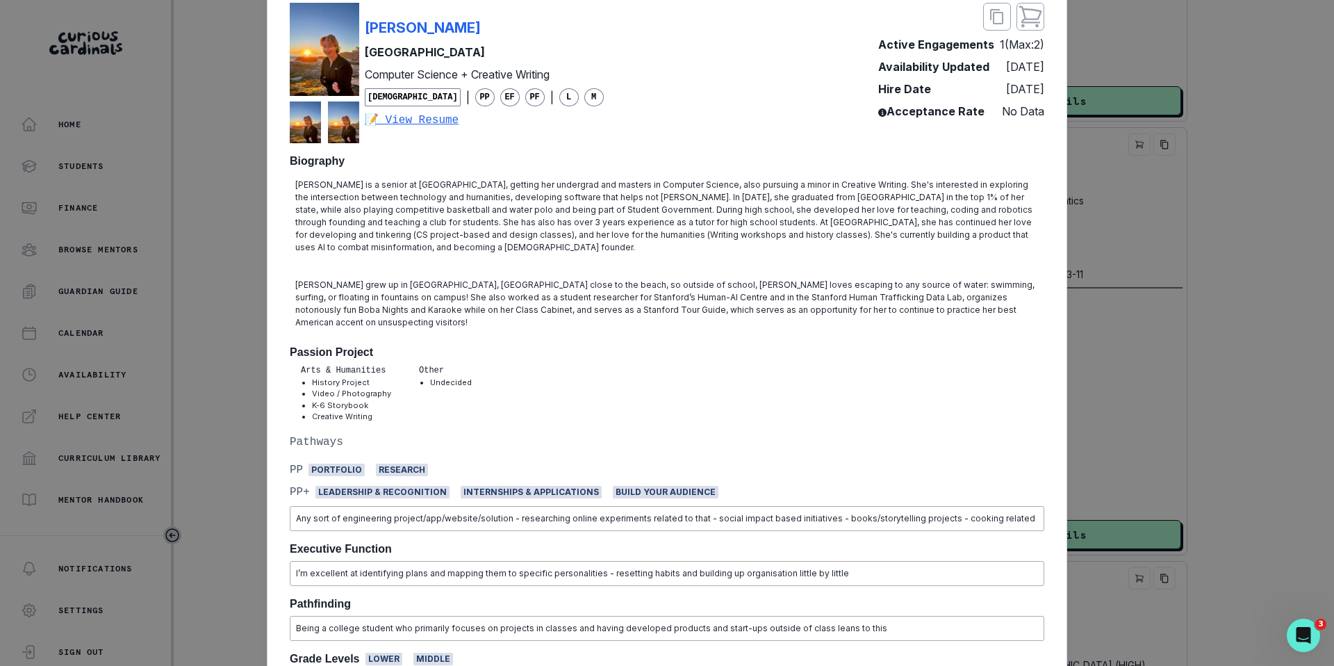
scroll to position [63, 0]
click at [1182, 256] on div "[PERSON_NAME] [GEOGRAPHIC_DATA] Computer Science + Creative Writing [DEMOGRAPHI…" at bounding box center [667, 333] width 1334 height 666
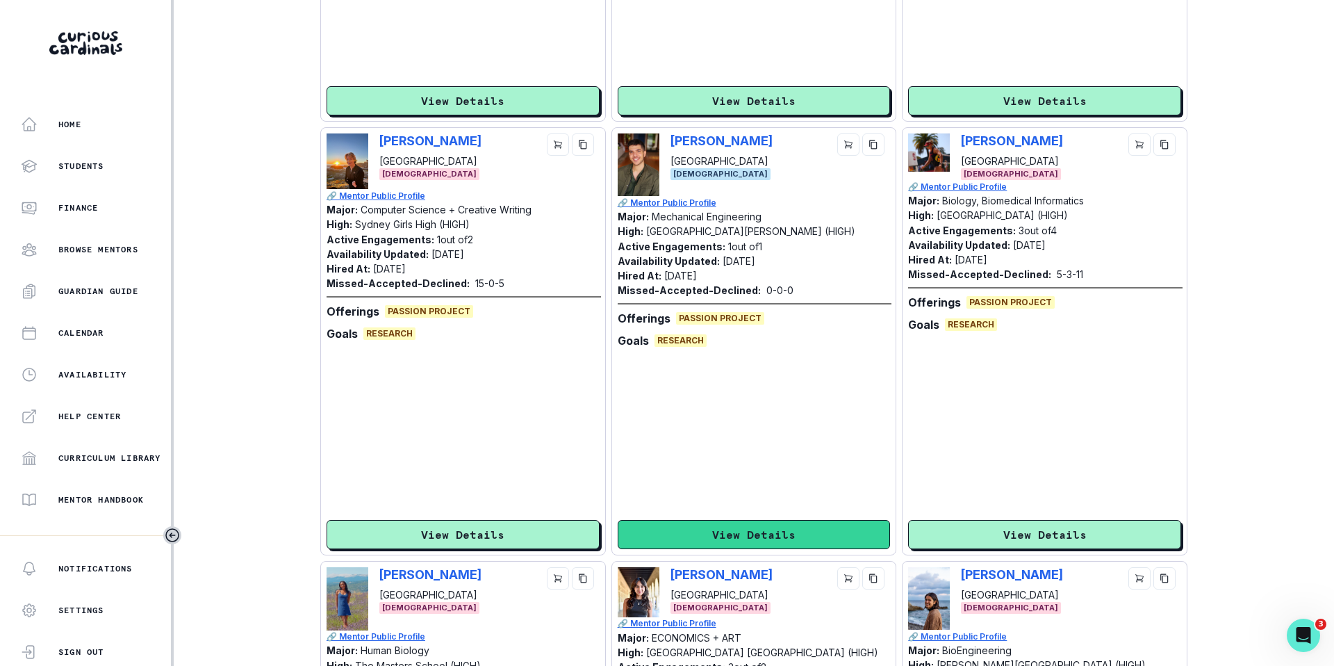
click at [759, 532] on button "View Details" at bounding box center [754, 534] width 273 height 29
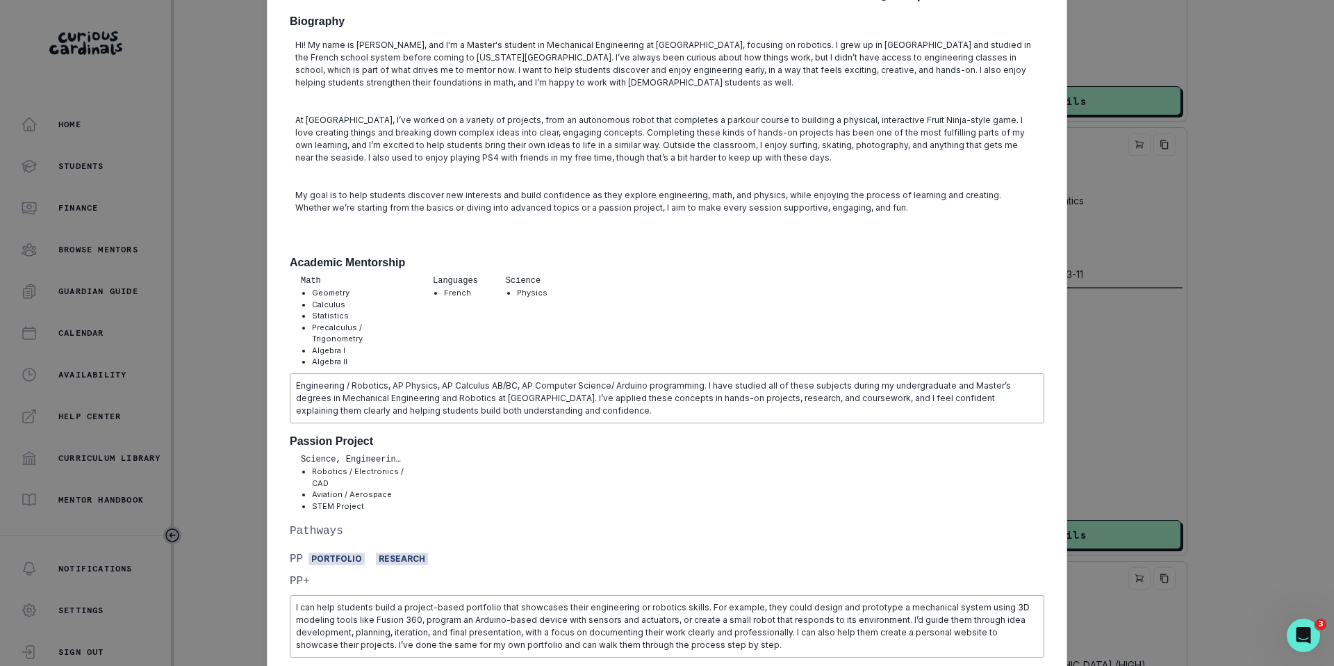
scroll to position [0, 0]
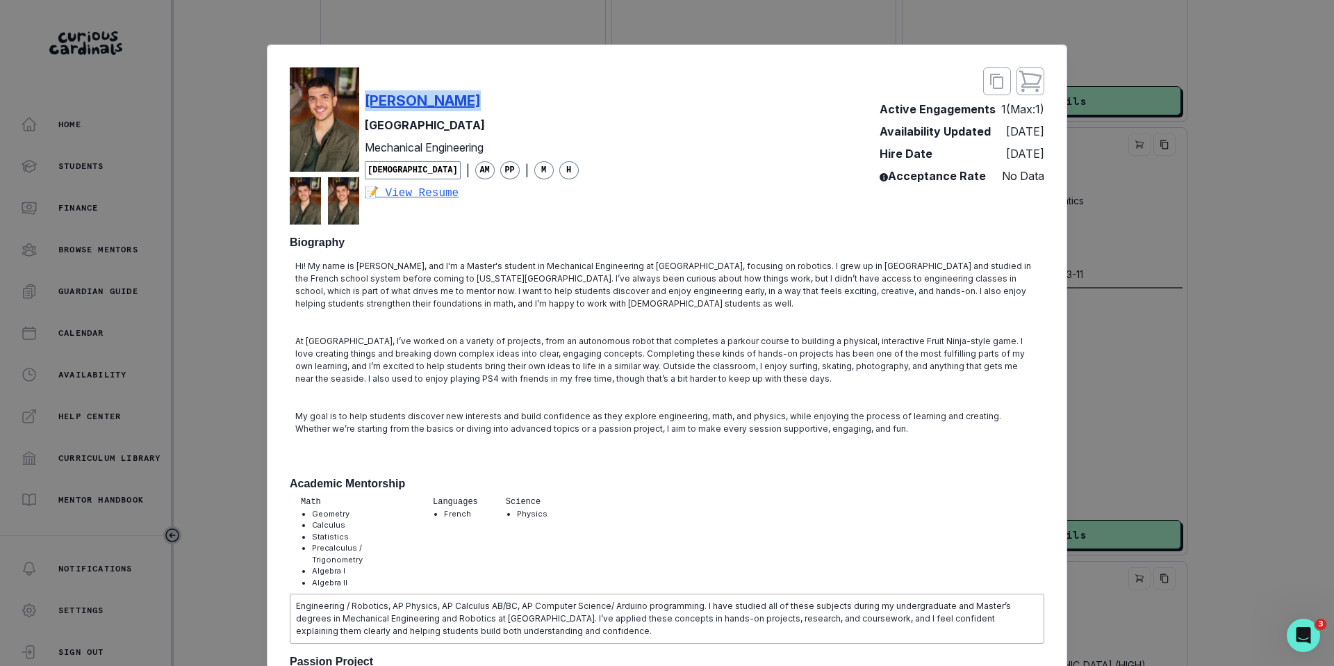
drag, startPoint x: 492, startPoint y: 101, endPoint x: 368, endPoint y: 101, distance: 124.4
click at [368, 101] on div "[PERSON_NAME]" at bounding box center [472, 100] width 214 height 21
copy p "[PERSON_NAME]"
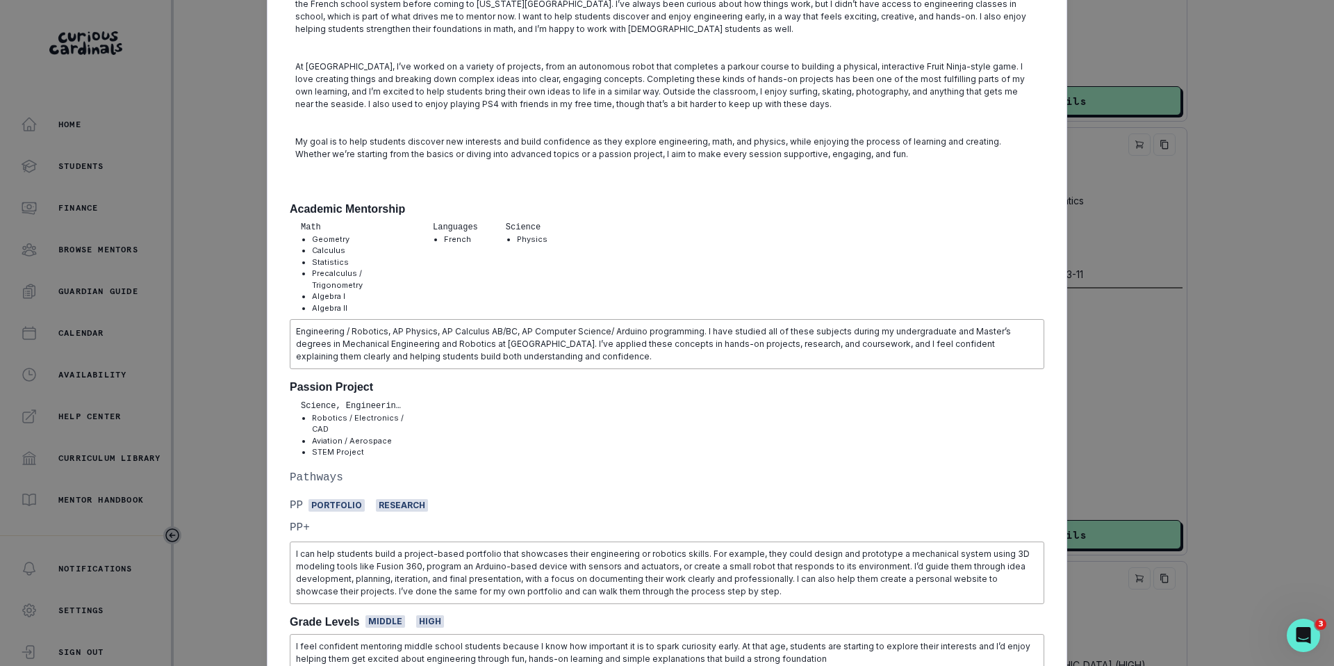
scroll to position [277, 0]
click at [272, 413] on div "[PERSON_NAME] [GEOGRAPHIC_DATA] Mechanical Engineering [DEMOGRAPHIC_DATA] | AM …" at bounding box center [667, 480] width 800 height 1425
click at [244, 419] on div "[PERSON_NAME] [GEOGRAPHIC_DATA] Mechanical Engineering [DEMOGRAPHIC_DATA] | AM …" at bounding box center [667, 333] width 1334 height 666
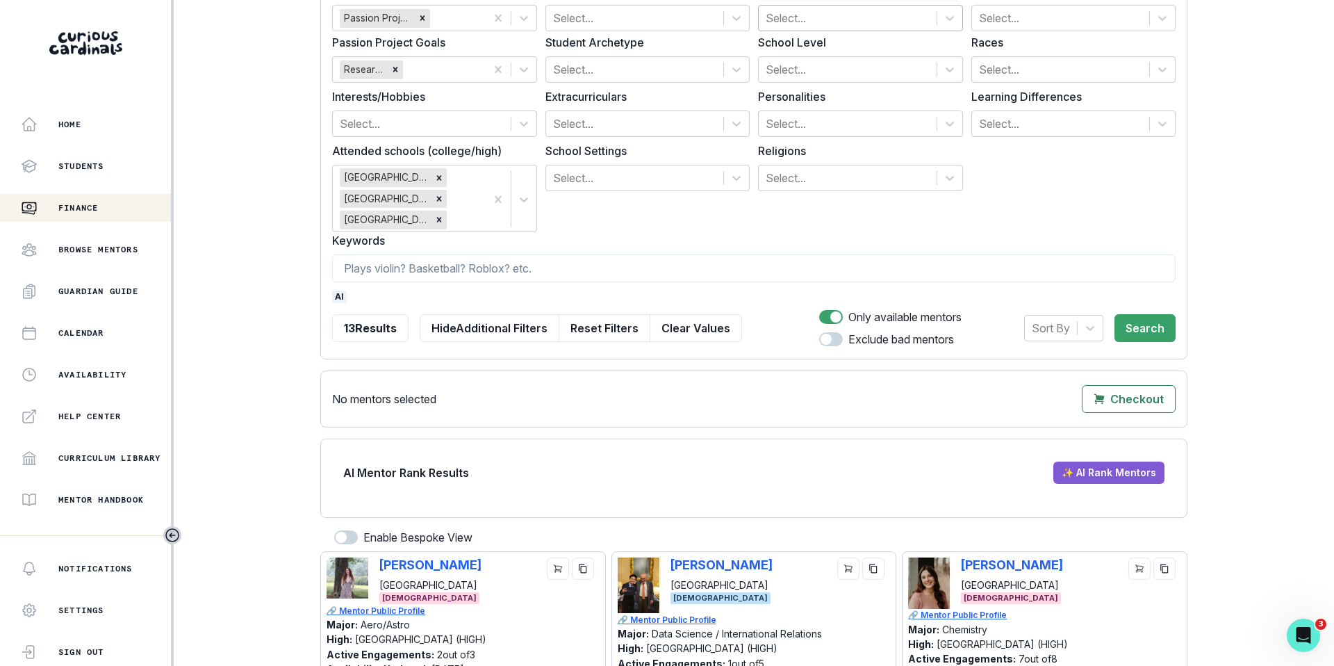
scroll to position [156, 0]
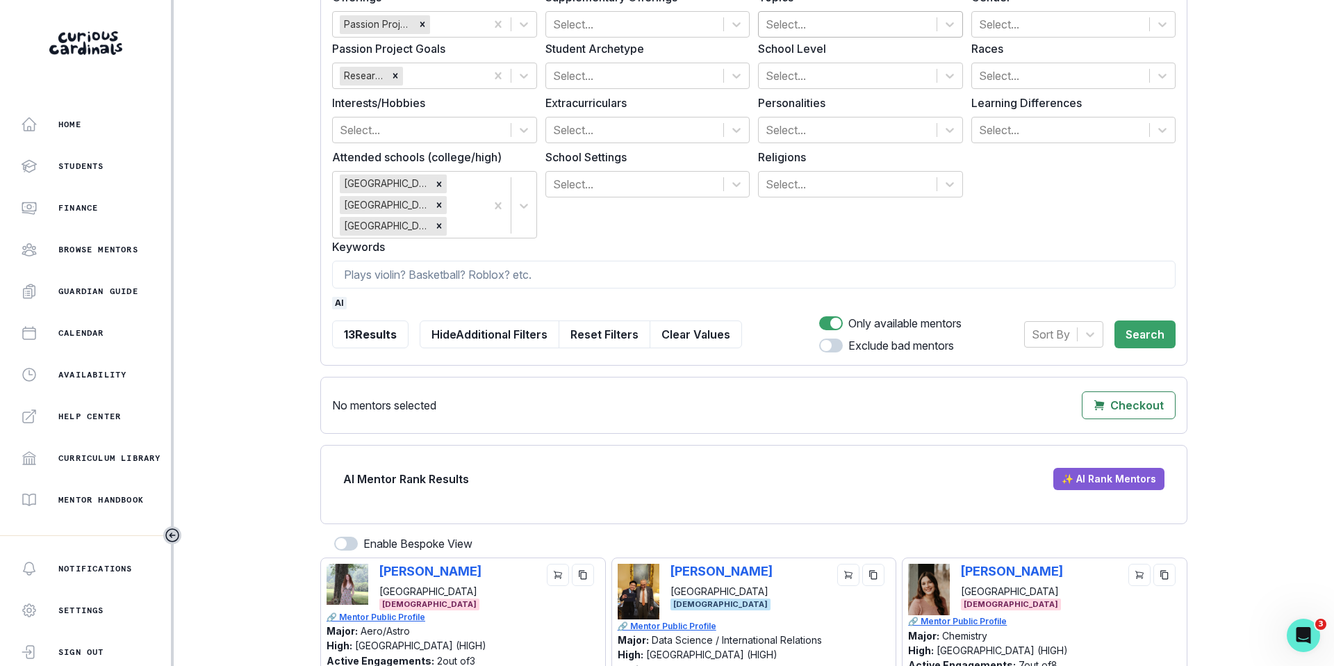
click at [335, 304] on span "ai" at bounding box center [339, 303] width 15 height 13
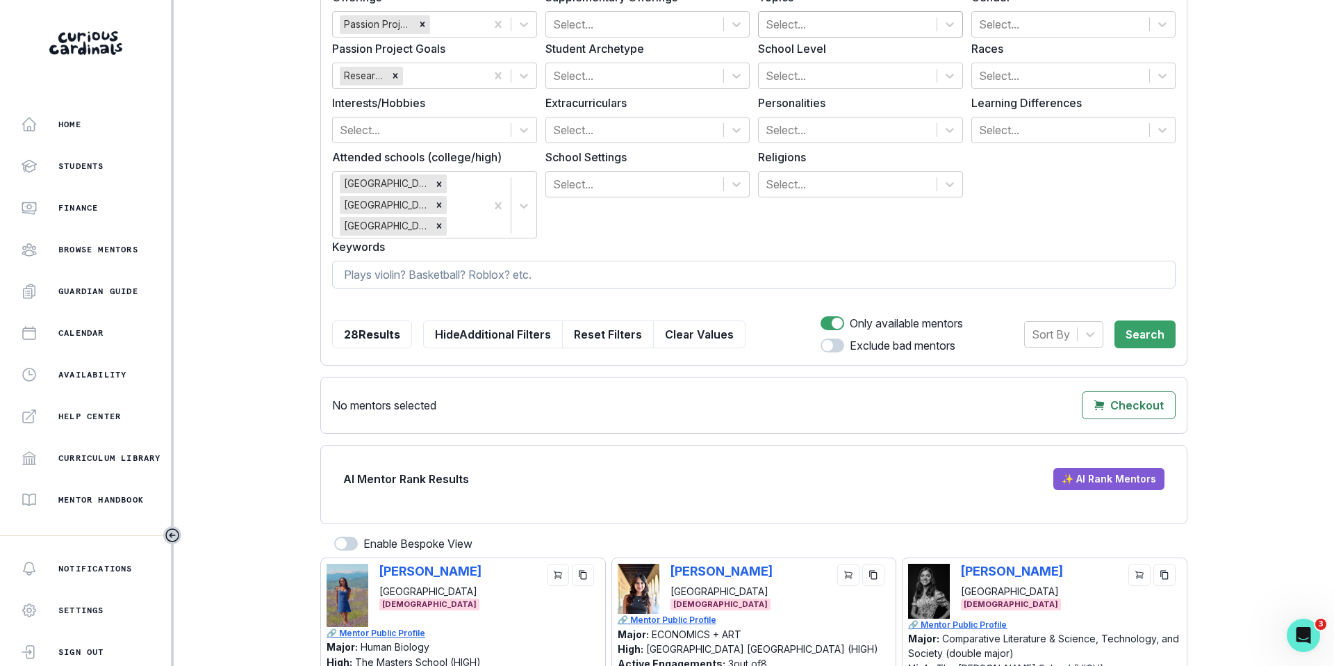
click at [363, 279] on input at bounding box center [753, 275] width 843 height 28
type input "publish"
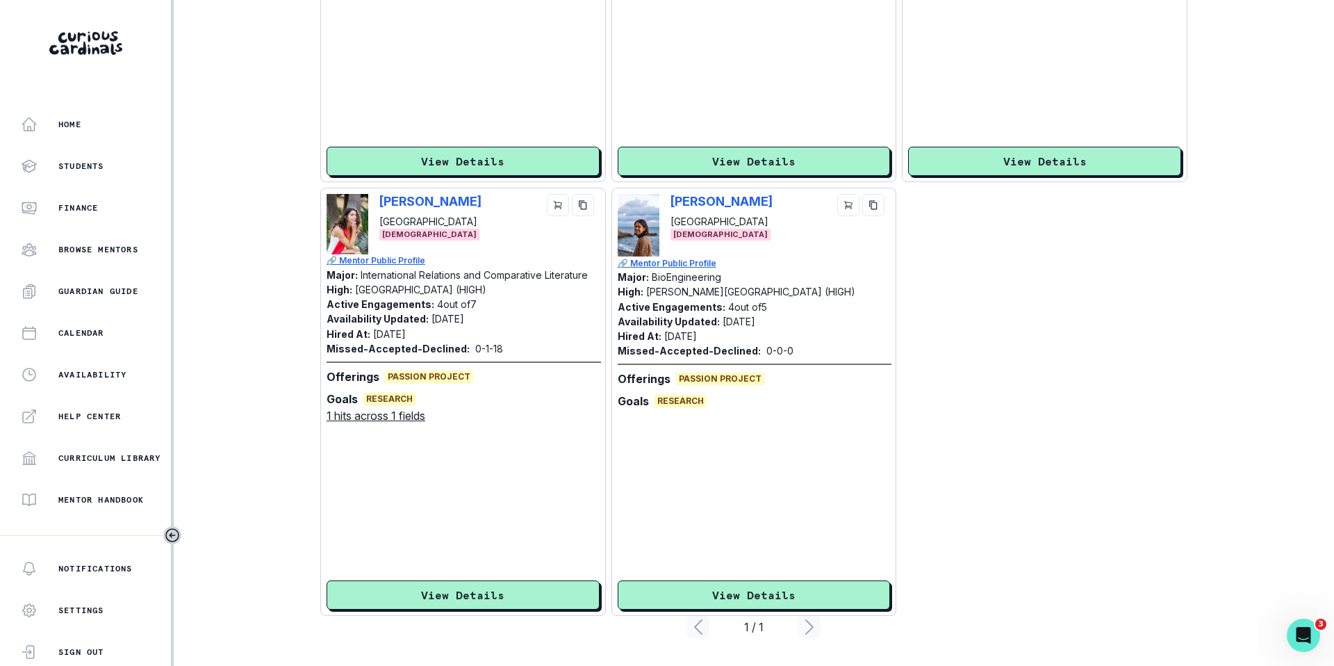
scroll to position [1389, 0]
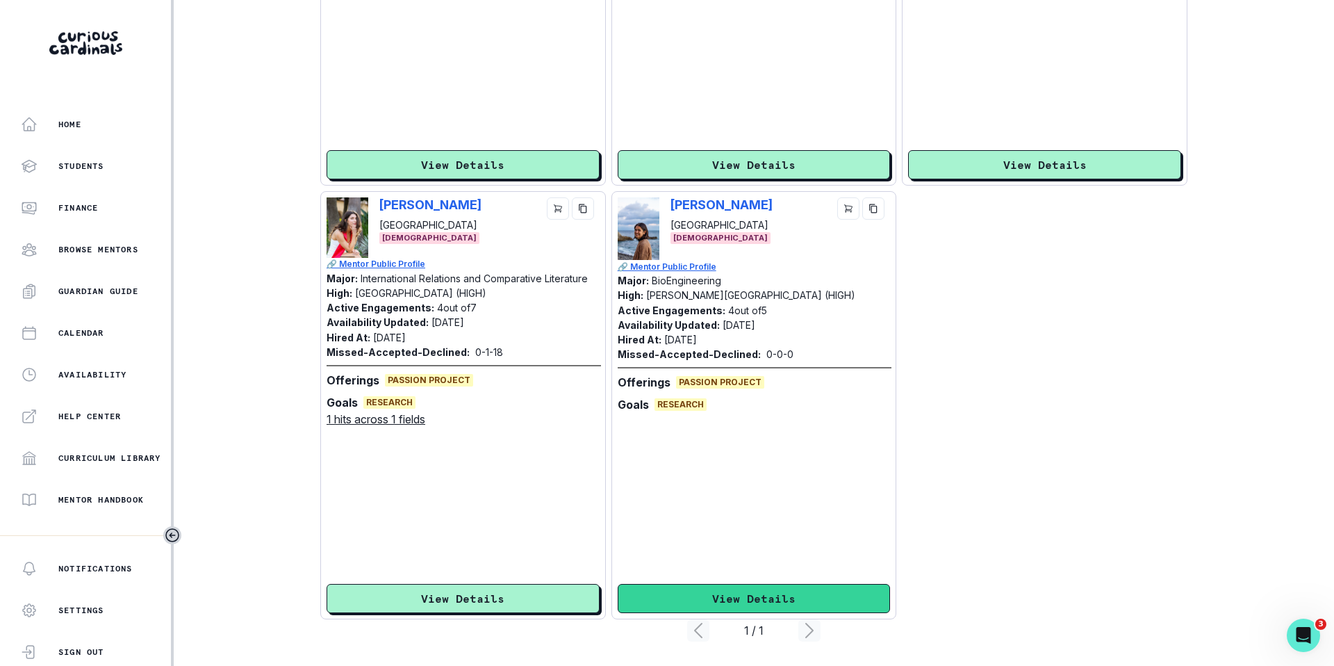
click at [750, 599] on button "View Details" at bounding box center [754, 598] width 273 height 29
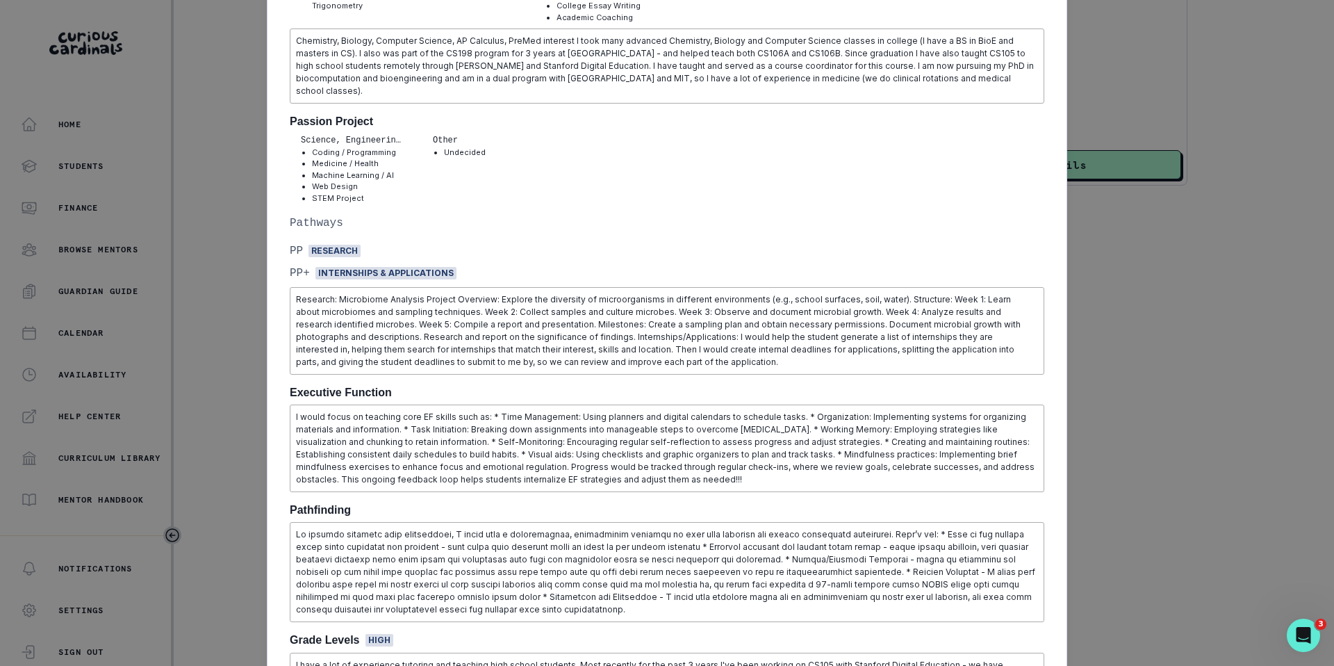
scroll to position [456, 0]
click at [139, 351] on div "[PERSON_NAME] [GEOGRAPHIC_DATA] BioEngineering [DEMOGRAPHIC_DATA] | AM PP EF PF…" at bounding box center [667, 333] width 1334 height 666
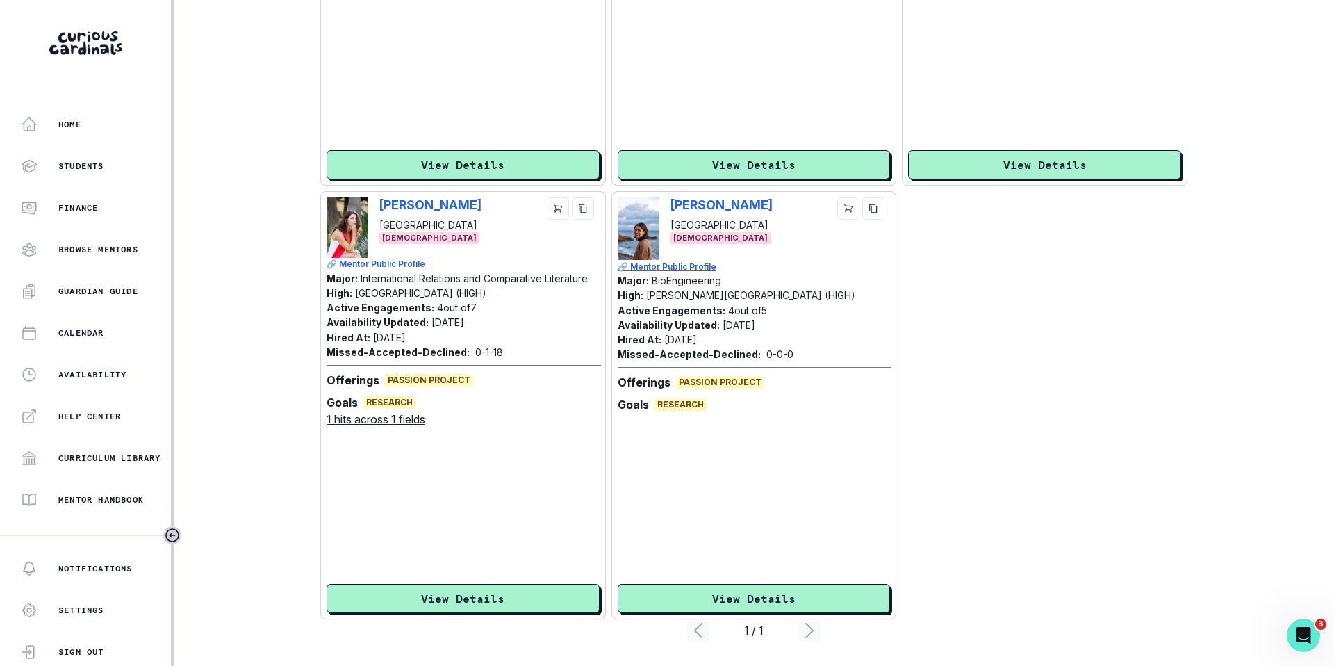
scroll to position [187, 0]
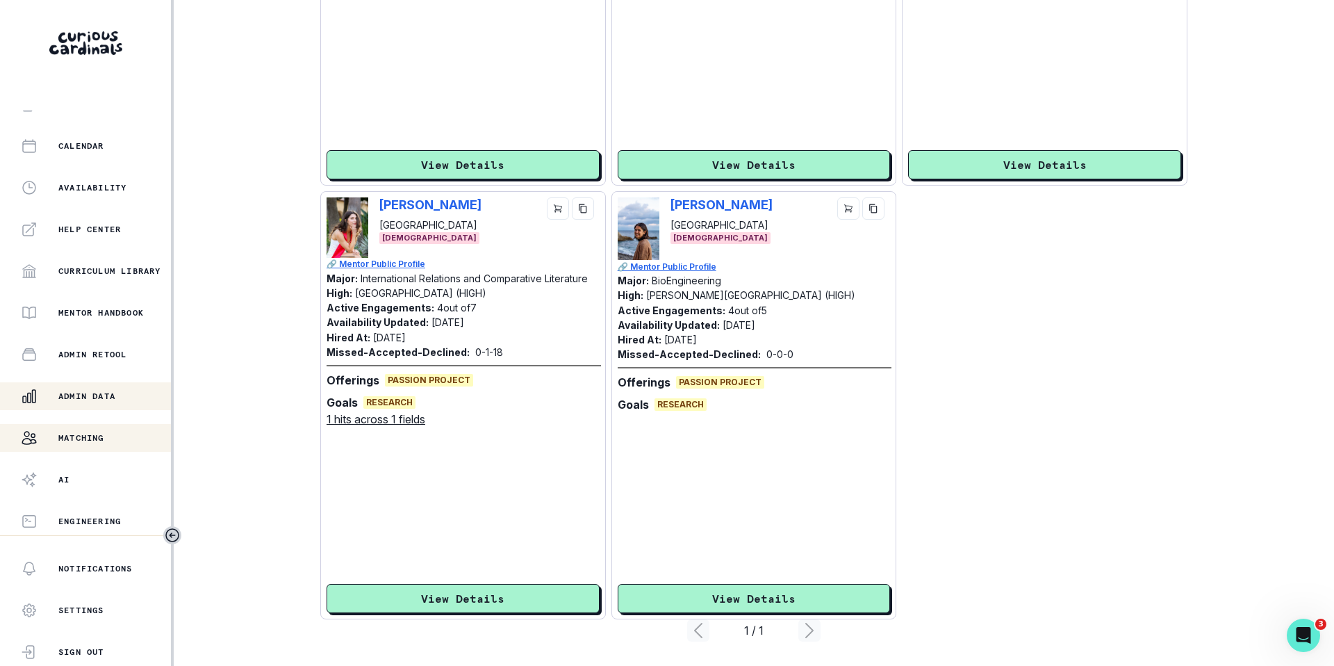
click at [88, 402] on div "Admin Data" at bounding box center [96, 396] width 150 height 17
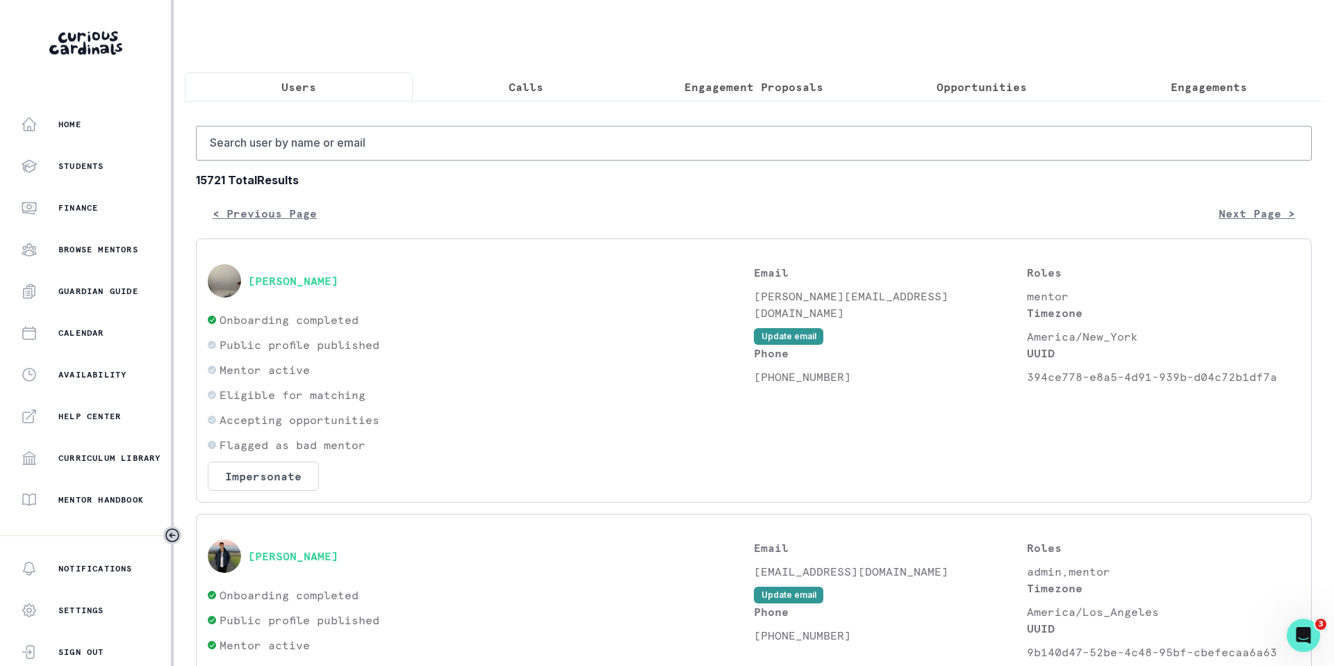
click at [950, 80] on p "Opportunities" at bounding box center [982, 87] width 90 height 17
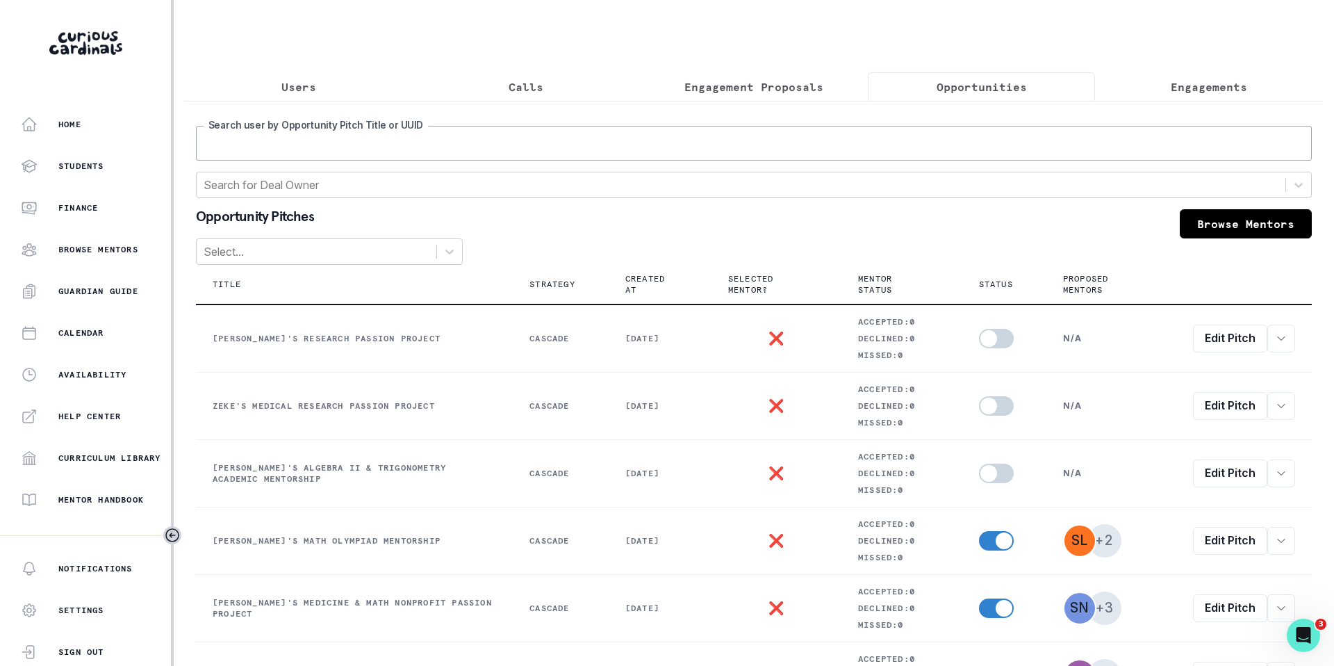
click at [372, 141] on input "Search user by Opportunity Pitch Title or UUID" at bounding box center [754, 143] width 1116 height 35
click at [359, 142] on input "Search user by Opportunity Pitch Title or UUID" at bounding box center [754, 143] width 1116 height 35
type input "priya"
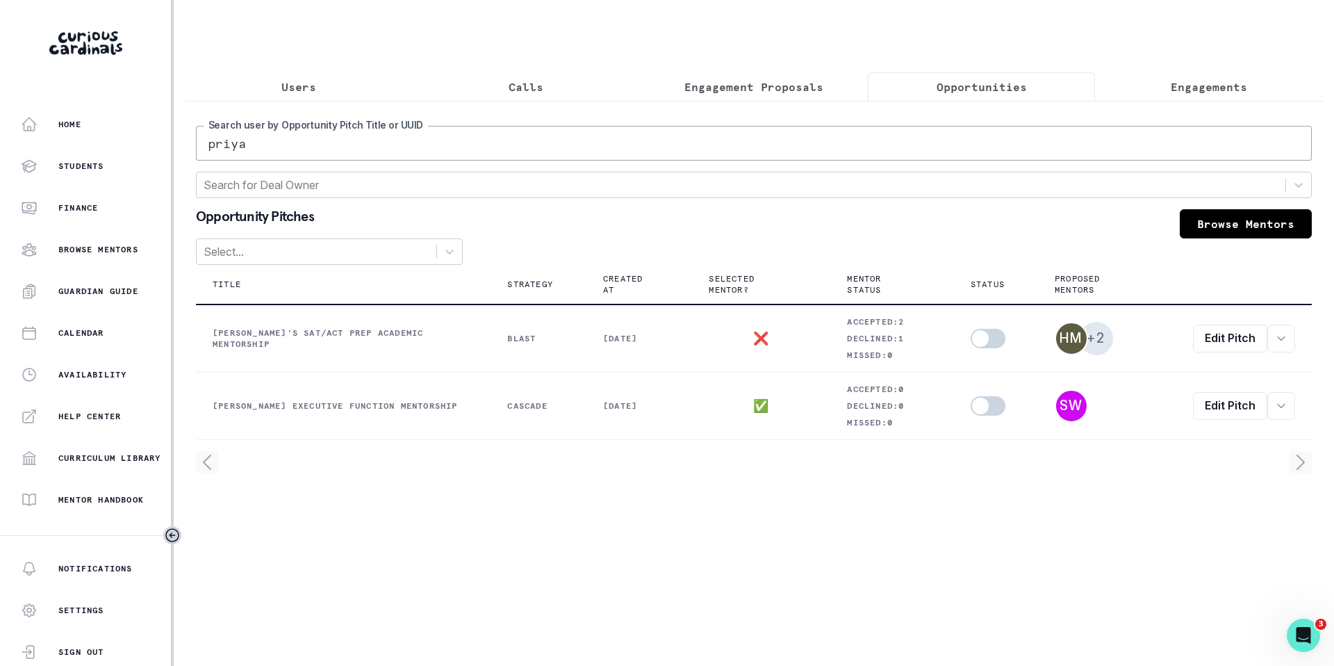
click at [269, 142] on input "priya" at bounding box center [754, 143] width 1116 height 35
type input "aditya"
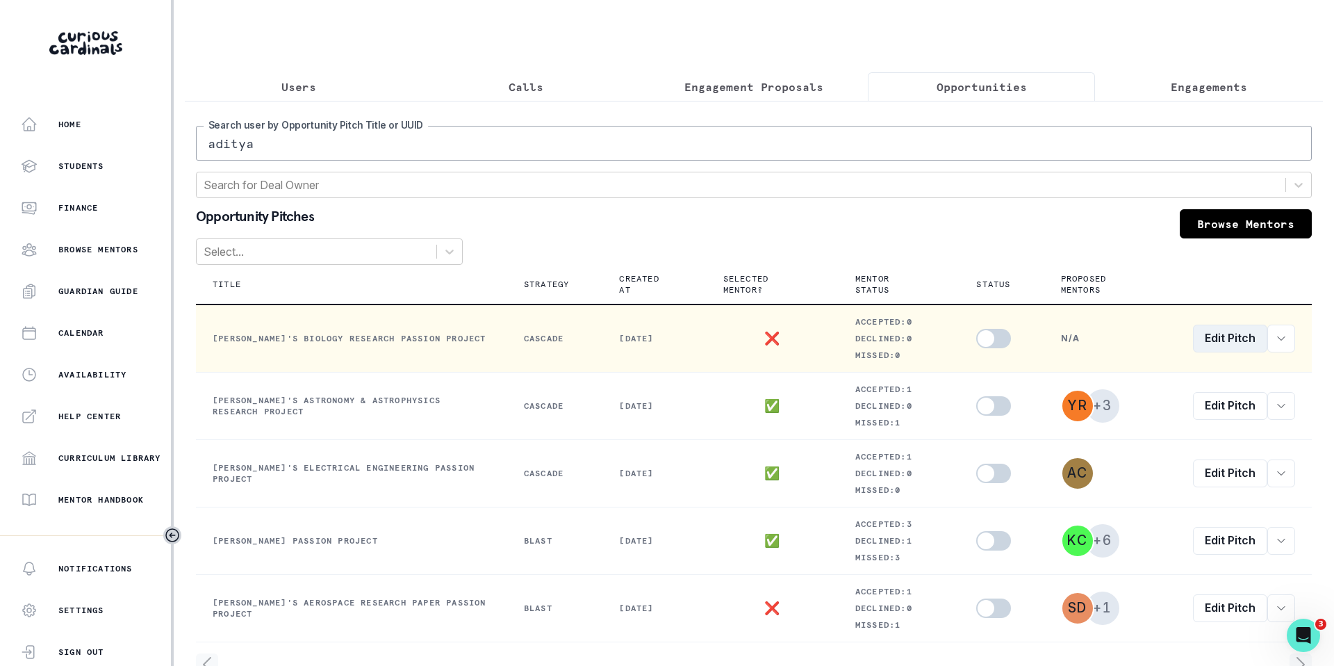
click at [1208, 345] on link "Edit Pitch" at bounding box center [1230, 338] width 74 height 28
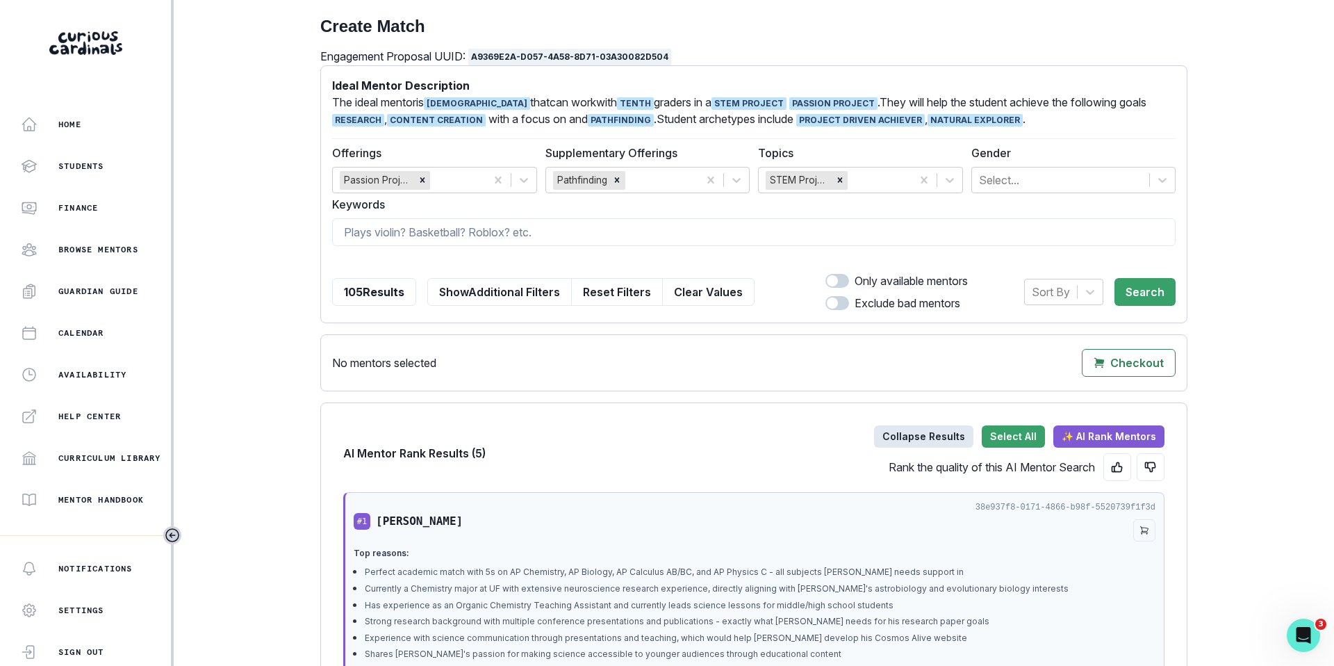
click at [927, 434] on button "Collapse Results" at bounding box center [923, 436] width 99 height 22
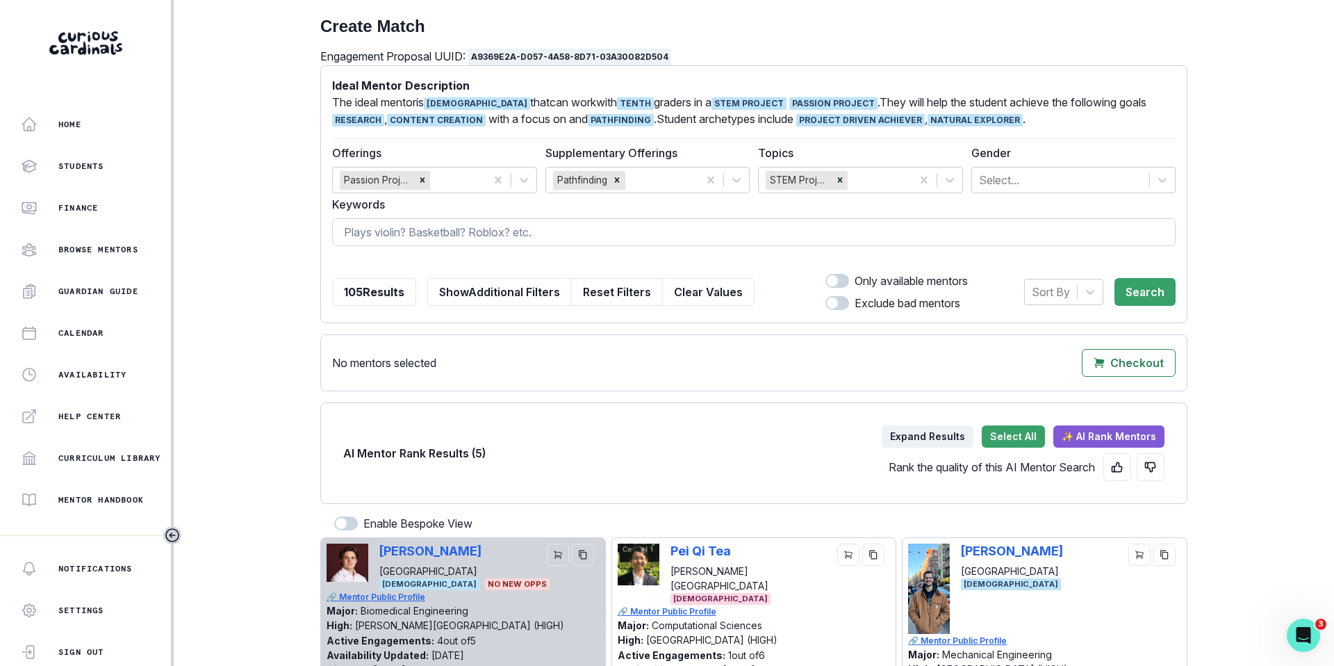
click at [685, 224] on input at bounding box center [753, 232] width 843 height 28
click at [672, 302] on button "Clear Values" at bounding box center [708, 292] width 92 height 28
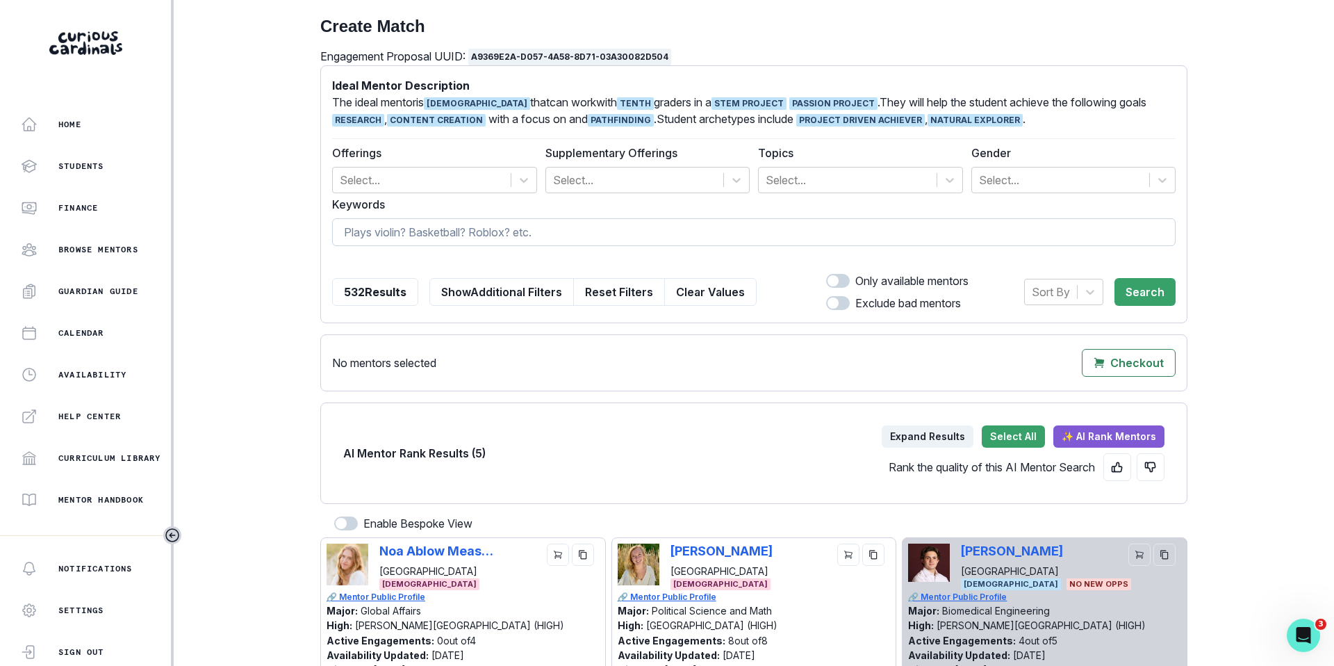
click at [528, 236] on input at bounding box center [753, 232] width 843 height 28
type input "rohan"
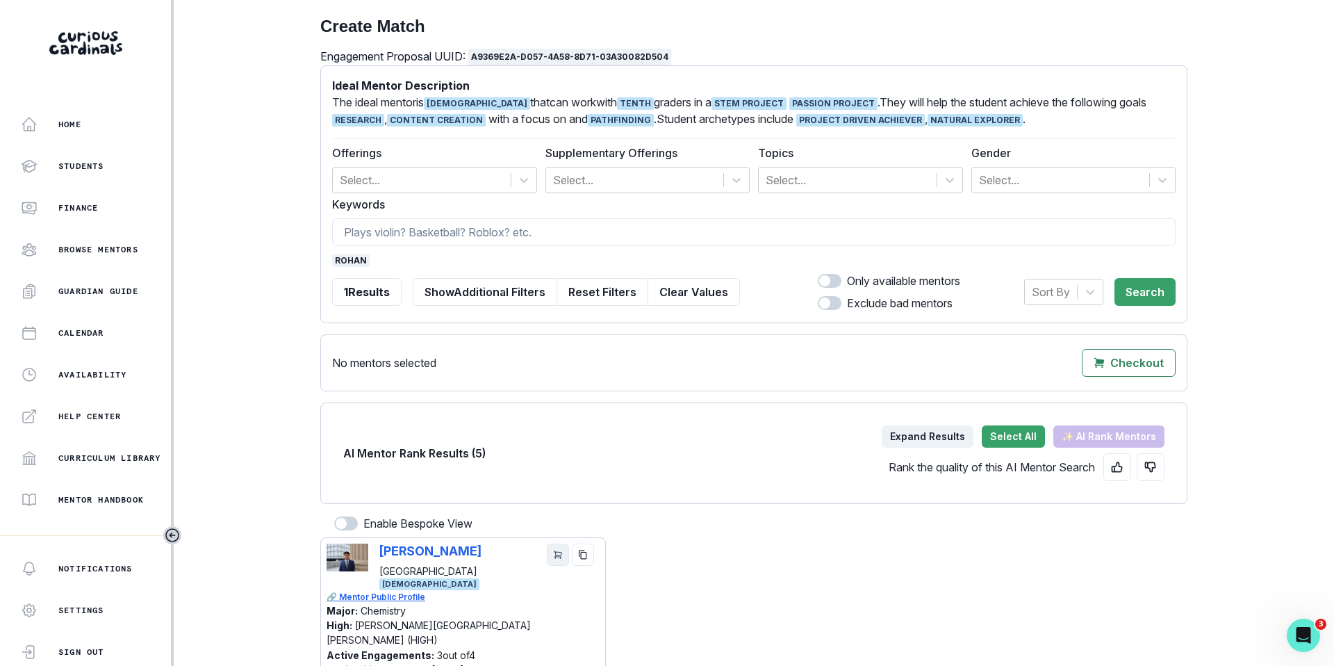
click at [568, 563] on button "cart" at bounding box center [558, 554] width 22 height 22
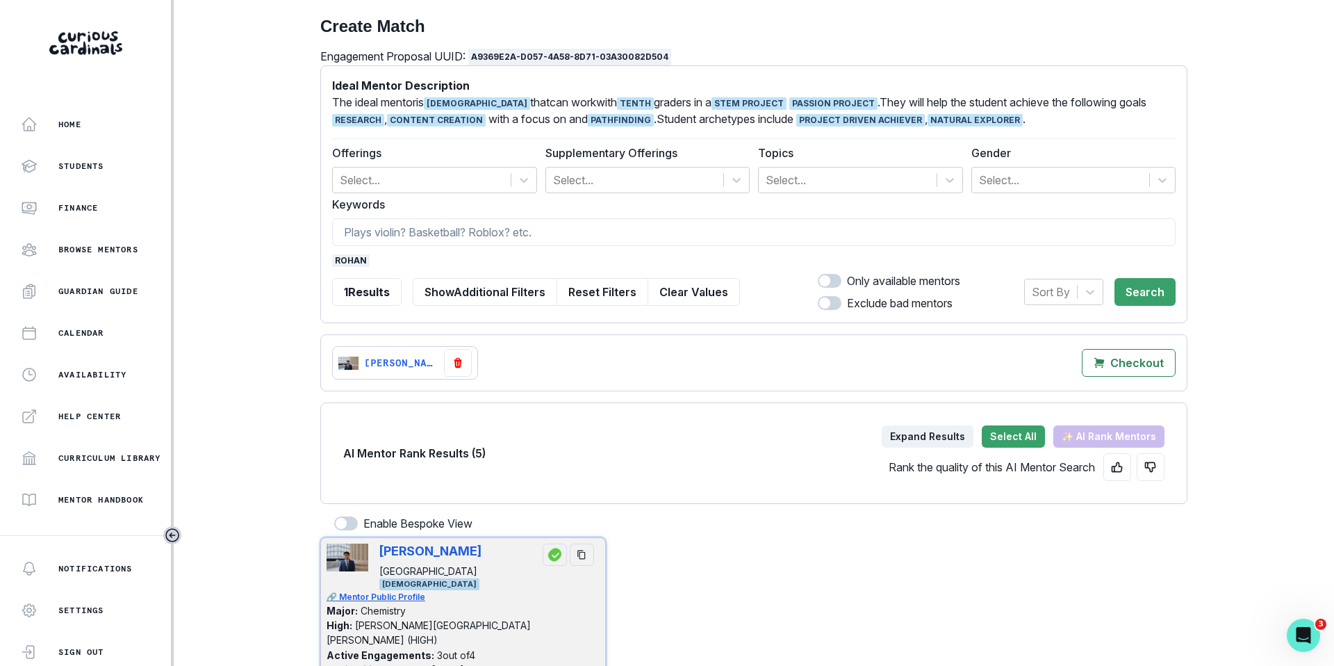
click at [347, 260] on span "rohan" at bounding box center [351, 260] width 38 height 13
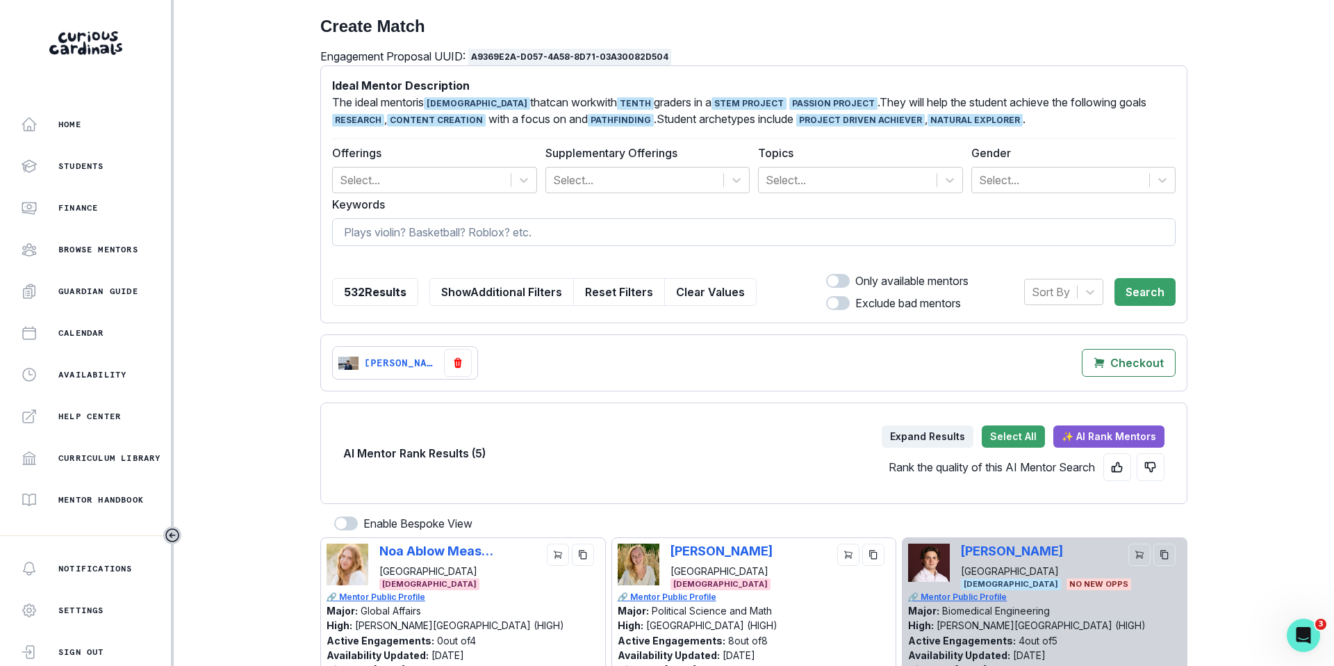
click at [373, 232] on input at bounding box center [753, 232] width 843 height 28
type input "c"
type input "[PERSON_NAME]"
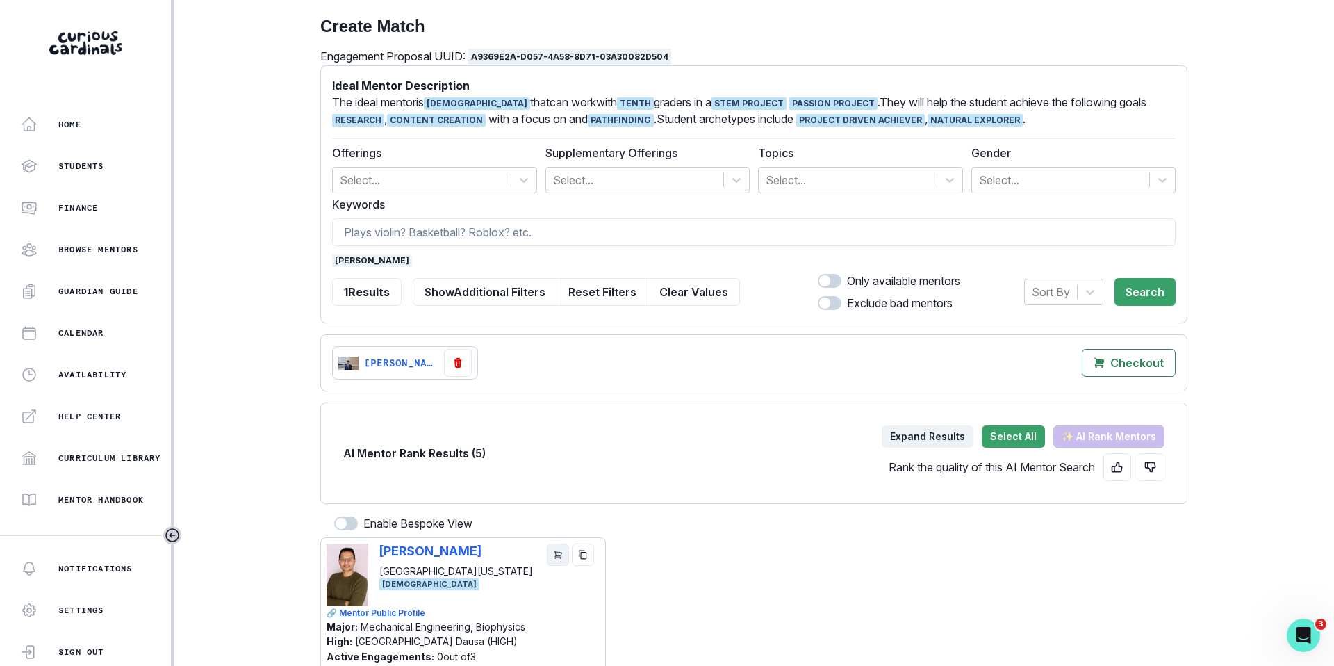
click at [559, 556] on icon "cart" at bounding box center [558, 555] width 10 height 10
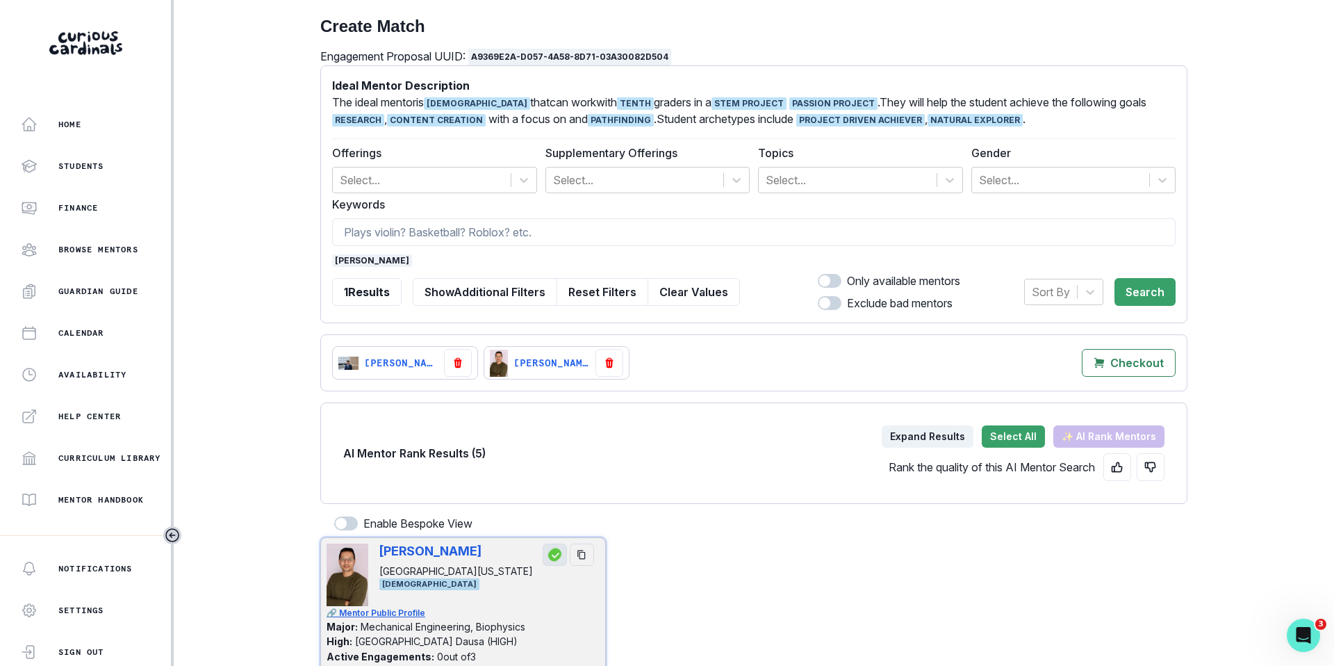
click at [347, 253] on form "Ideal Mentor Description The ideal mentor is [DEMOGRAPHIC_DATA] that can work w…" at bounding box center [753, 194] width 843 height 234
click at [348, 258] on span "[PERSON_NAME]" at bounding box center [372, 260] width 80 height 13
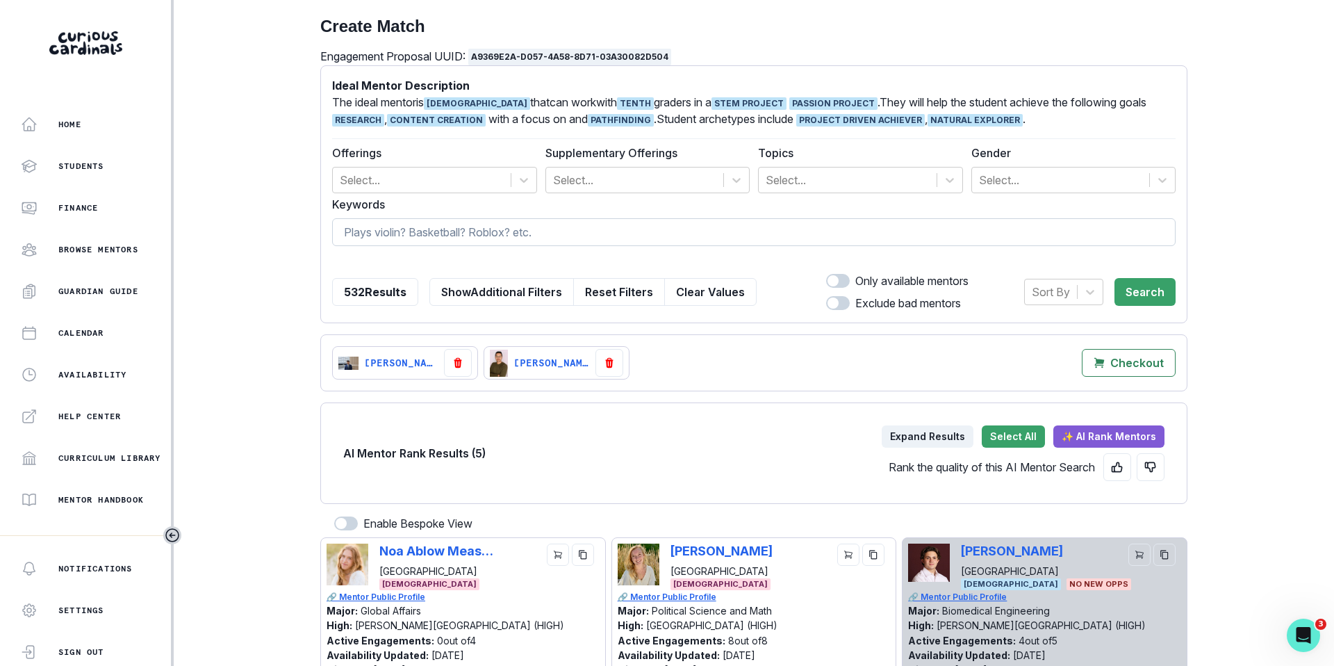
click at [418, 228] on input at bounding box center [753, 232] width 843 height 28
type input "[PERSON_NAME]"
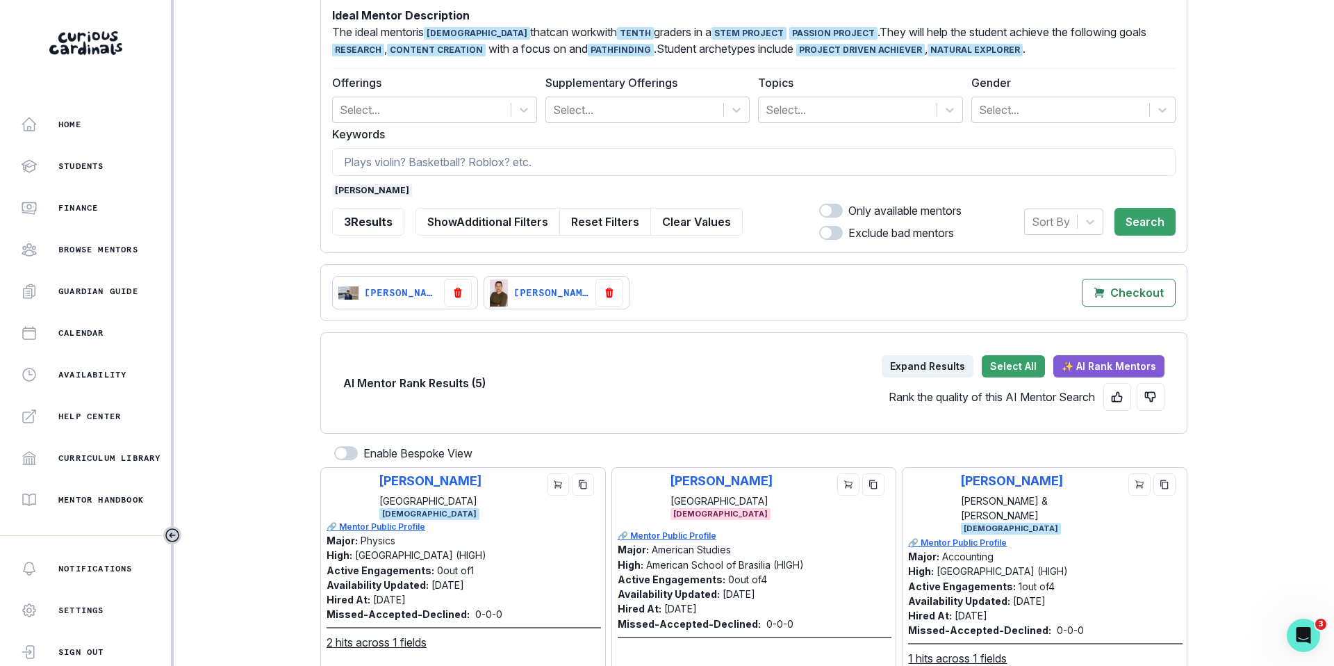
scroll to position [84, 0]
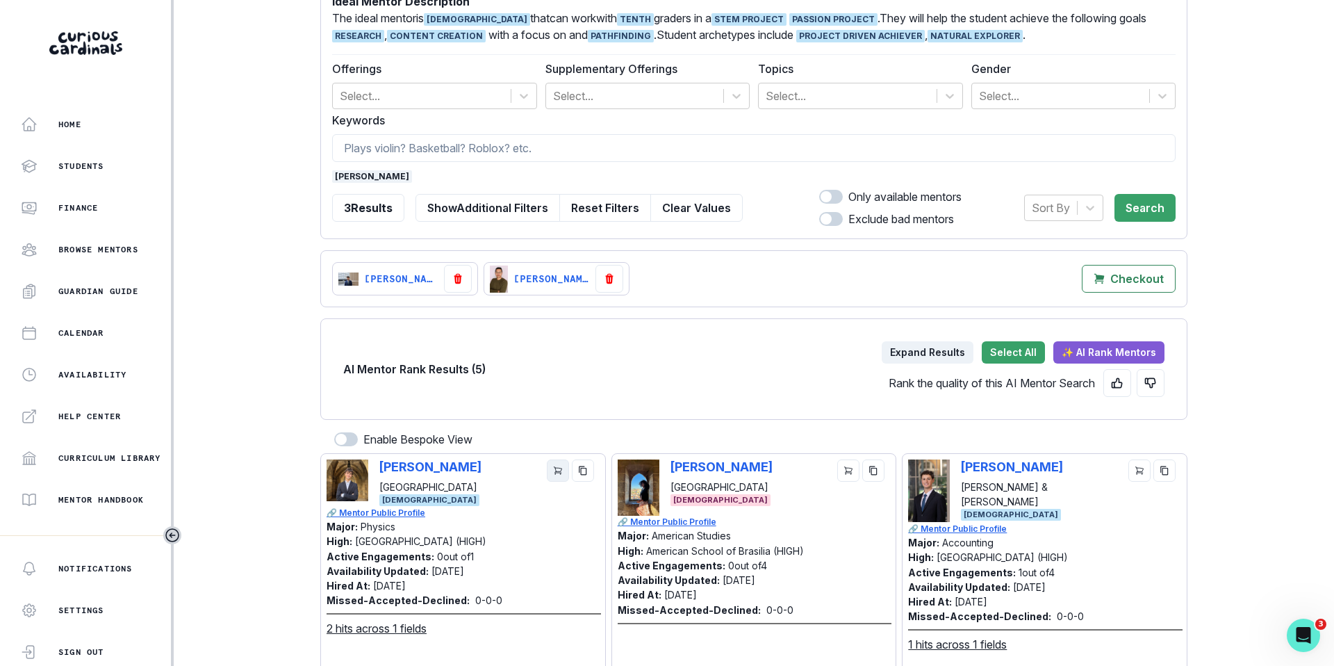
click at [554, 470] on icon "cart" at bounding box center [558, 471] width 10 height 10
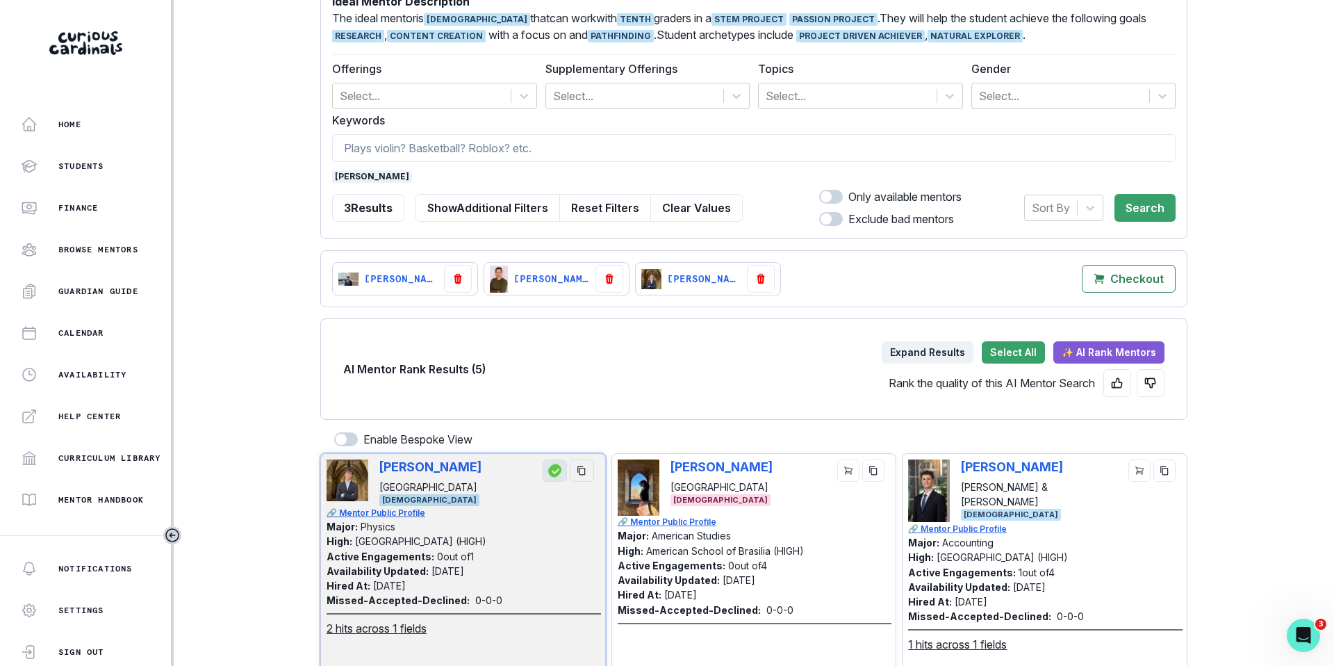
scroll to position [0, 0]
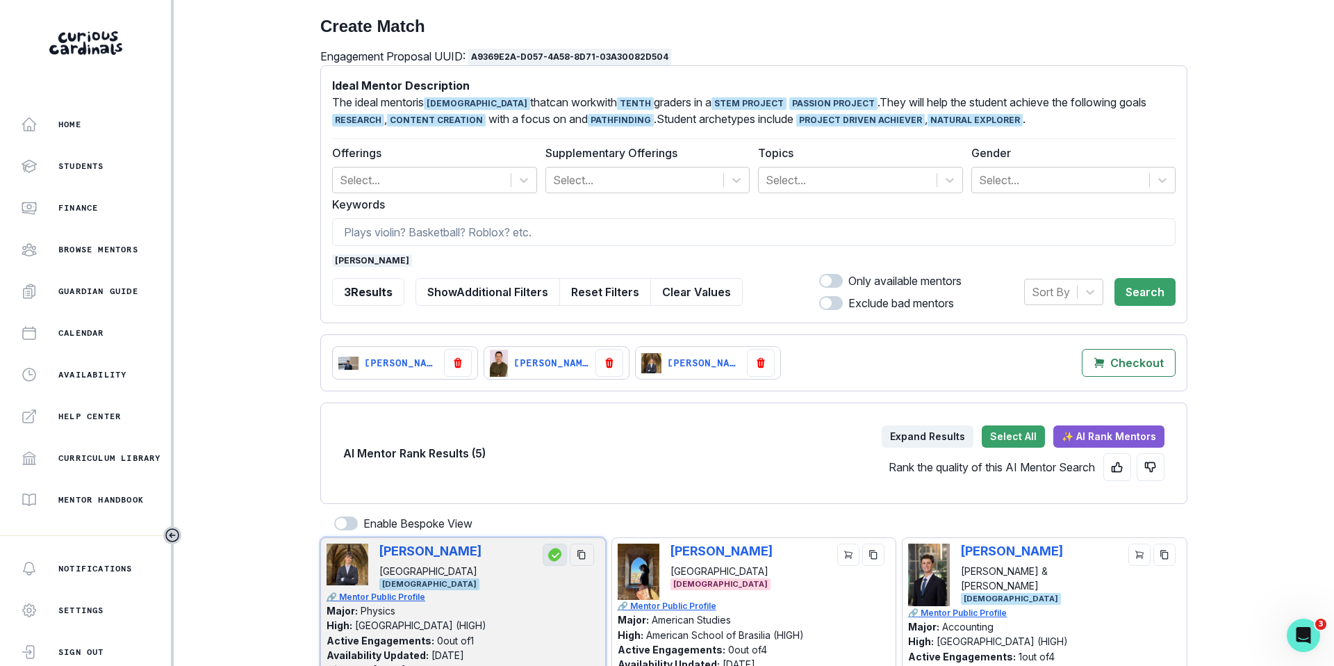
click at [349, 261] on span "[PERSON_NAME]" at bounding box center [372, 260] width 80 height 13
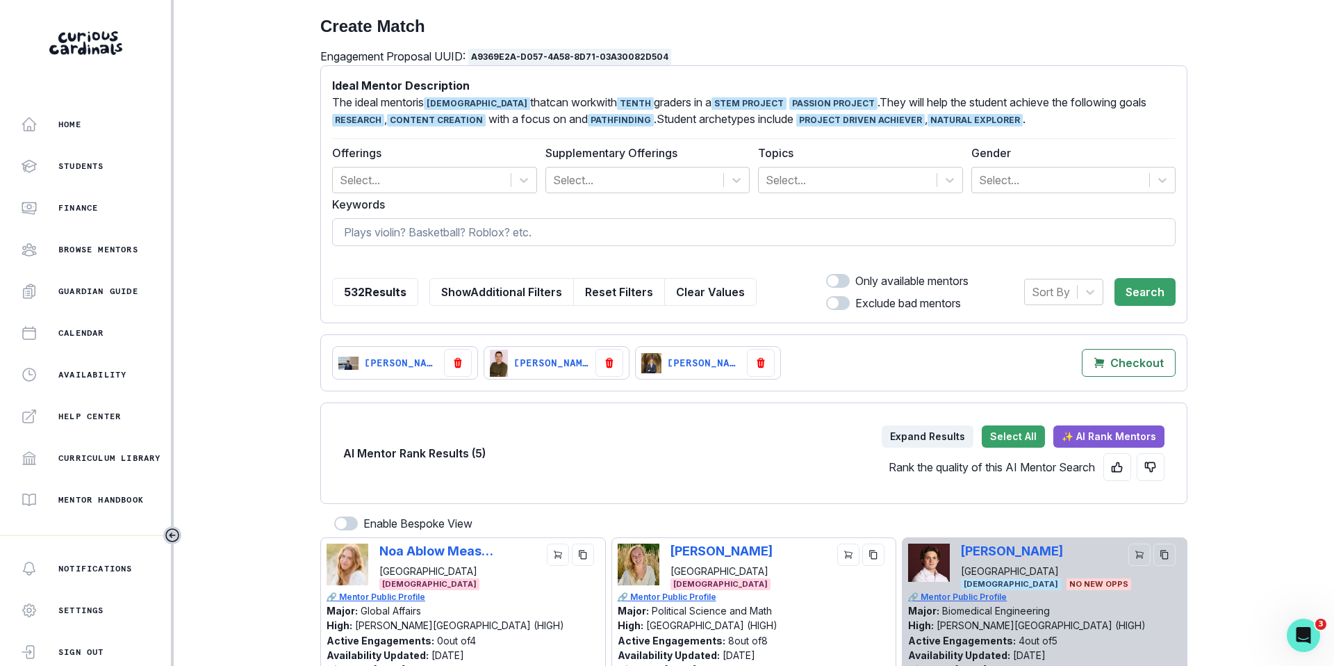
click at [377, 237] on input at bounding box center [753, 232] width 843 height 28
type input "sultan"
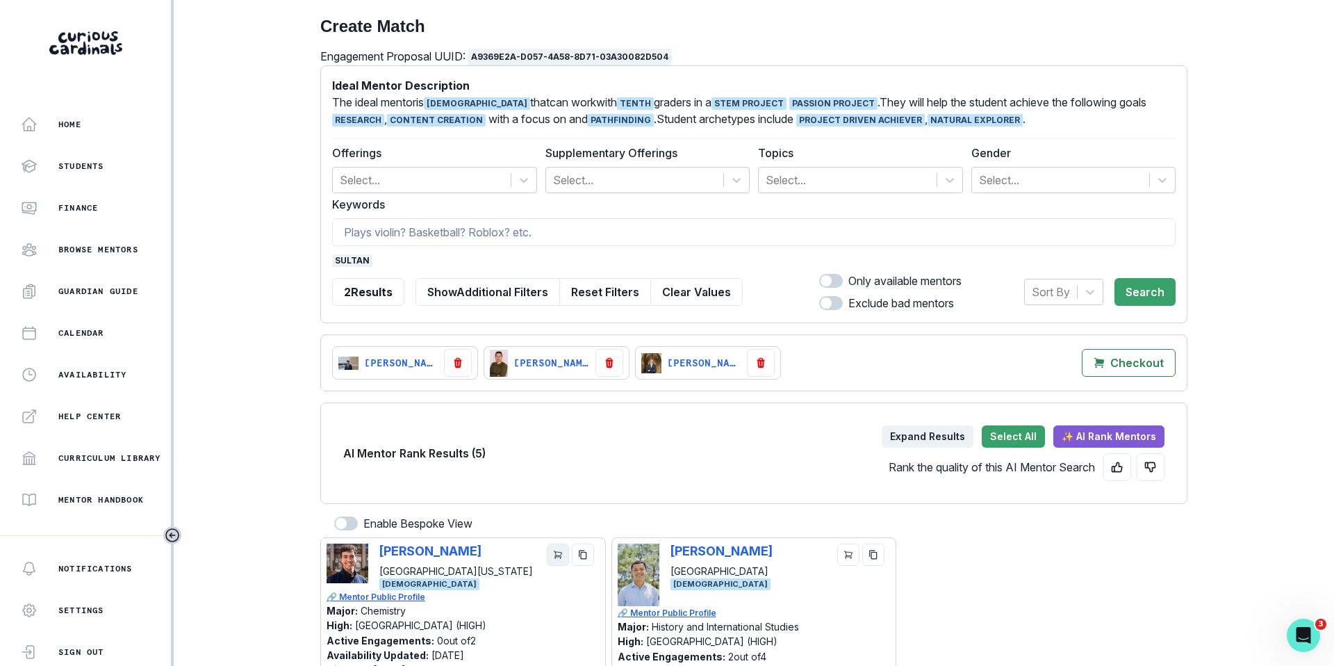
click at [557, 554] on icon "cart" at bounding box center [558, 555] width 10 height 10
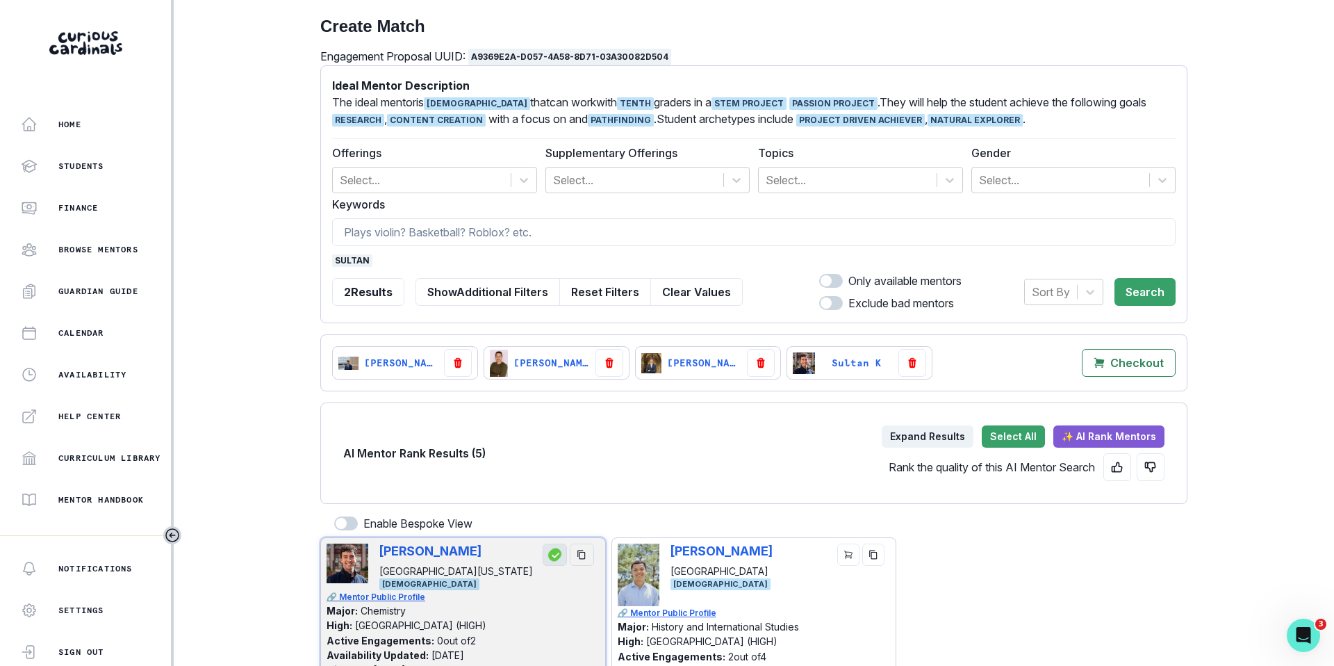
click at [358, 255] on span "sultan" at bounding box center [352, 260] width 40 height 13
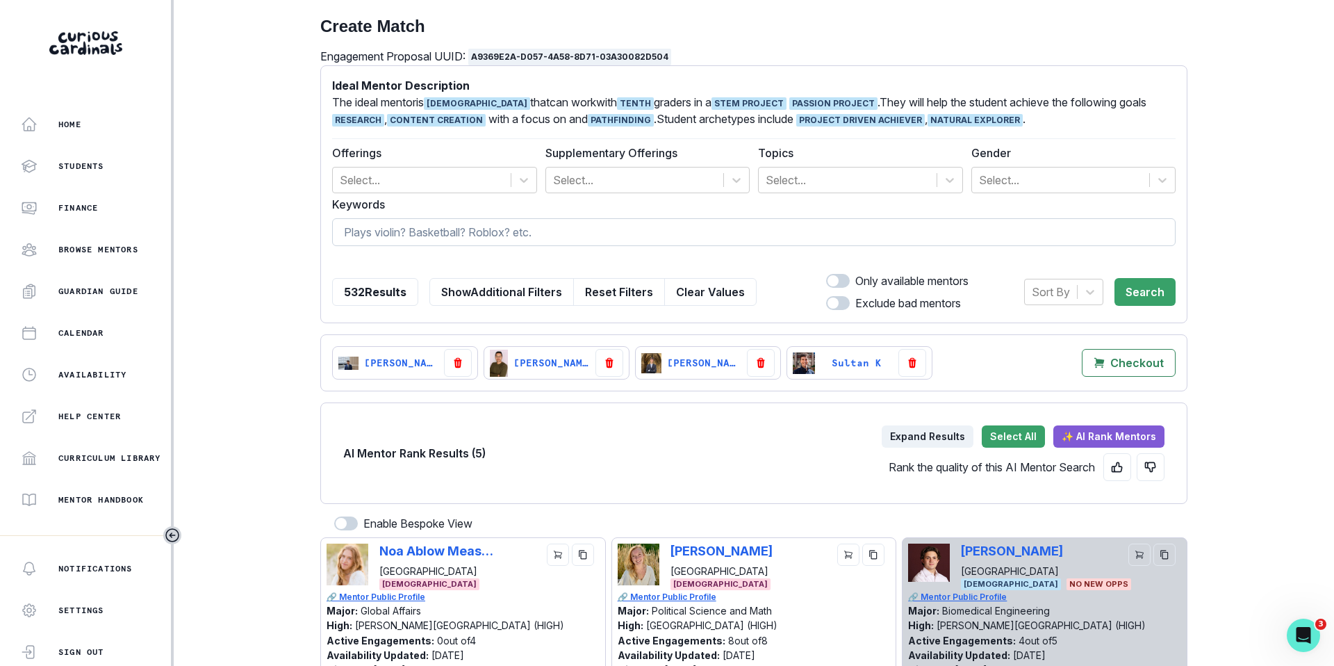
click at [386, 236] on input at bounding box center [753, 232] width 843 height 28
type input "[PERSON_NAME]"
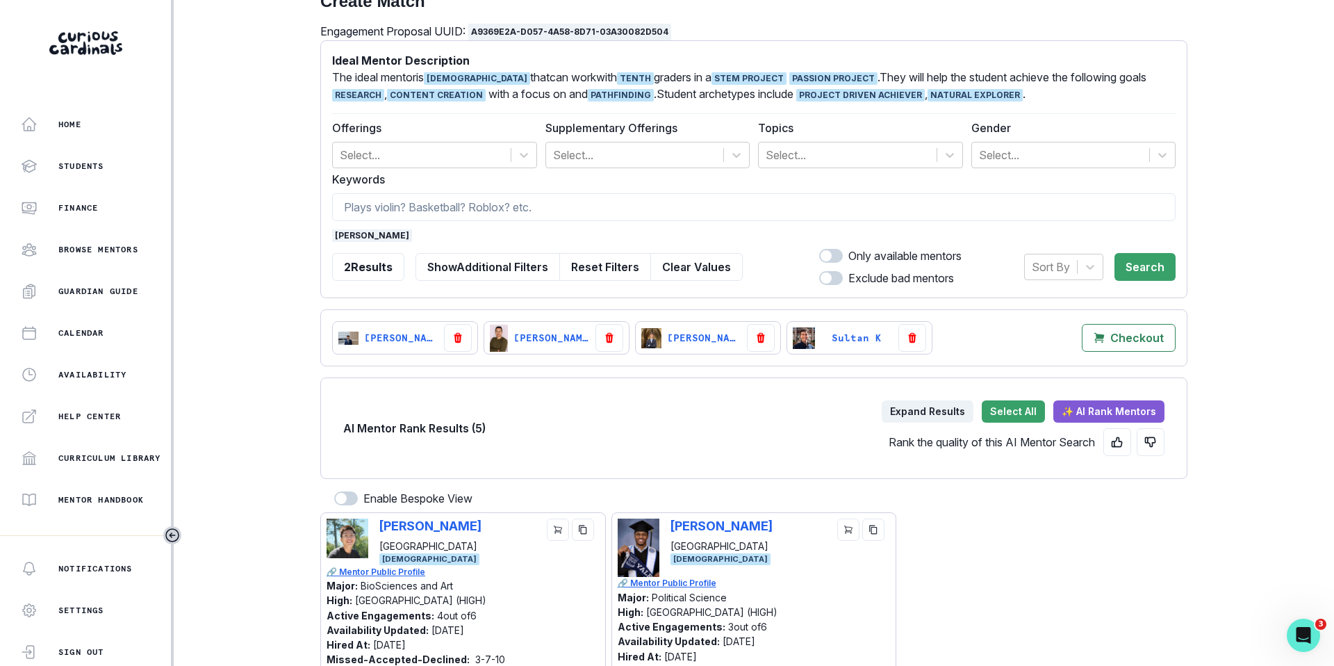
scroll to position [28, 0]
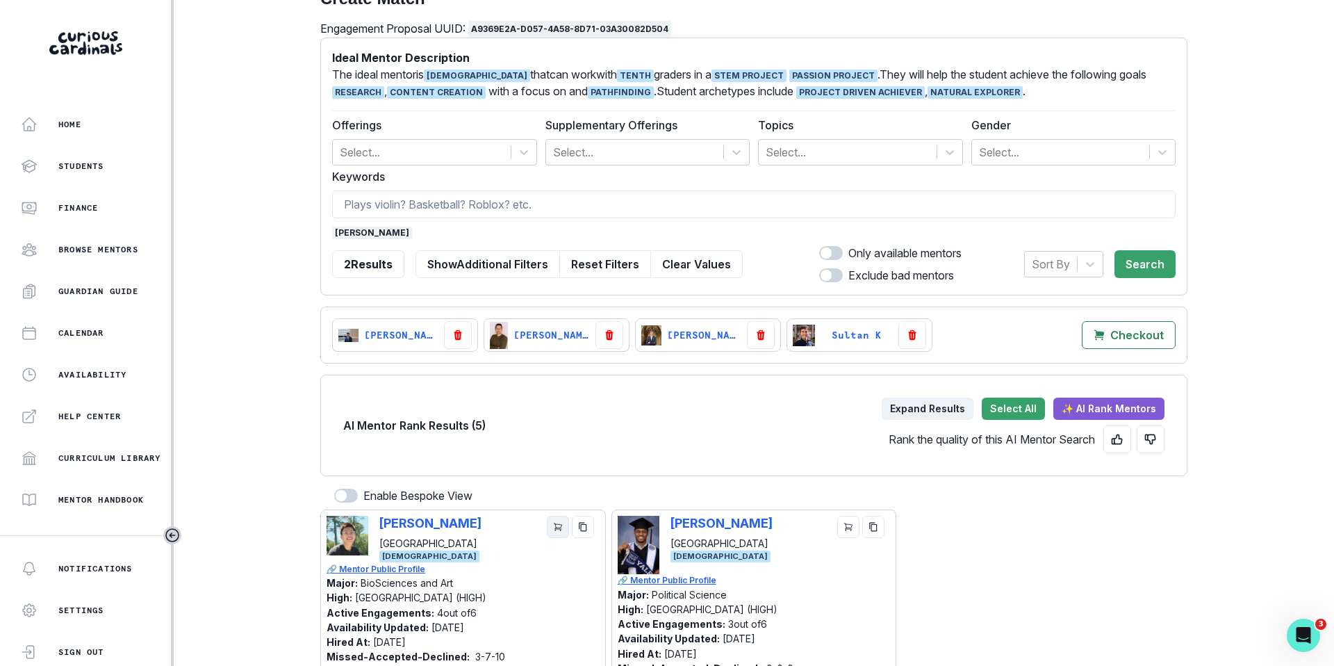
click at [560, 525] on icon "cart" at bounding box center [558, 527] width 10 height 10
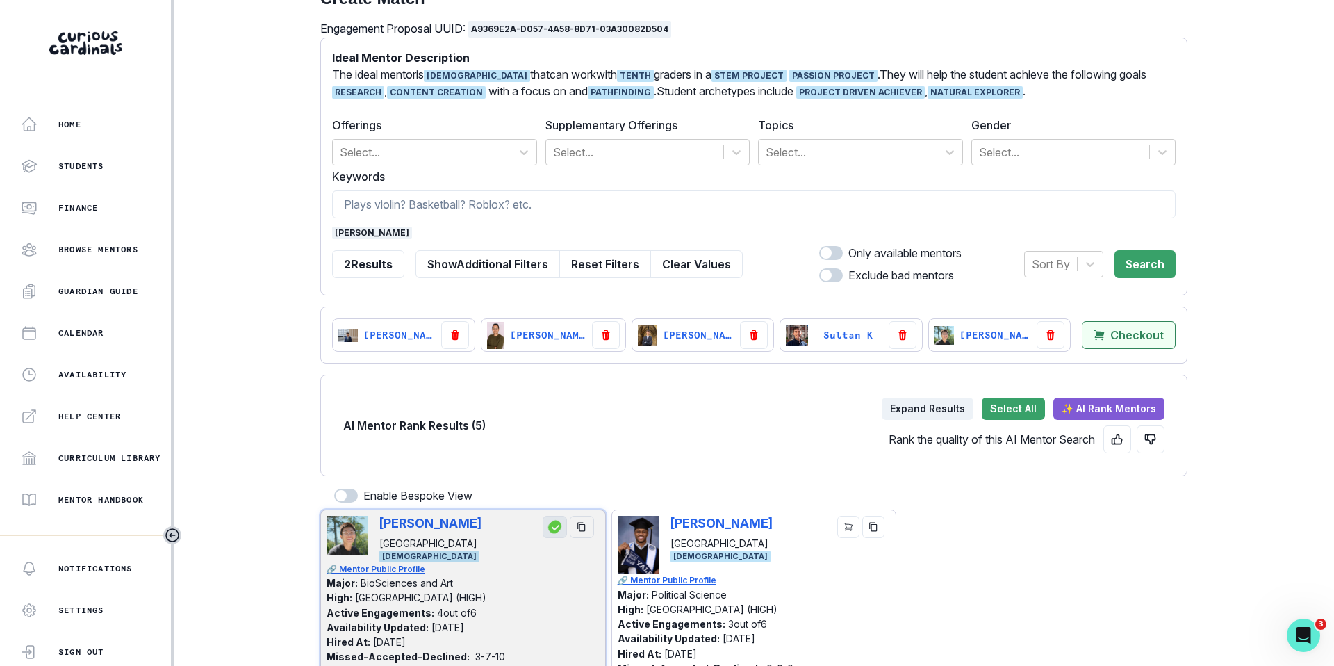
click at [1119, 337] on p "Checkout" at bounding box center [1136, 335] width 53 height 13
select select "CASCADE"
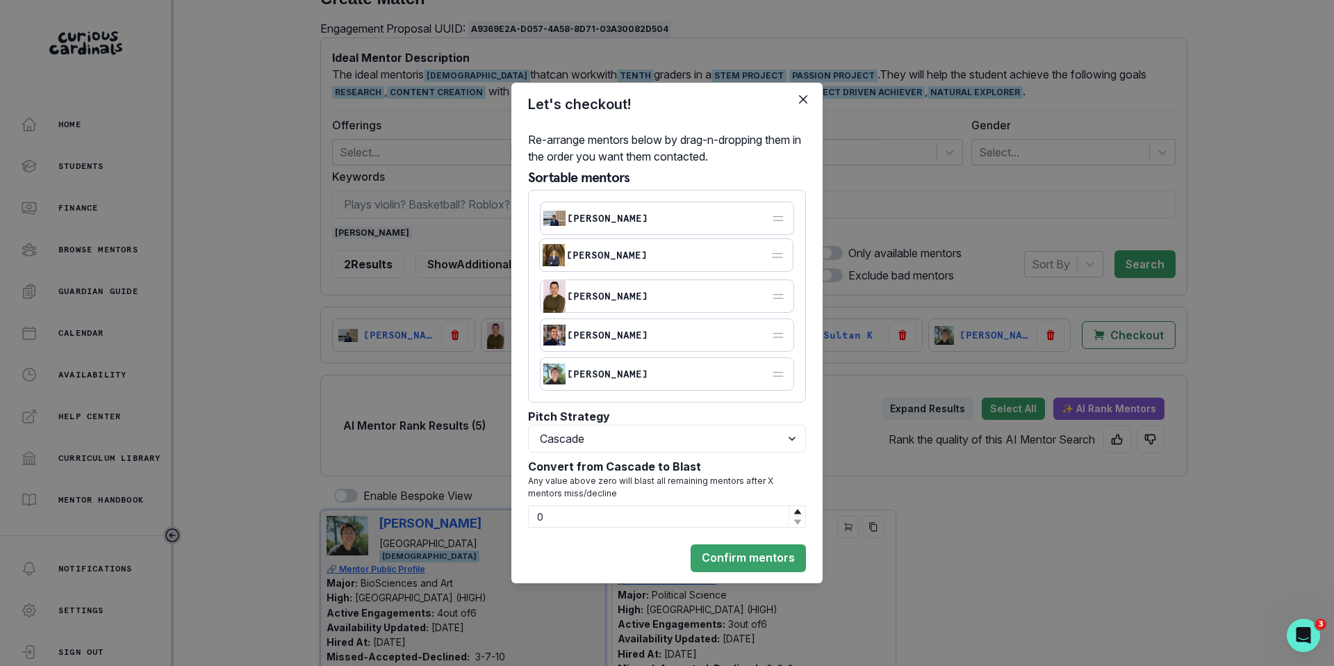
drag, startPoint x: 777, startPoint y: 297, endPoint x: 775, endPoint y: 254, distance: 43.1
click at [775, 254] on icon at bounding box center [778, 255] width 14 height 14
click at [749, 554] on button "Confirm mentors" at bounding box center [748, 558] width 115 height 28
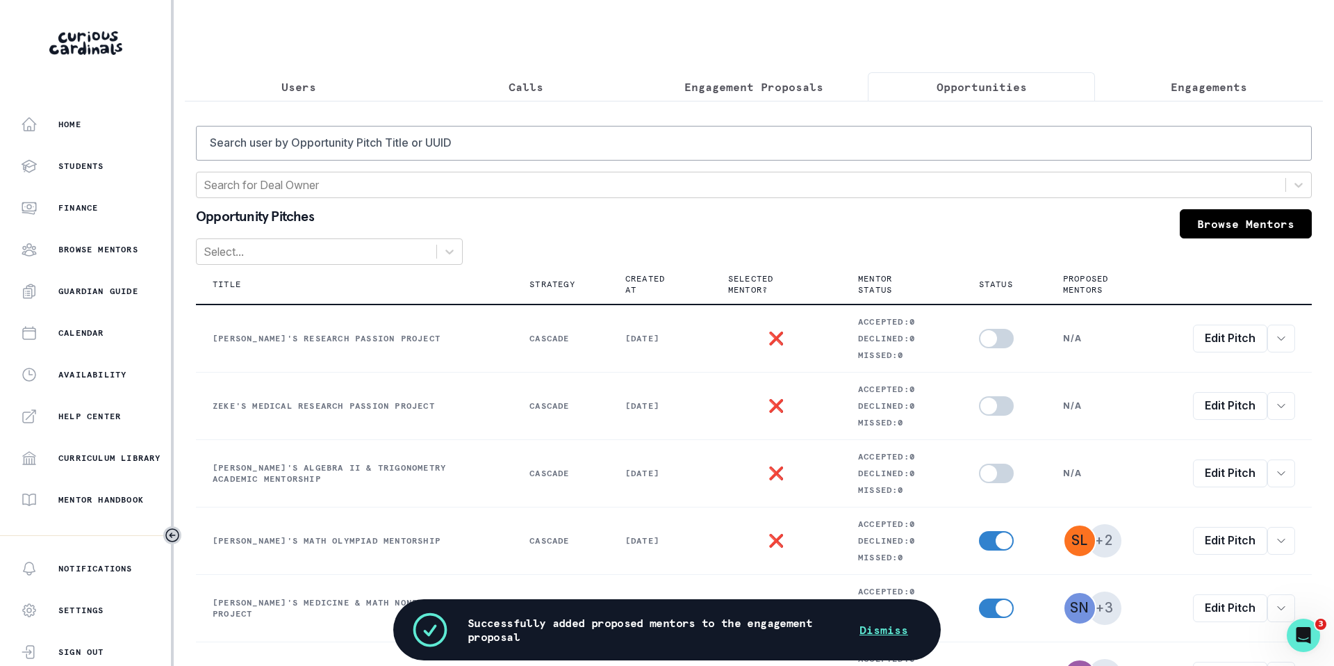
click at [951, 88] on p "Opportunities" at bounding box center [982, 87] width 90 height 17
click at [752, 85] on p "Engagement Proposals" at bounding box center [753, 87] width 139 height 17
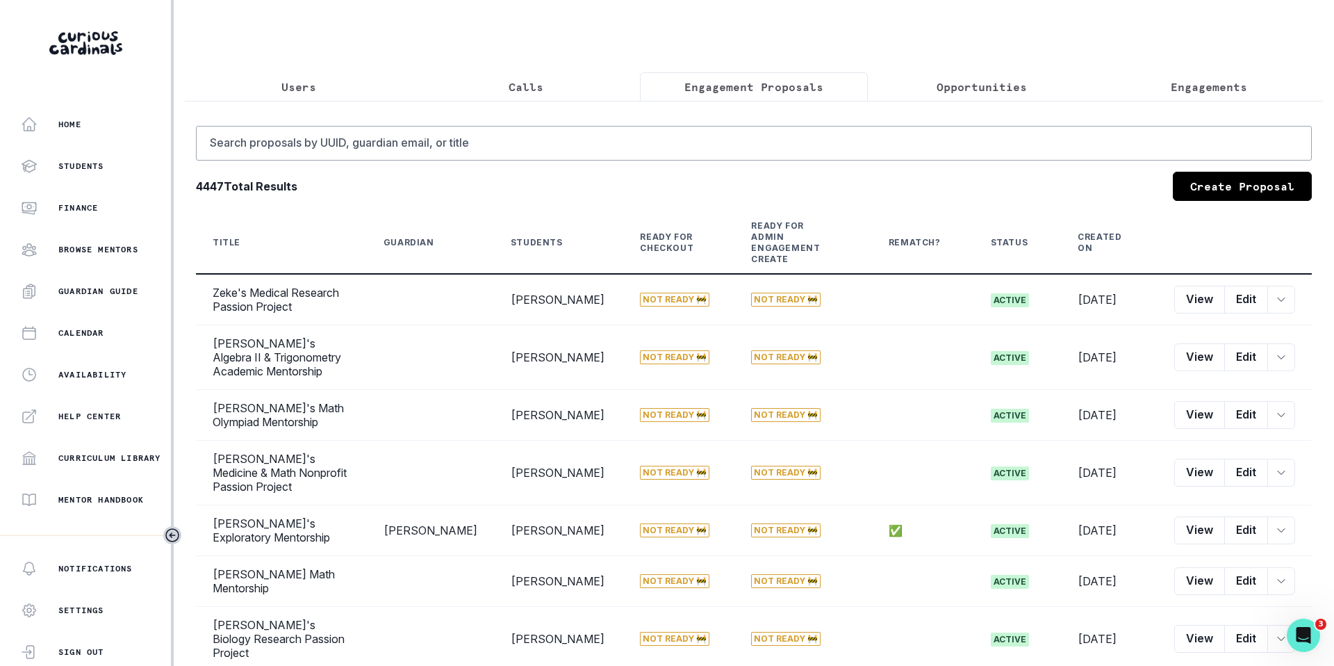
click at [1029, 85] on button "Opportunities" at bounding box center [982, 86] width 228 height 29
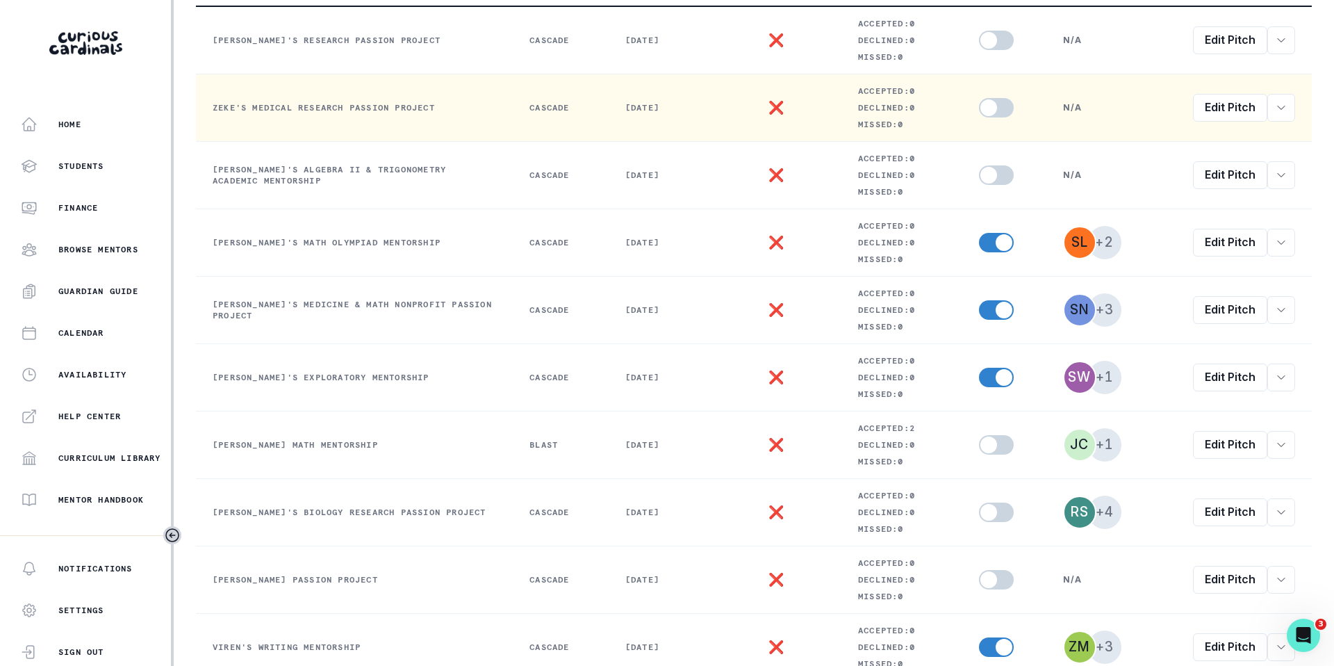
scroll to position [374, 0]
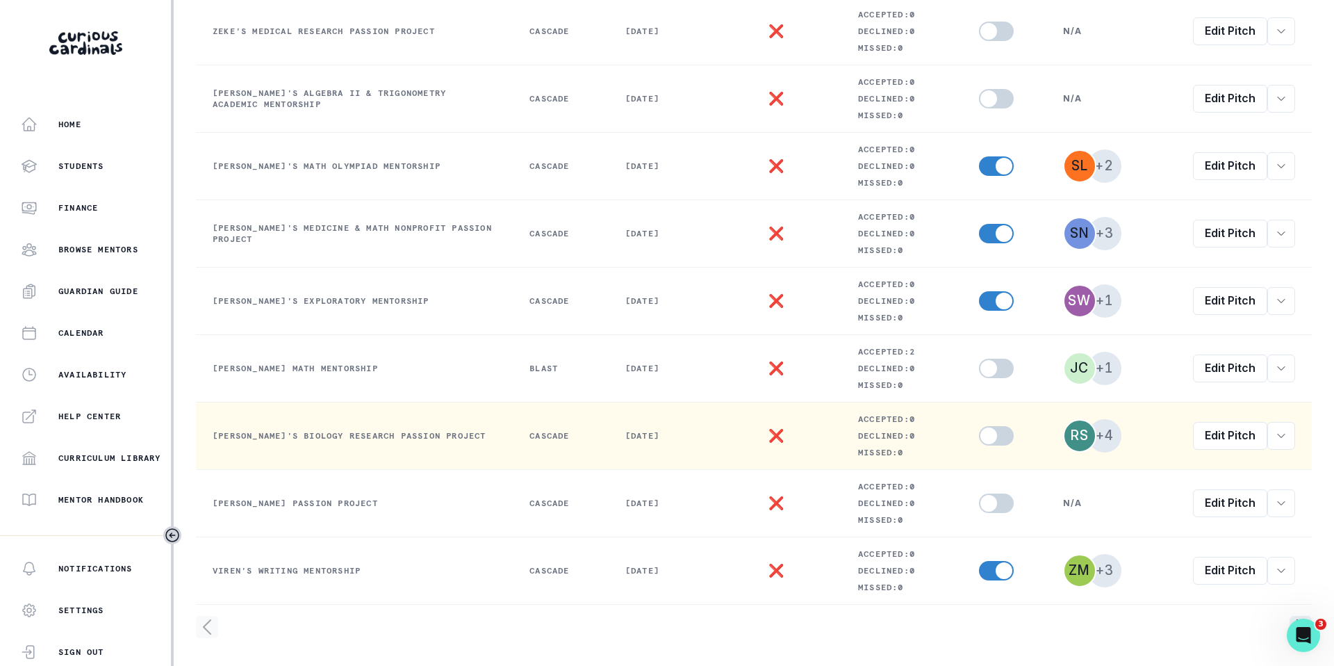
click at [993, 436] on span at bounding box center [996, 435] width 35 height 19
click at [979, 426] on input "checkbox" at bounding box center [978, 425] width 1 height 1
checkbox input "true"
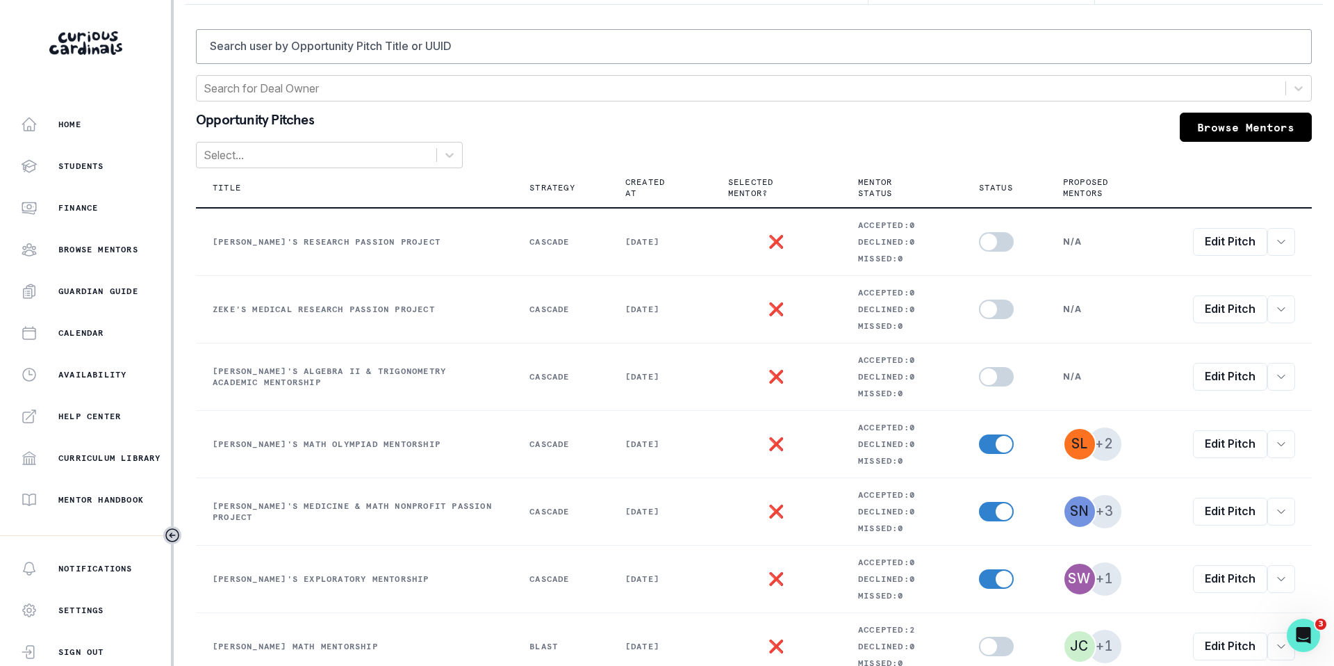
scroll to position [0, 0]
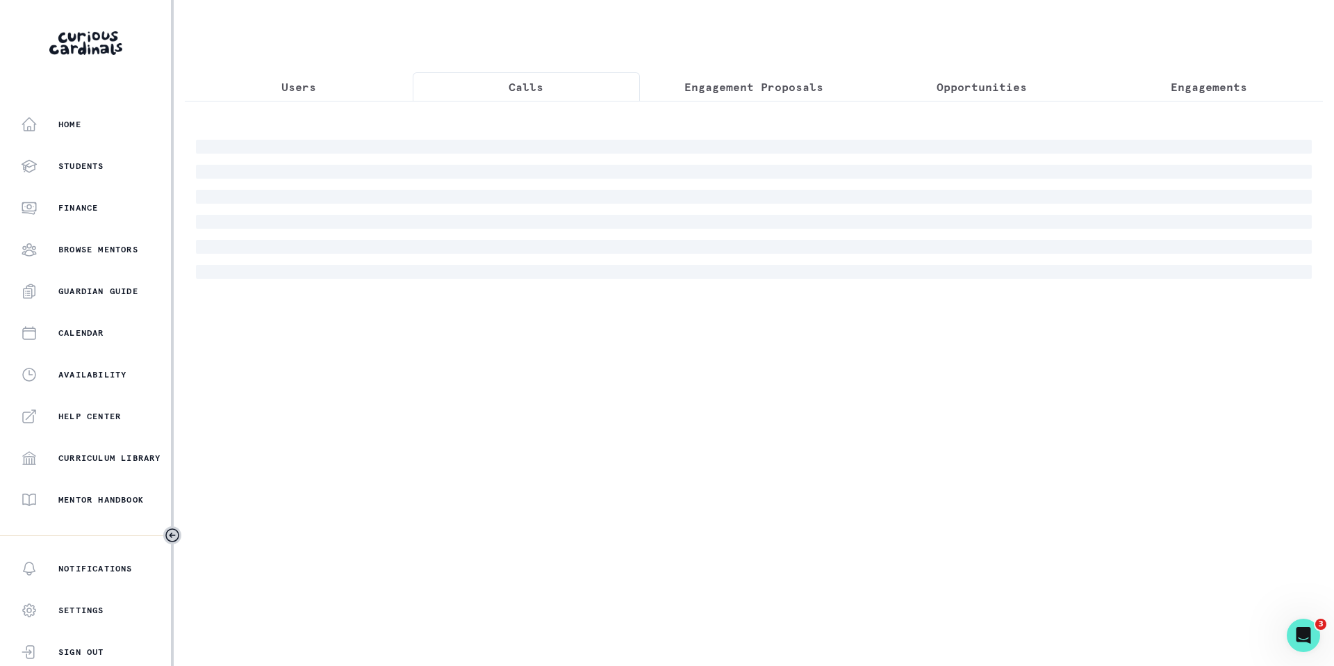
click at [550, 83] on button "Calls" at bounding box center [527, 86] width 228 height 29
